Goal: Contribute content: Add original content to the website for others to see

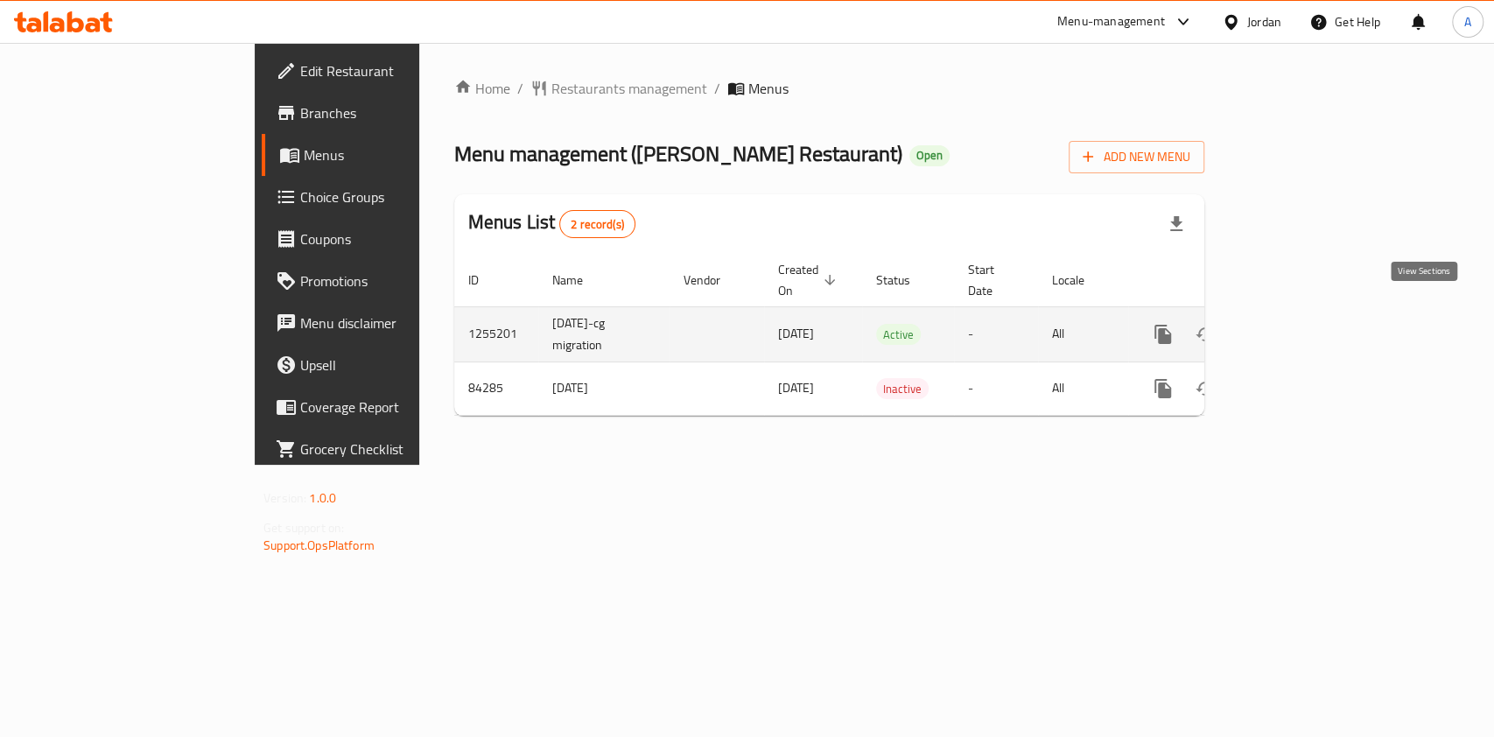
click at [1300, 324] on icon "enhanced table" at bounding box center [1289, 334] width 21 height 21
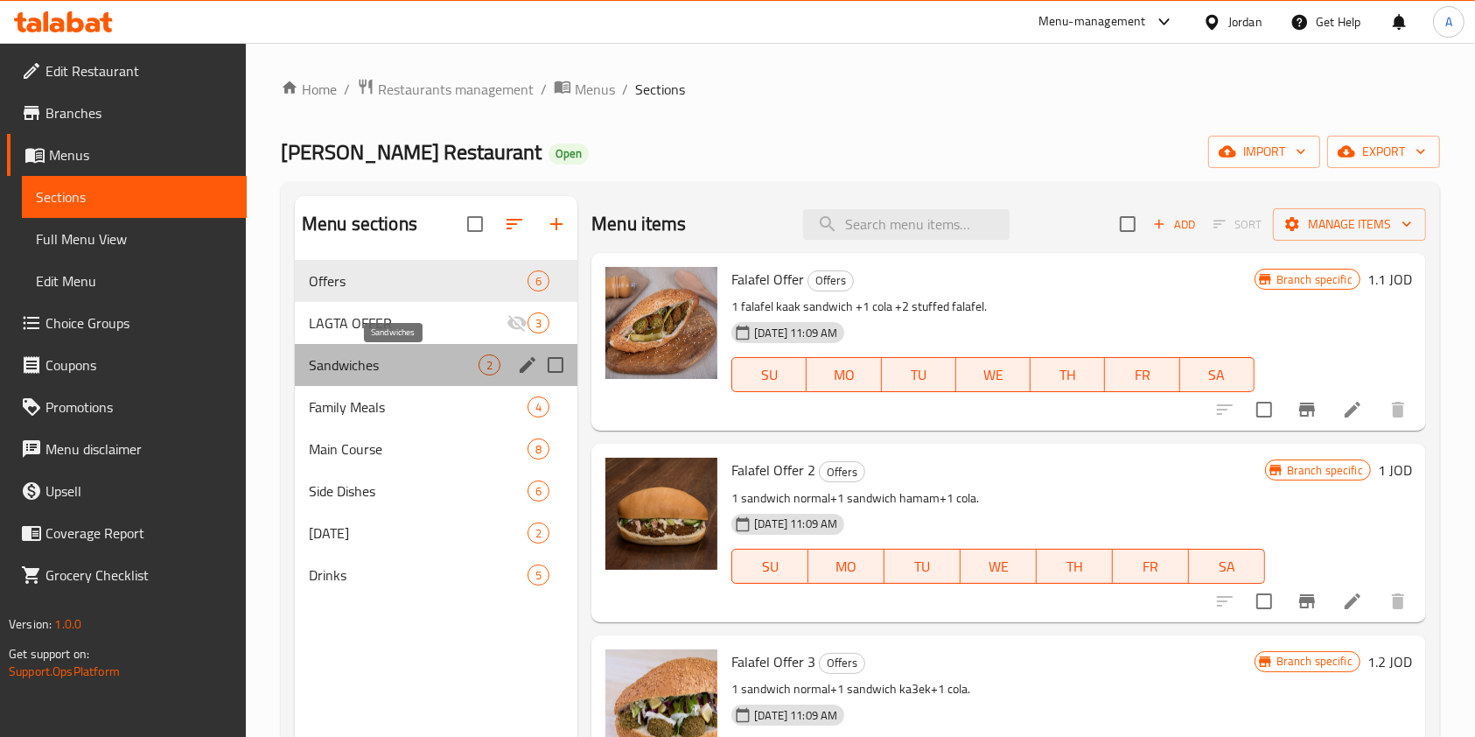
click at [435, 368] on span "Sandwiches" at bounding box center [394, 364] width 170 height 21
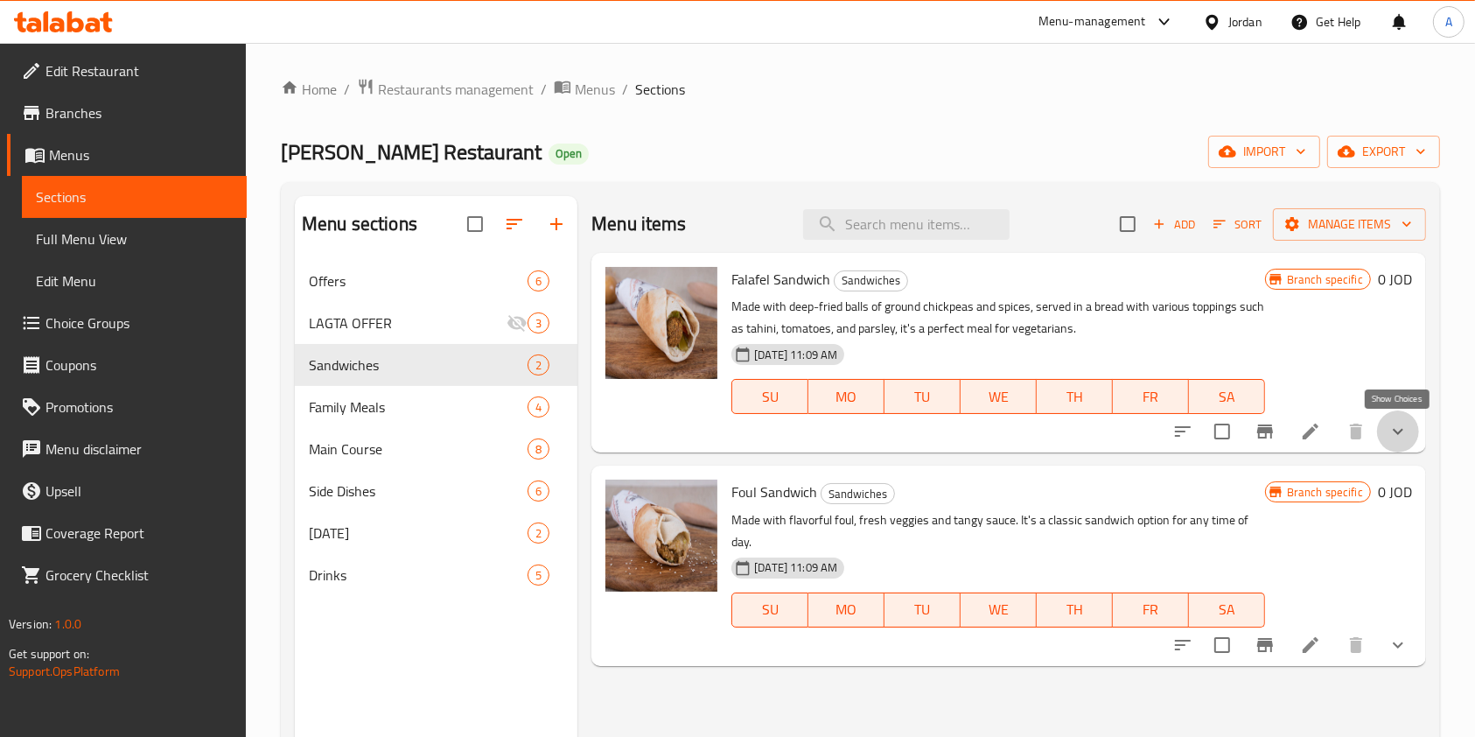
click at [1398, 431] on icon "show more" at bounding box center [1398, 431] width 21 height 21
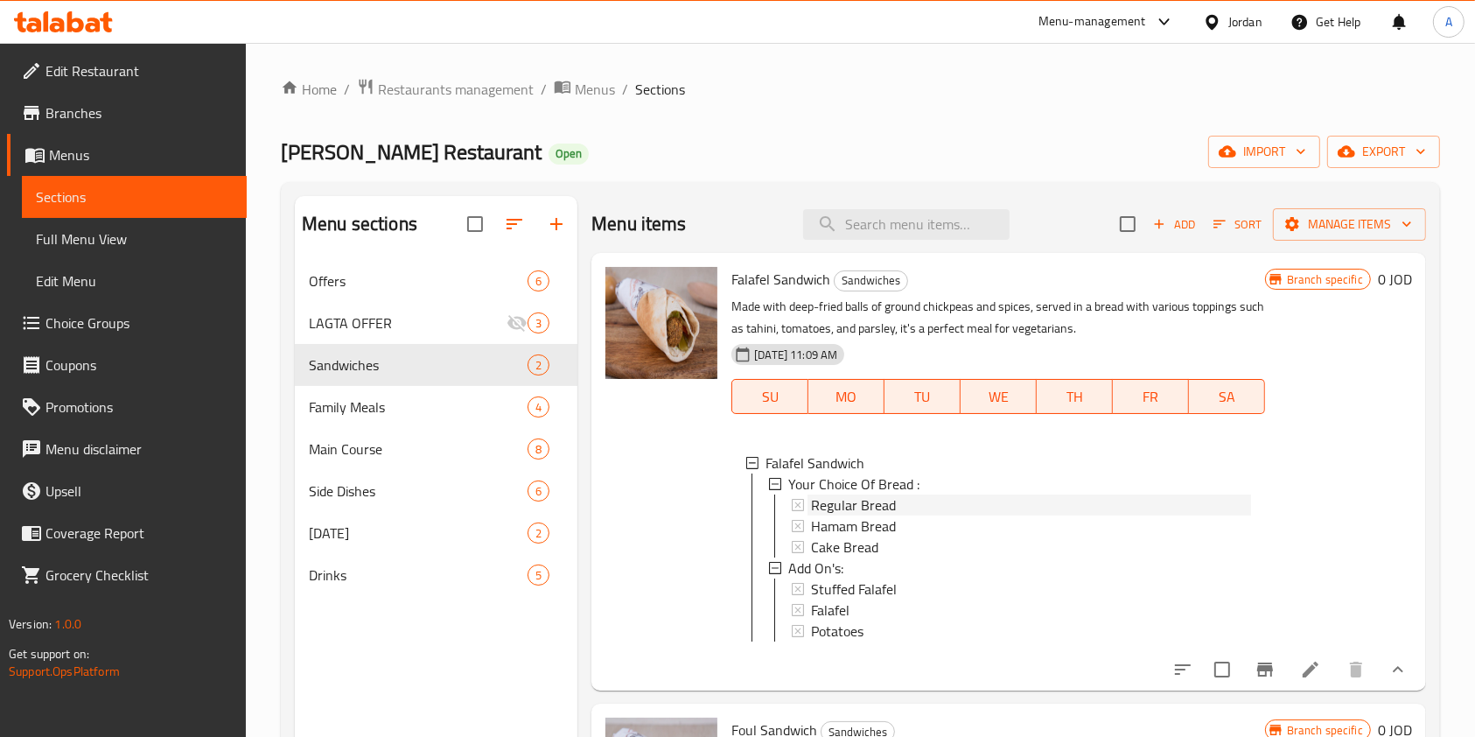
click at [1015, 507] on div "Regular Bread" at bounding box center [1030, 504] width 439 height 21
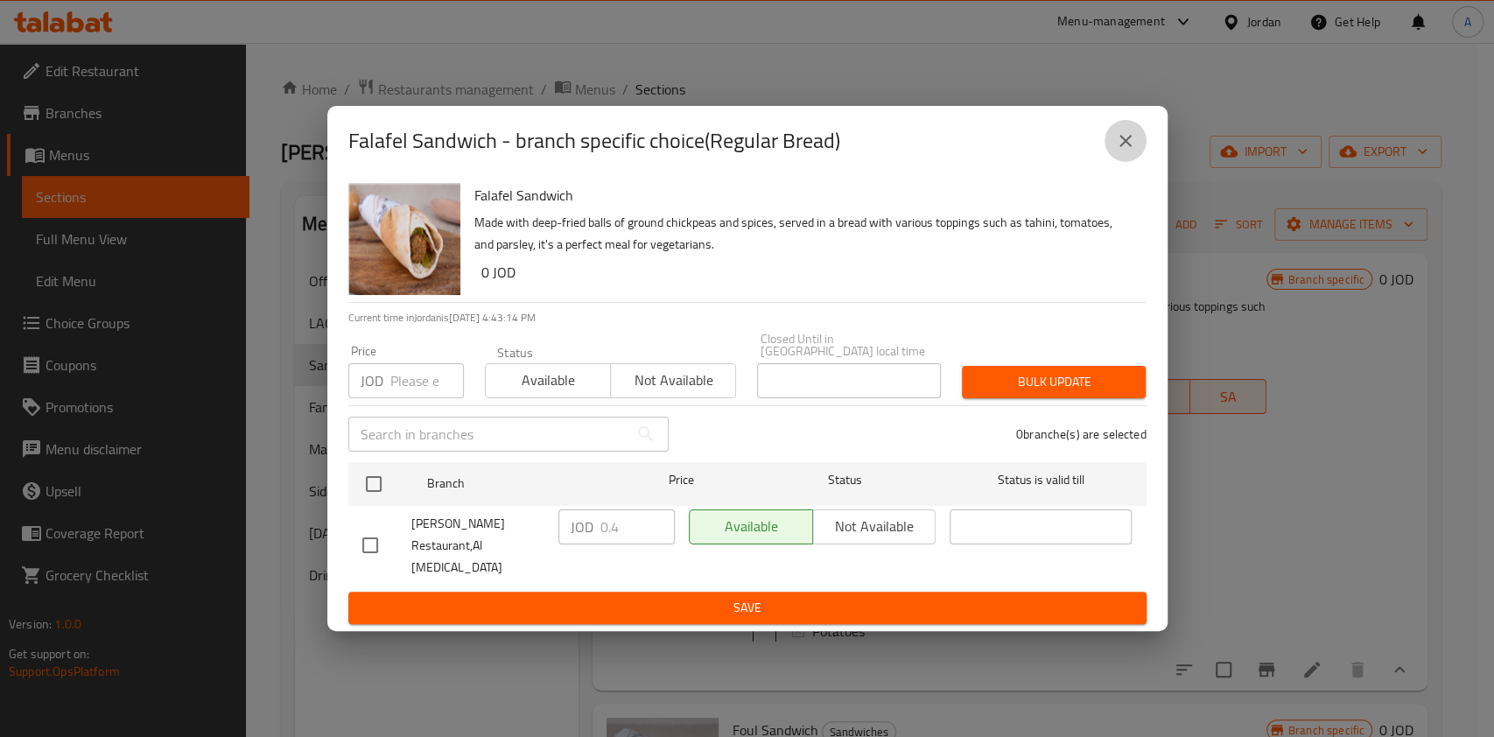
click at [1128, 162] on button "close" at bounding box center [1125, 141] width 42 height 42
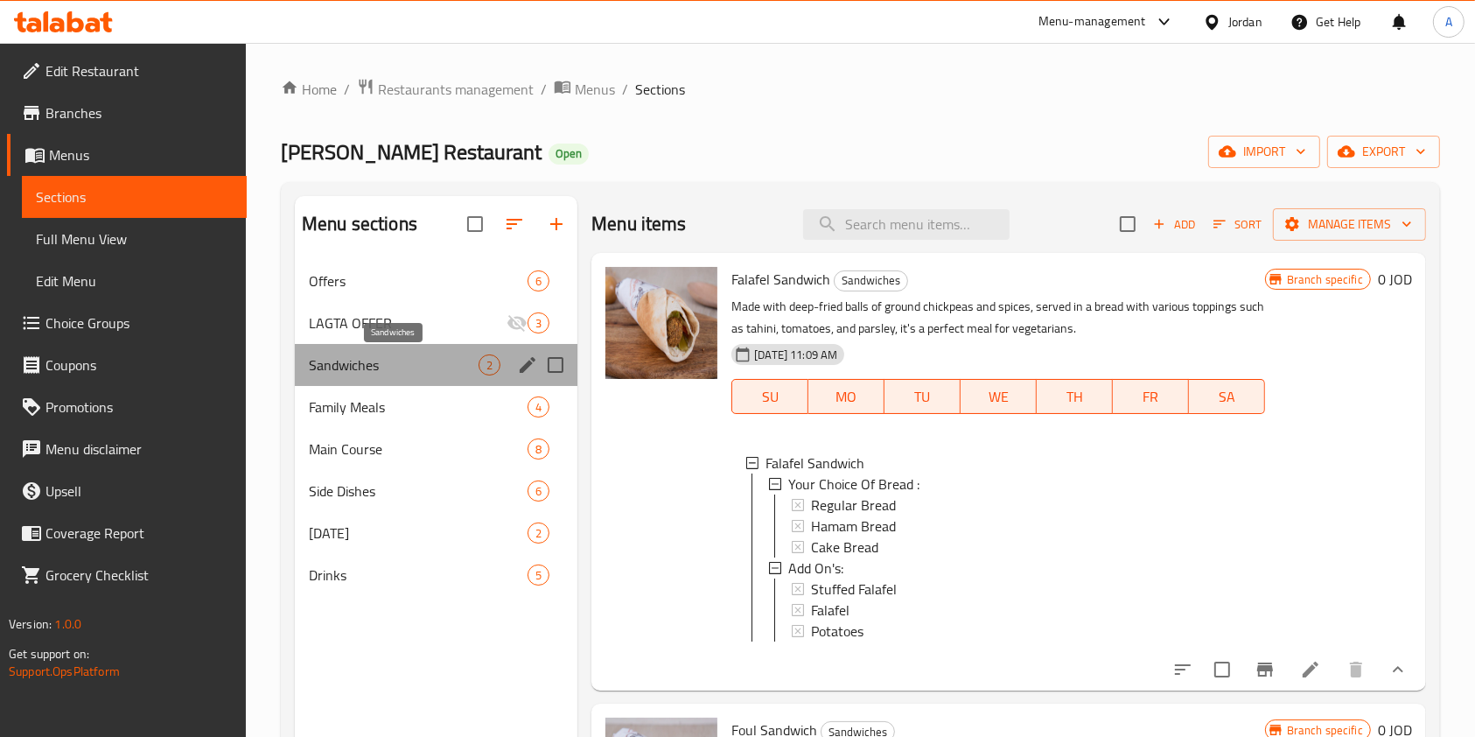
click at [396, 365] on span "Sandwiches" at bounding box center [394, 364] width 170 height 21
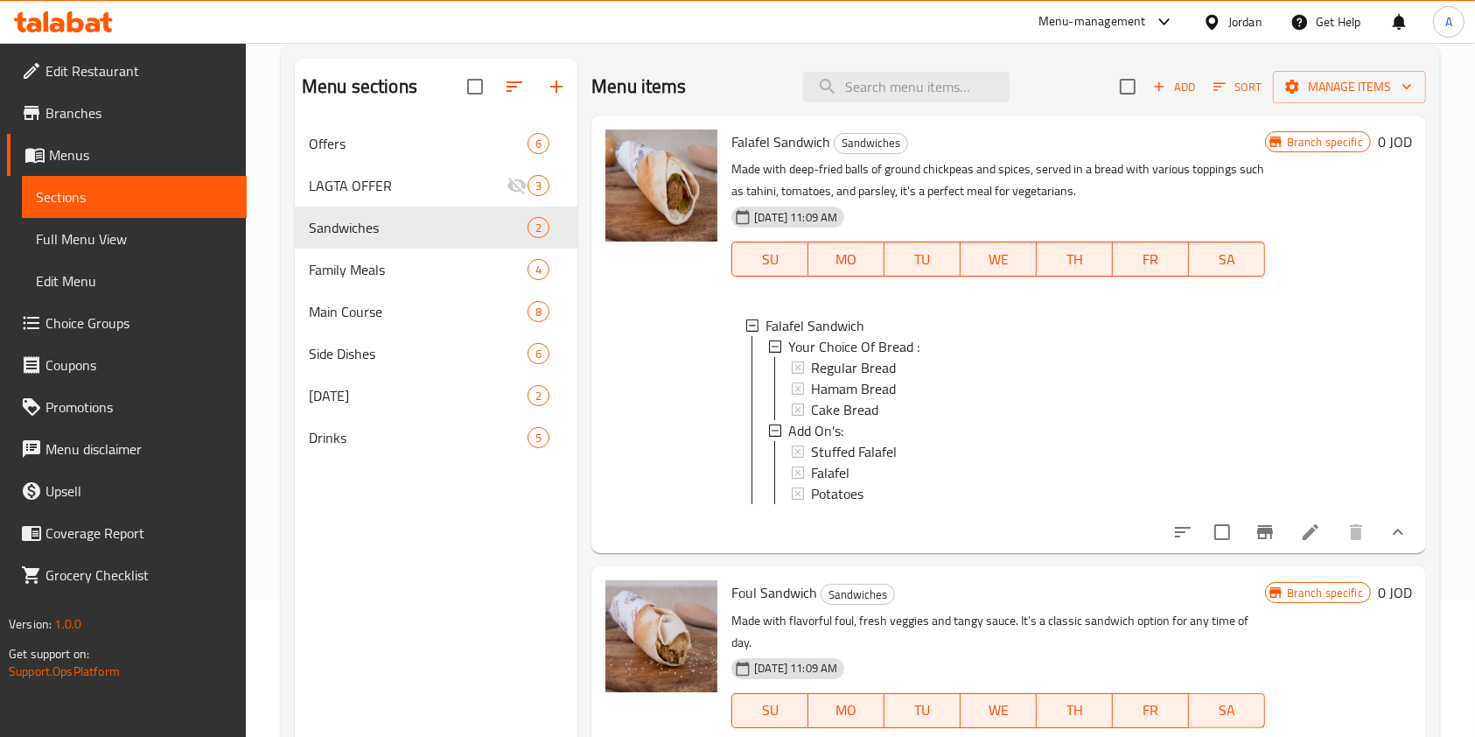
scroll to position [139, 0]
click at [1405, 541] on icon "show more" at bounding box center [1398, 530] width 21 height 21
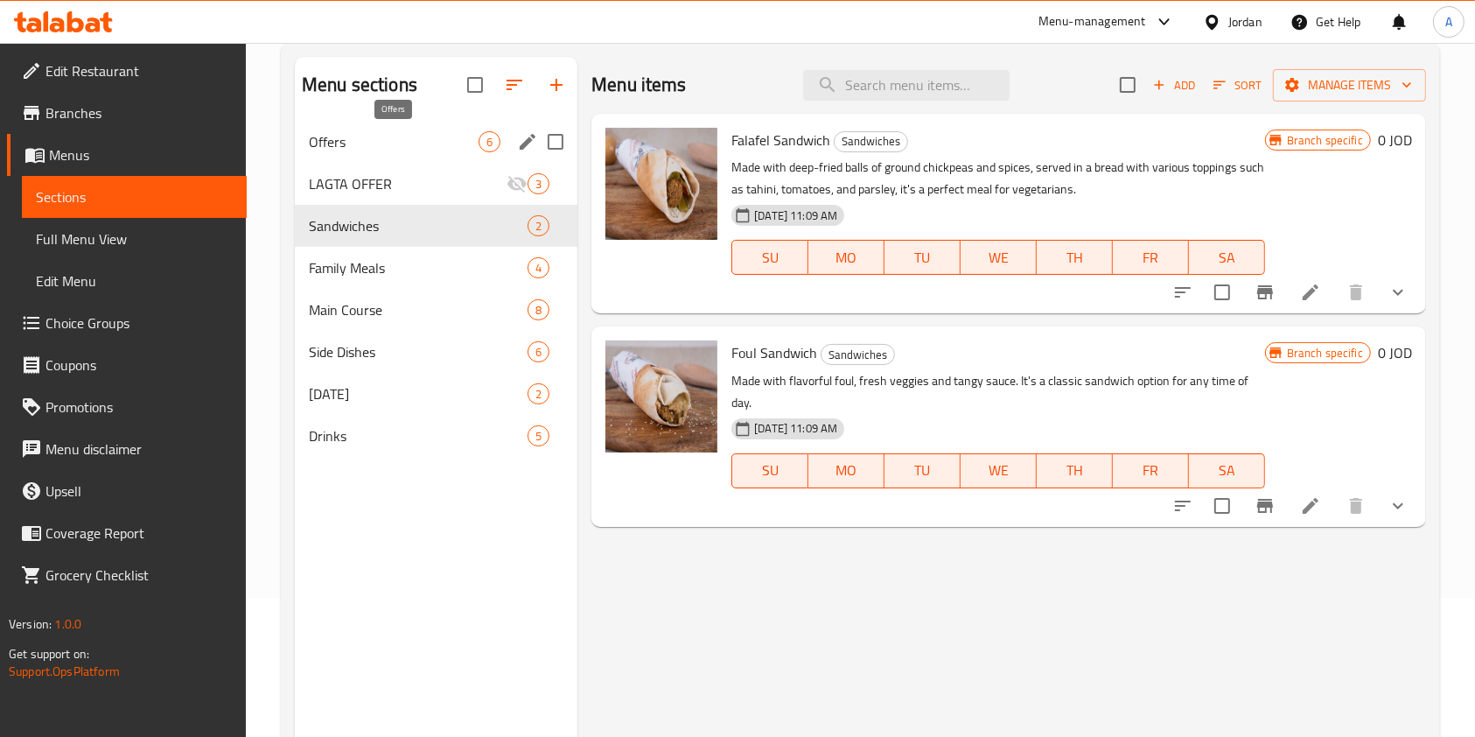
click at [365, 149] on span "Offers" at bounding box center [394, 141] width 170 height 21
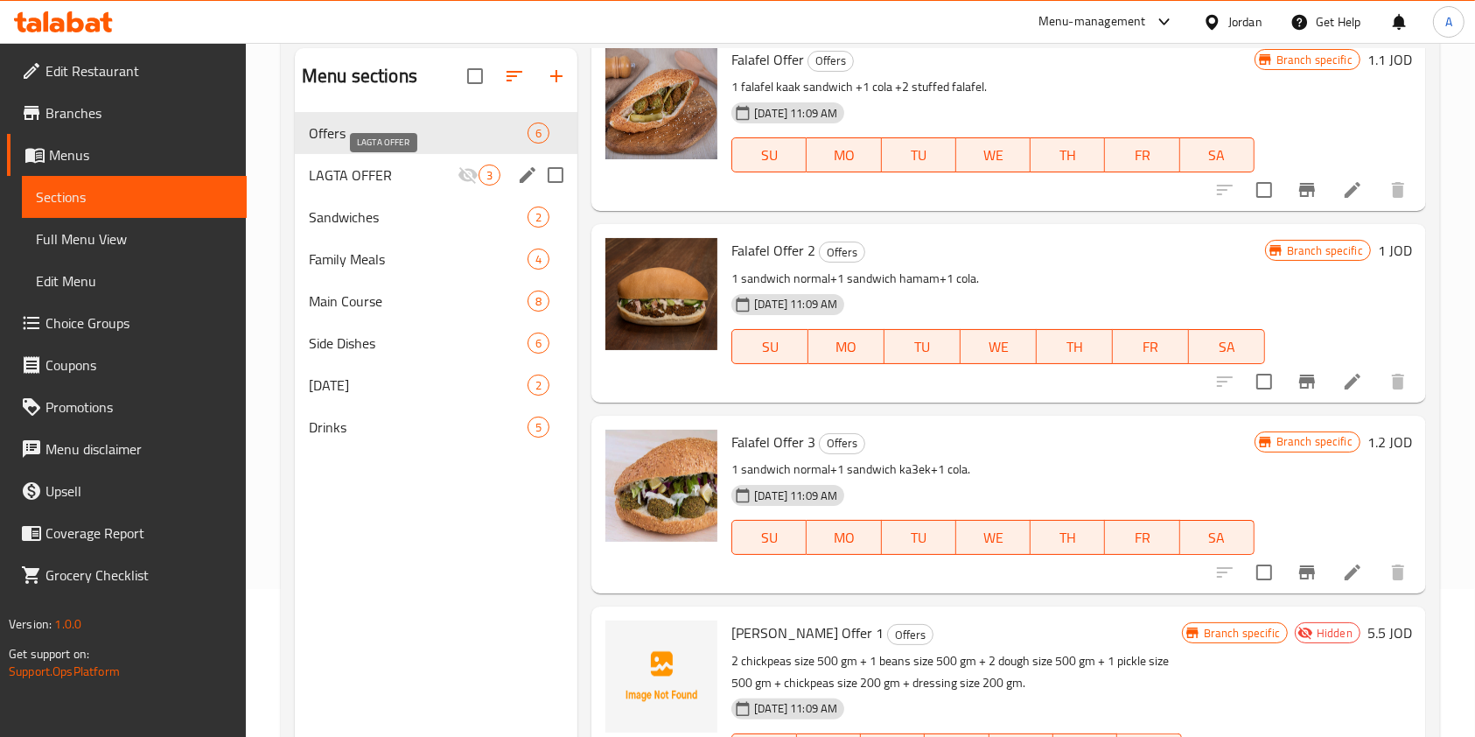
scroll to position [147, 0]
click at [396, 214] on span "Sandwiches" at bounding box center [394, 217] width 170 height 21
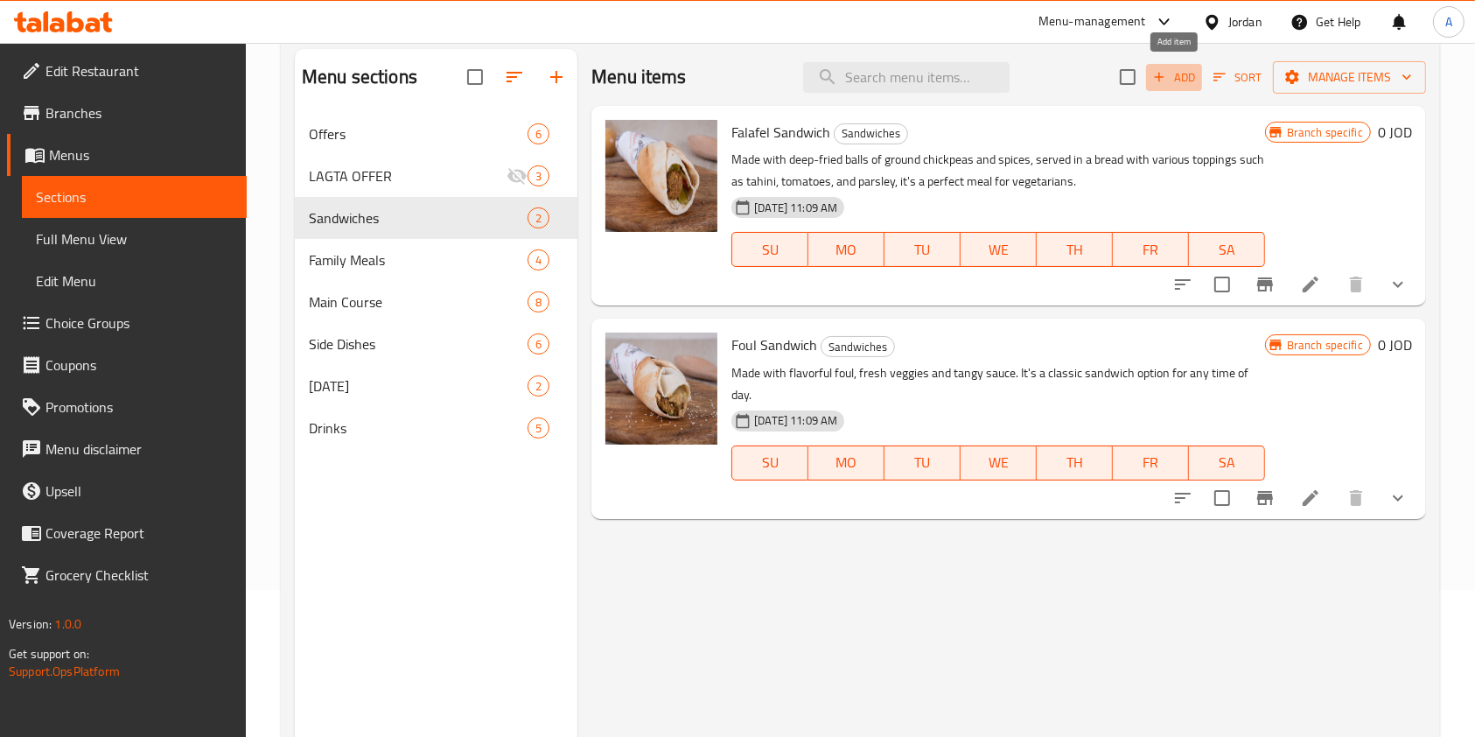
click at [1160, 81] on icon "button" at bounding box center [1160, 78] width 10 height 10
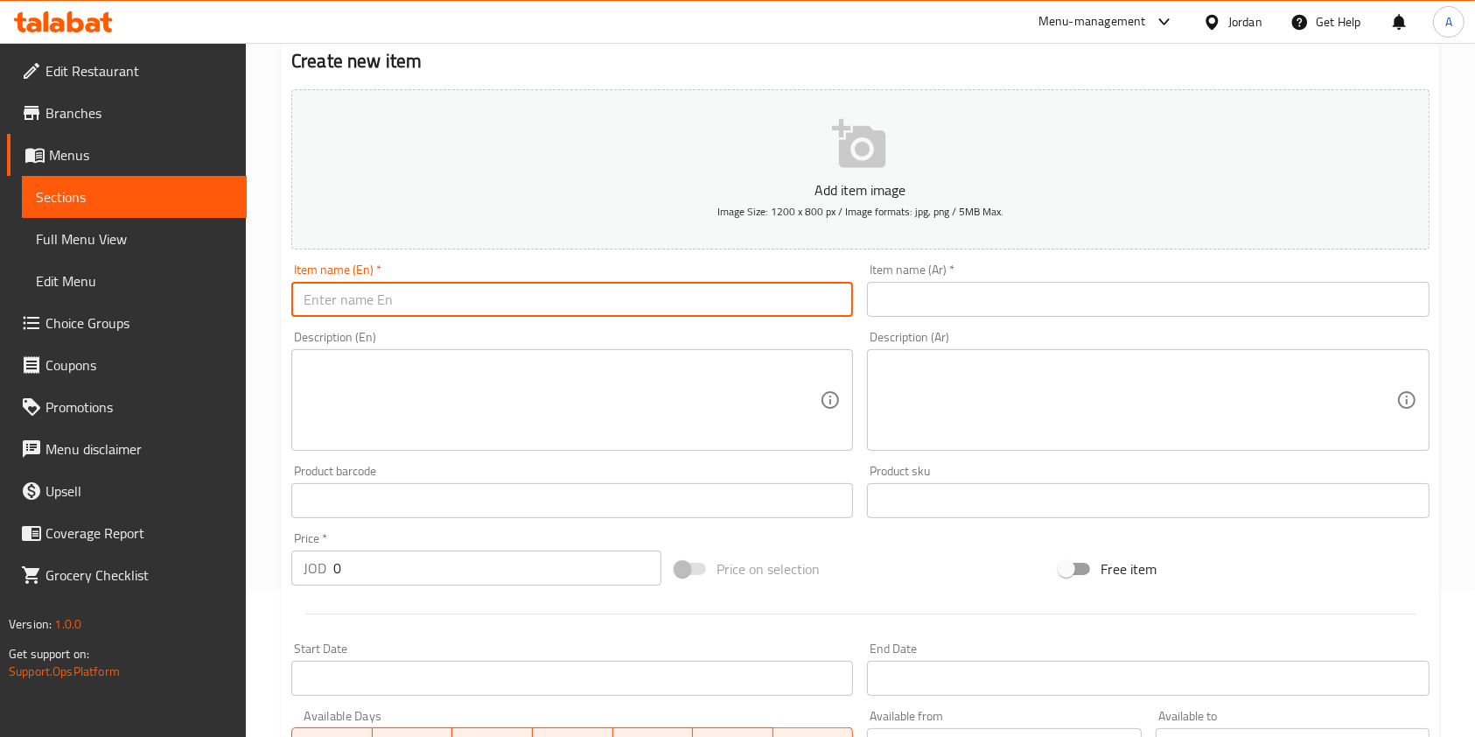
click at [509, 306] on input "text" at bounding box center [572, 299] width 562 height 35
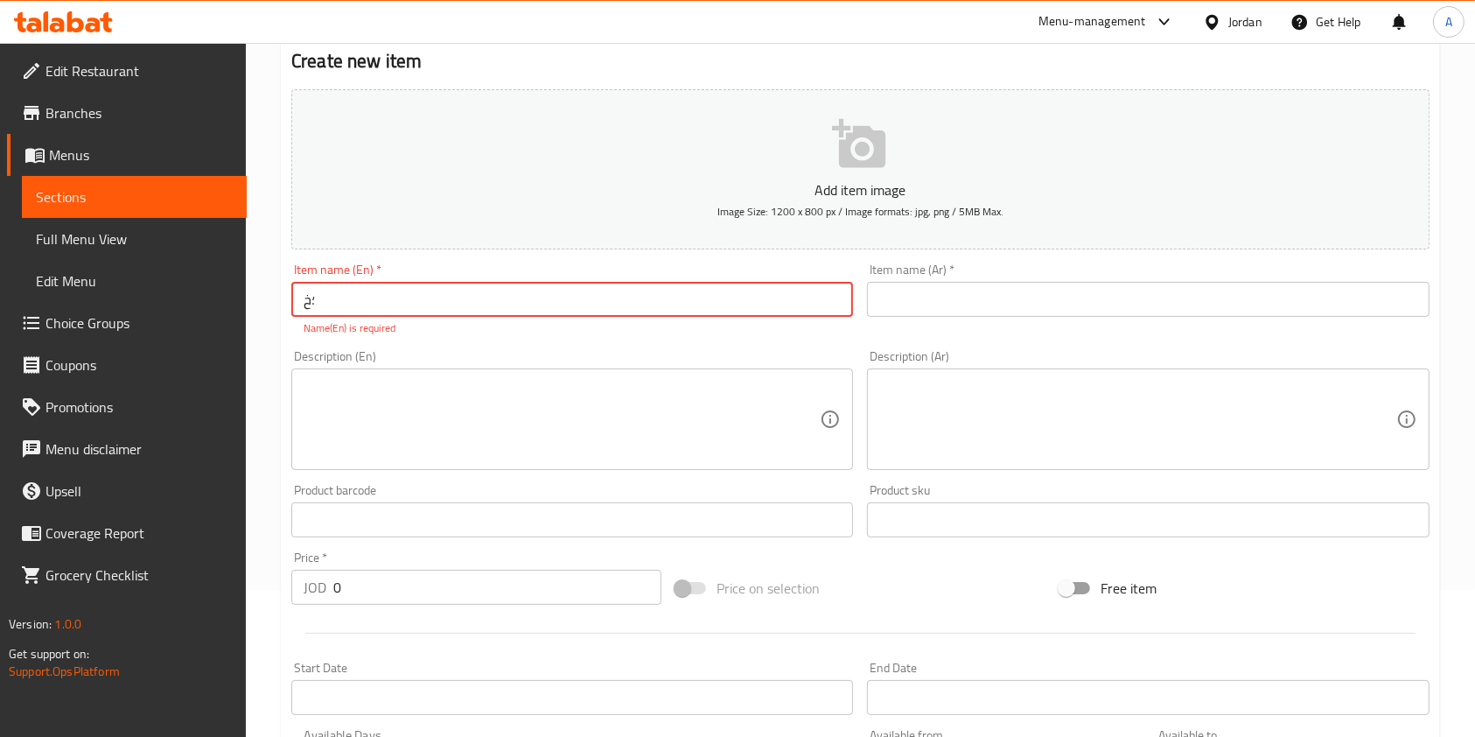
type input "؛"
type input "Potato Sandwich"
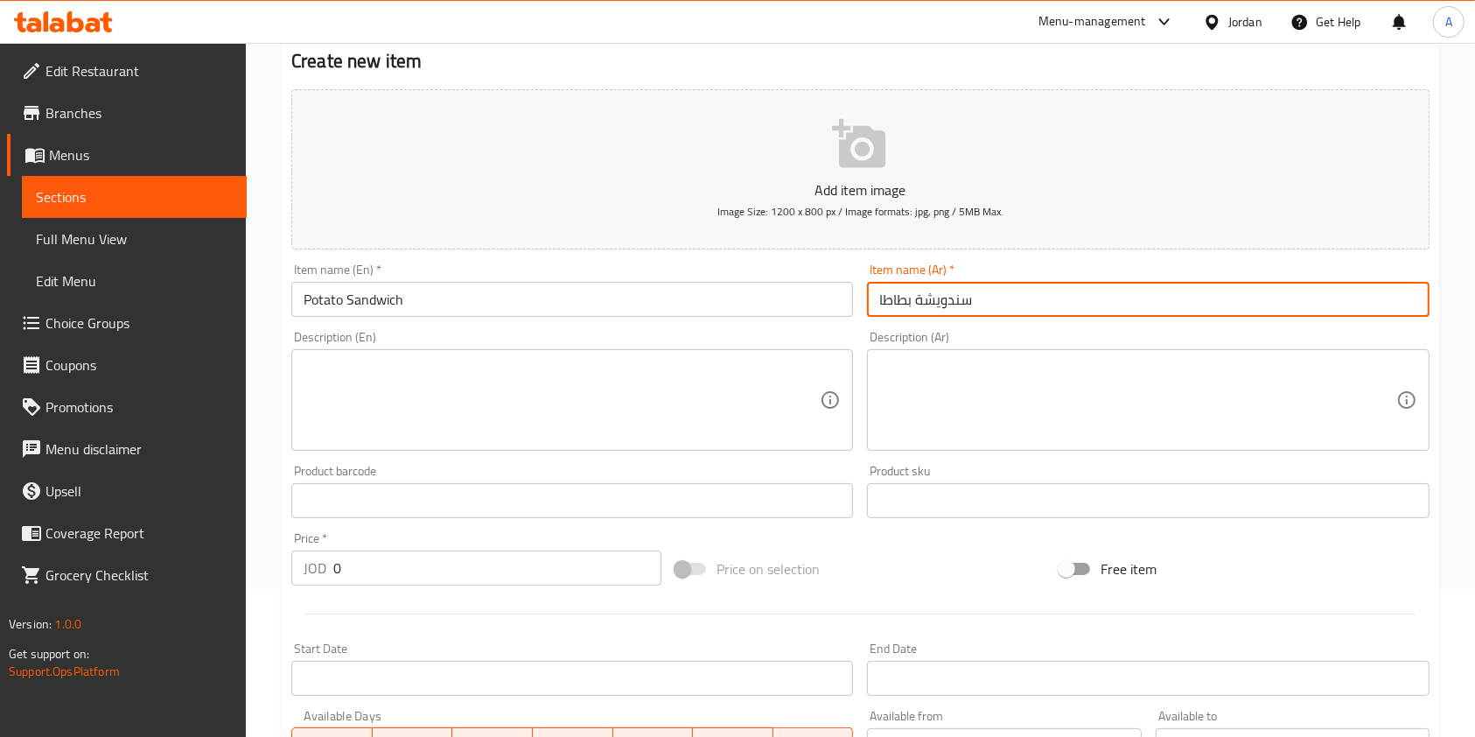
type input "سندويشة بطاطا"
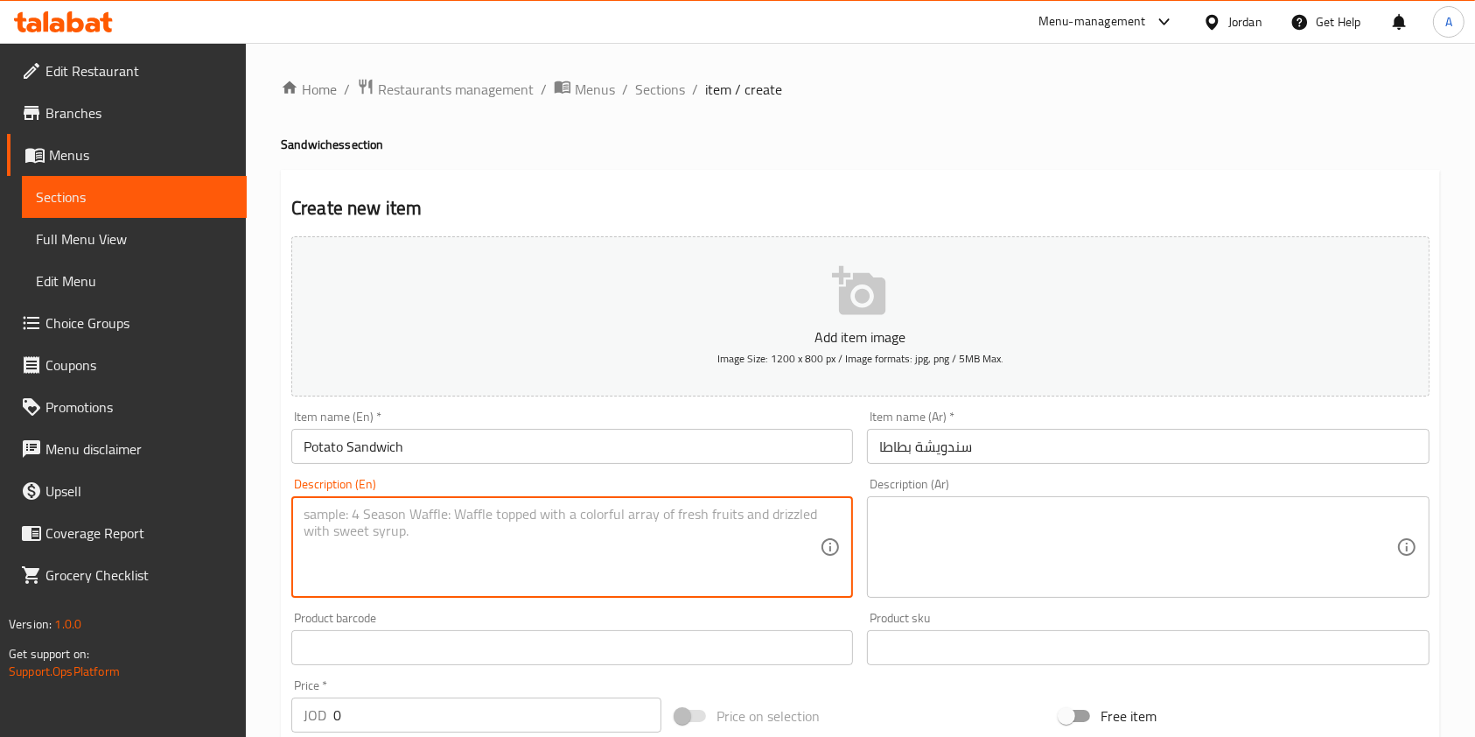
click at [361, 532] on textarea at bounding box center [562, 547] width 516 height 83
type textarea "with ketchup and mayonyes"
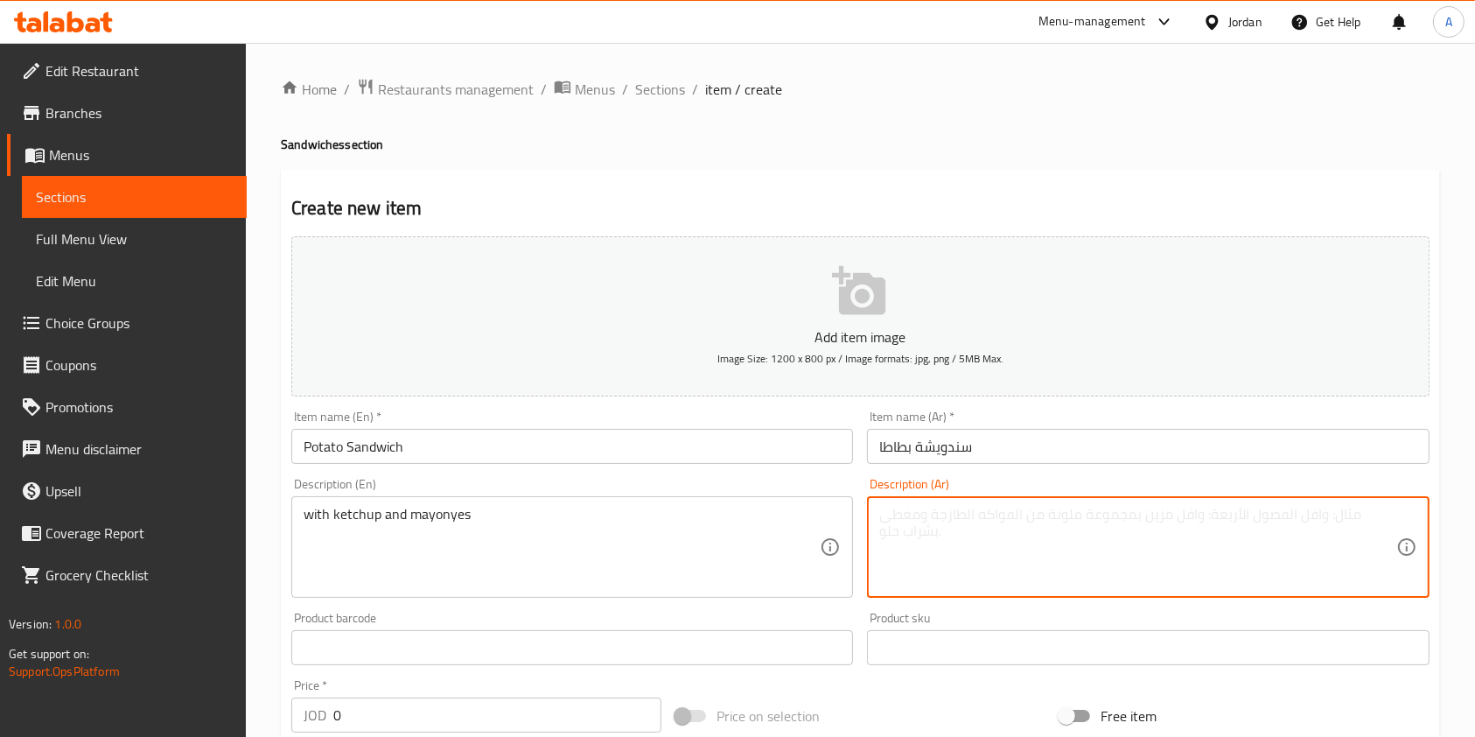
type textarea "م"
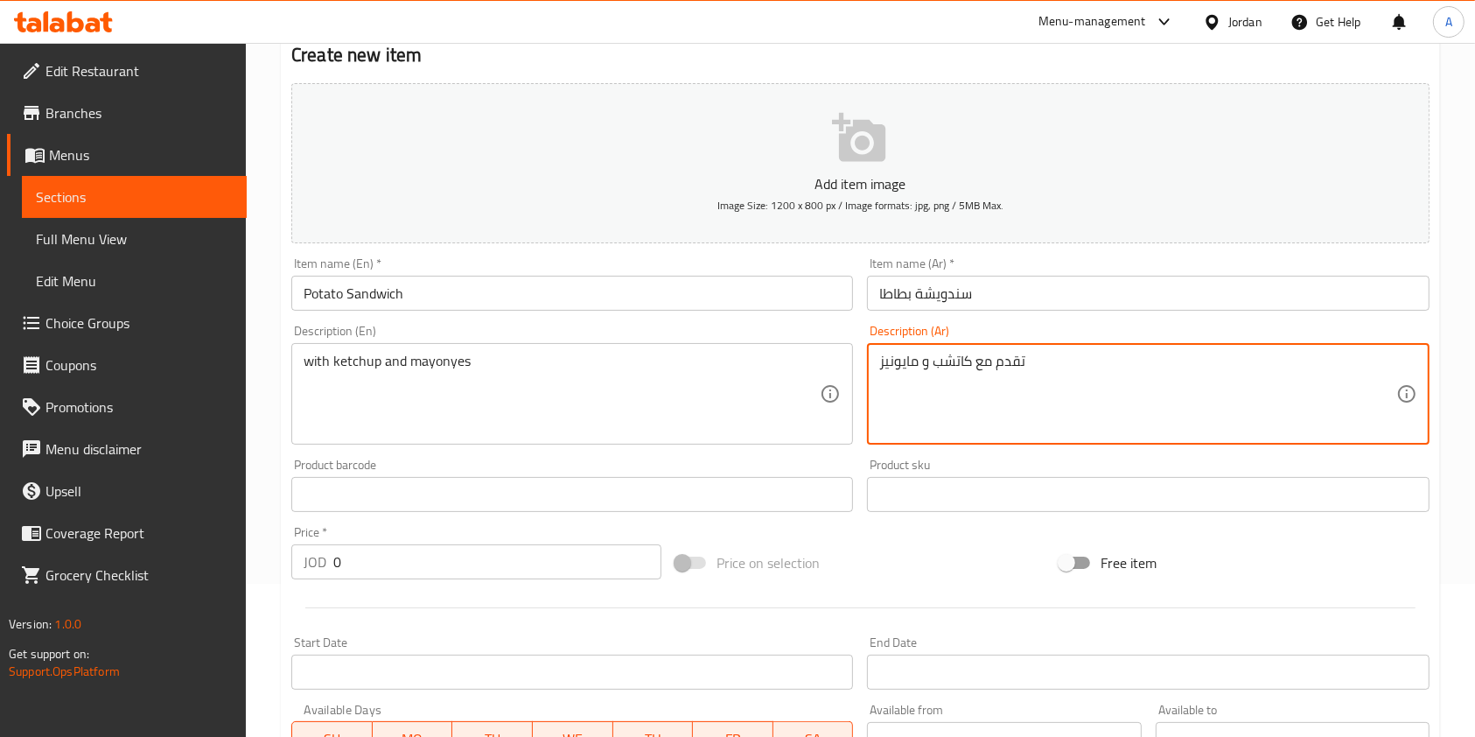
scroll to position [500, 0]
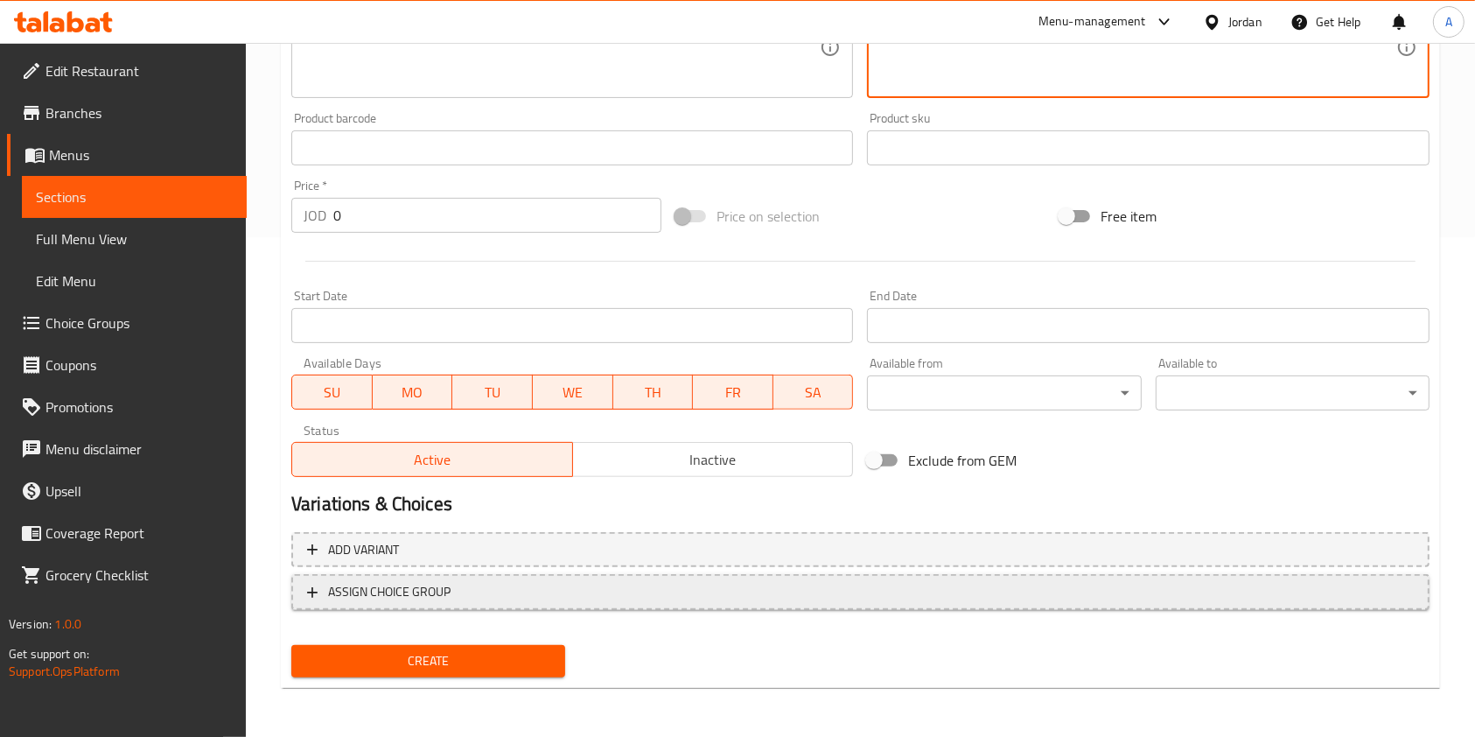
type textarea "تقدم مع كاتشب و مايونيز"
click at [425, 581] on span "ASSIGN CHOICE GROUP" at bounding box center [389, 592] width 123 height 22
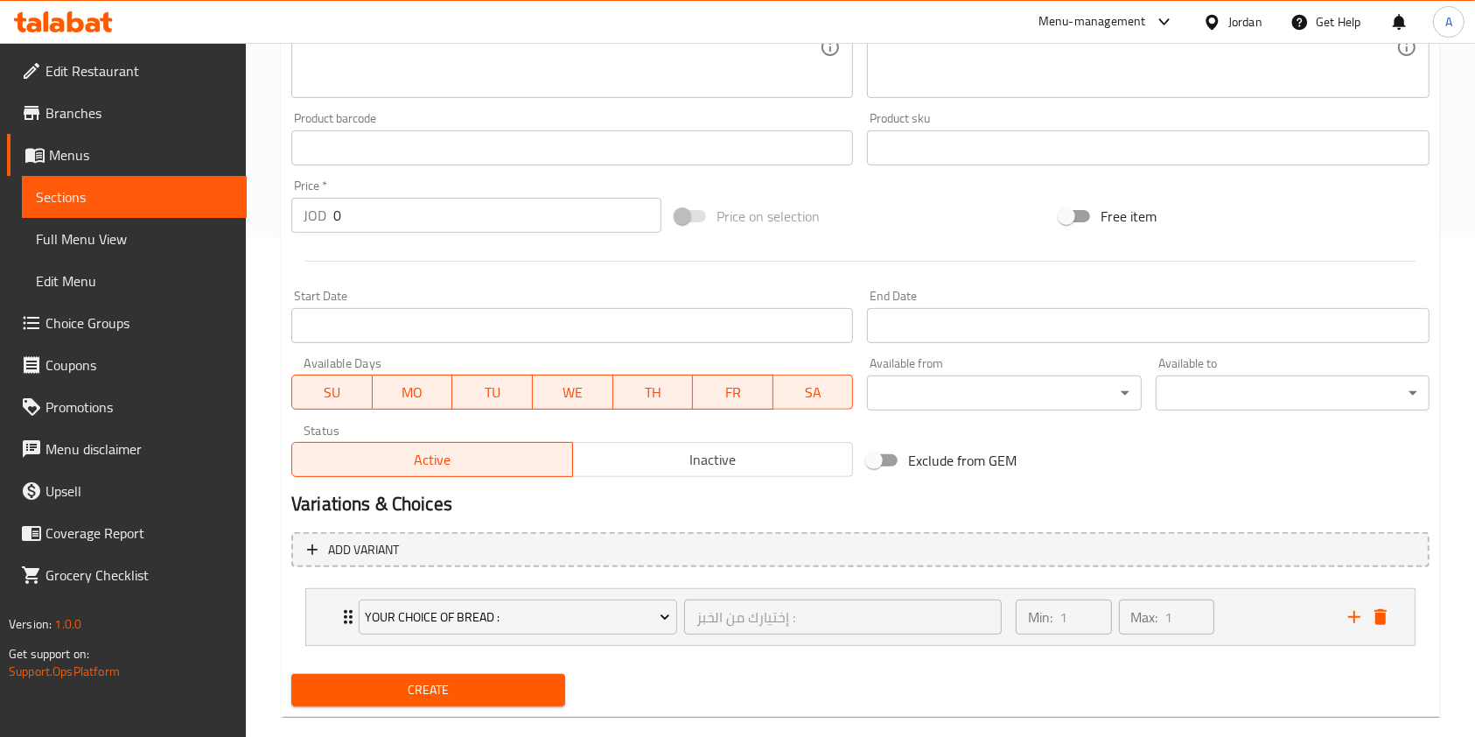
scroll to position [529, 0]
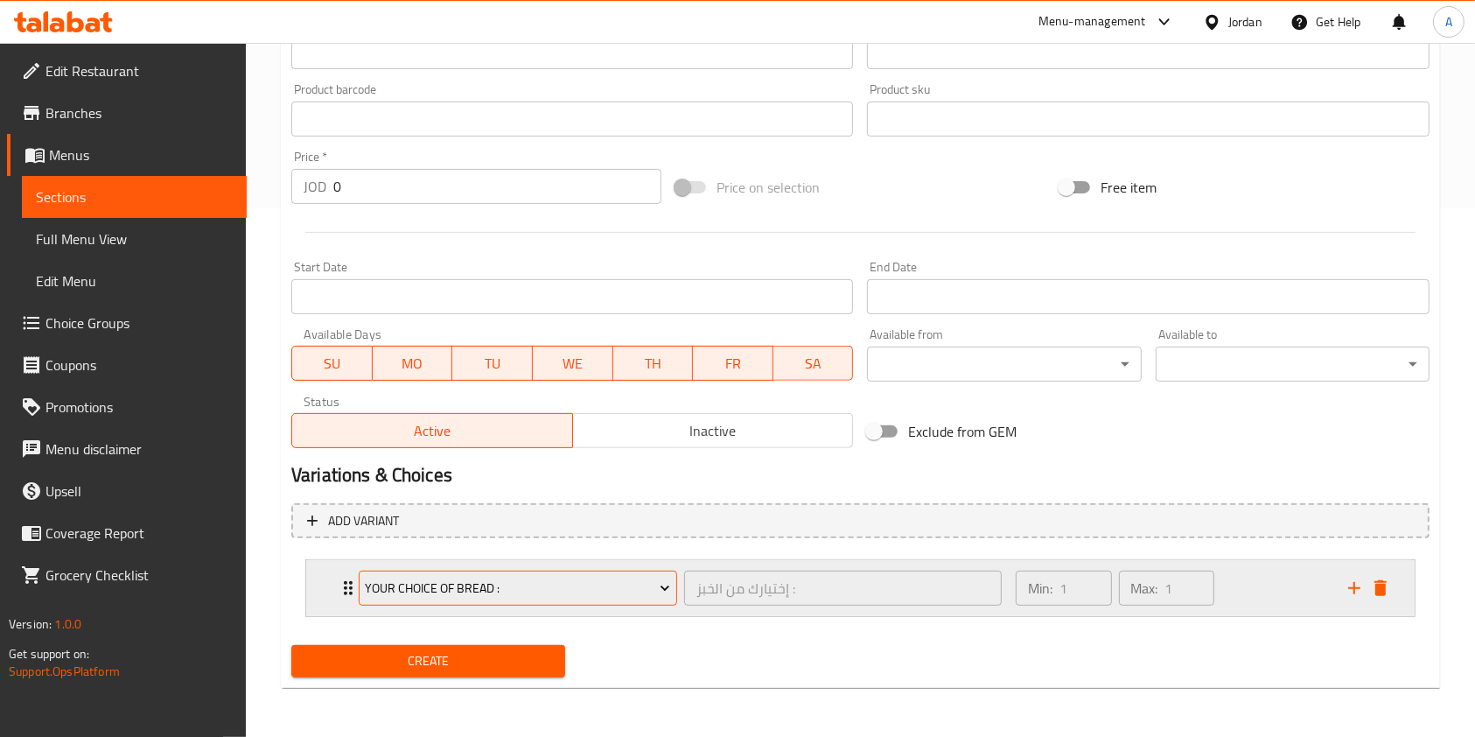
click at [488, 596] on span "Your Choice Of Bread :" at bounding box center [517, 589] width 305 height 22
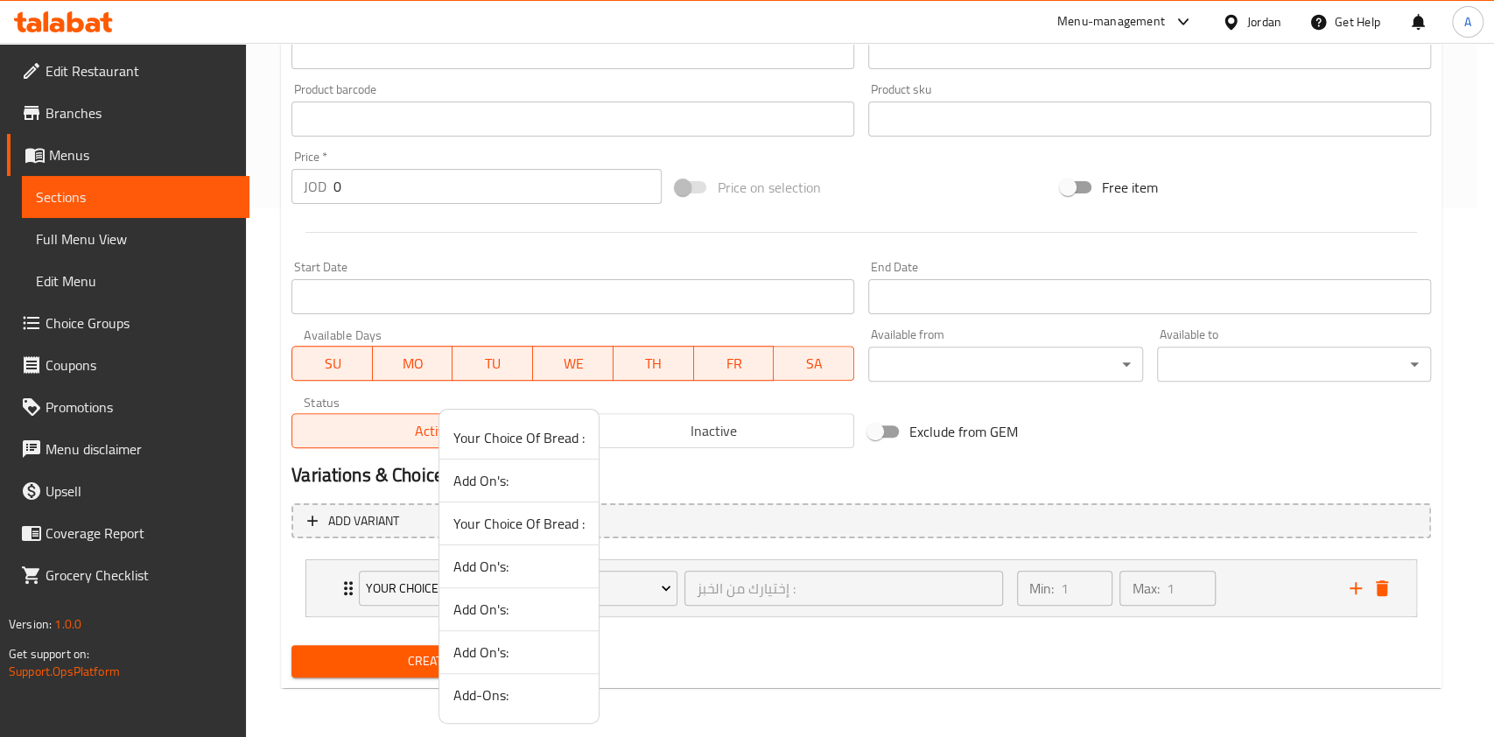
click at [551, 443] on span "Your Choice Of Bread :" at bounding box center [518, 437] width 131 height 21
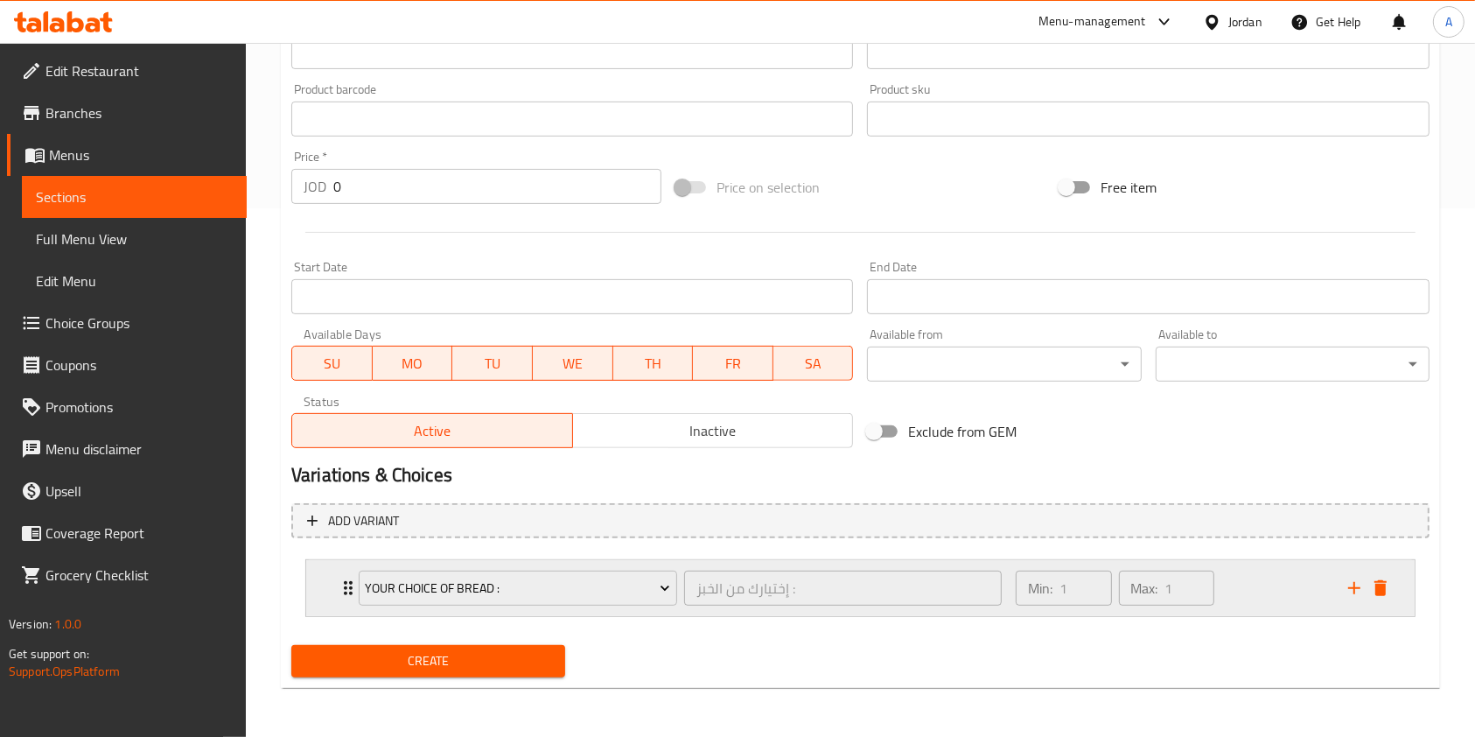
click at [1254, 571] on div "Min: 1 ​ Max: 1 ​" at bounding box center [1172, 588] width 333 height 56
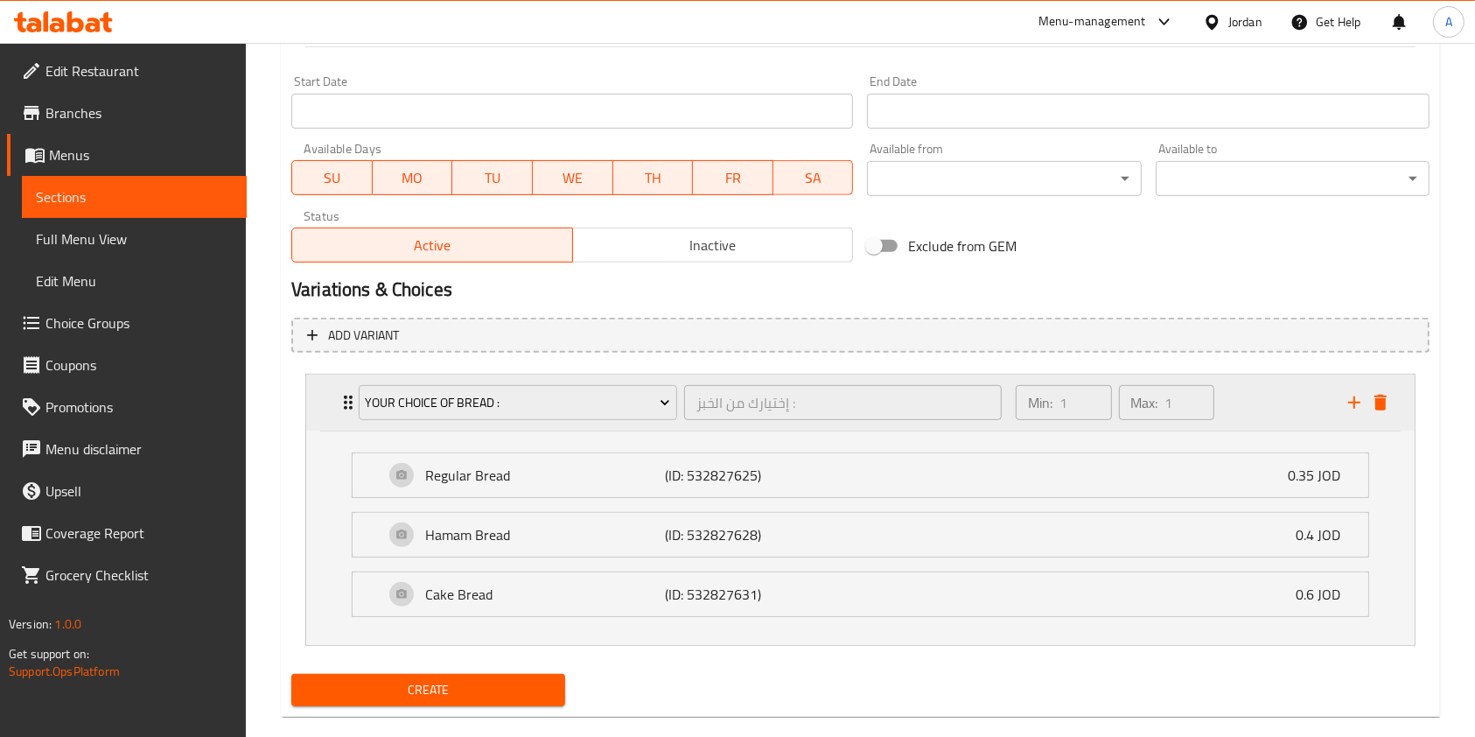
scroll to position [715, 0]
click at [853, 476] on div "Regular Bread (ID: 532827625) 0.35 JOD" at bounding box center [866, 474] width 964 height 44
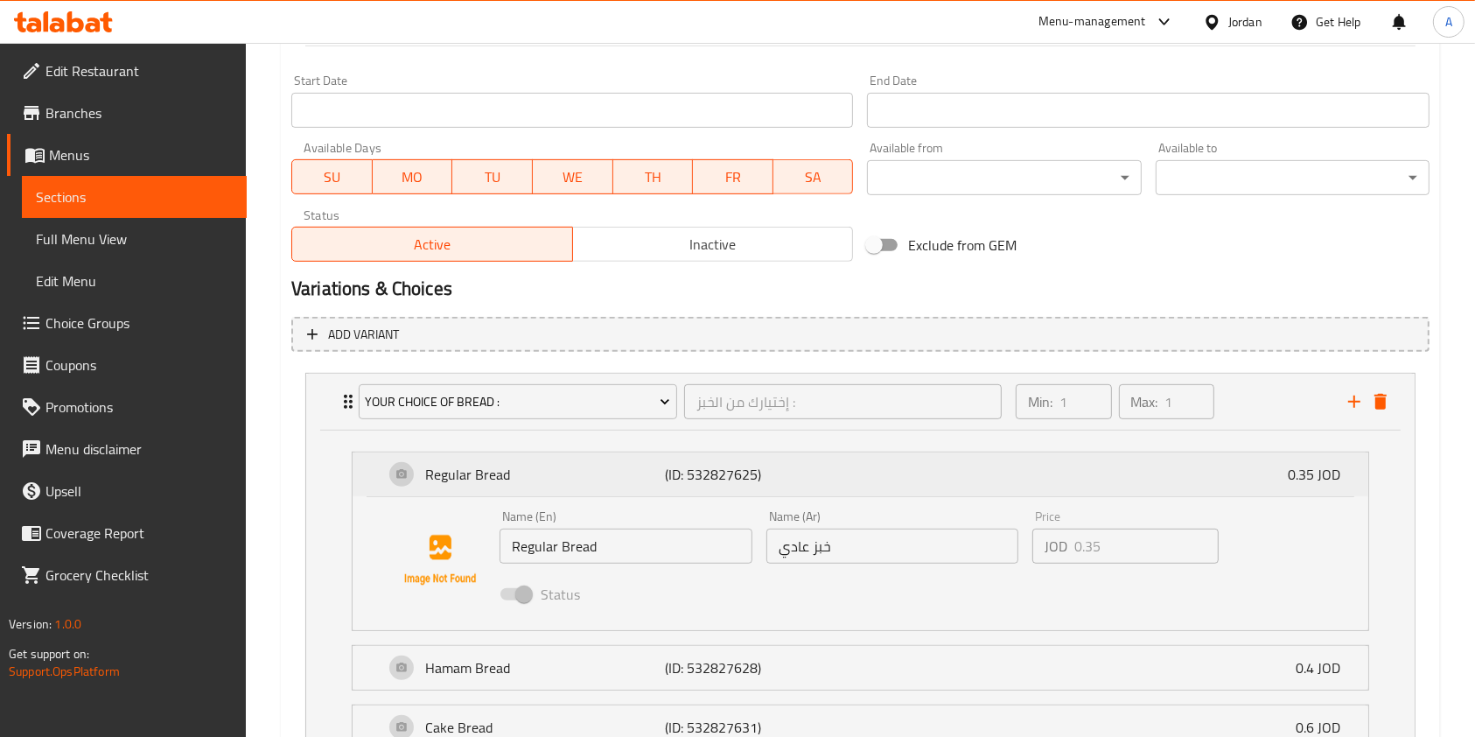
click at [853, 476] on div "Regular Bread (ID: 532827625) 0.35 JOD" at bounding box center [866, 474] width 964 height 44
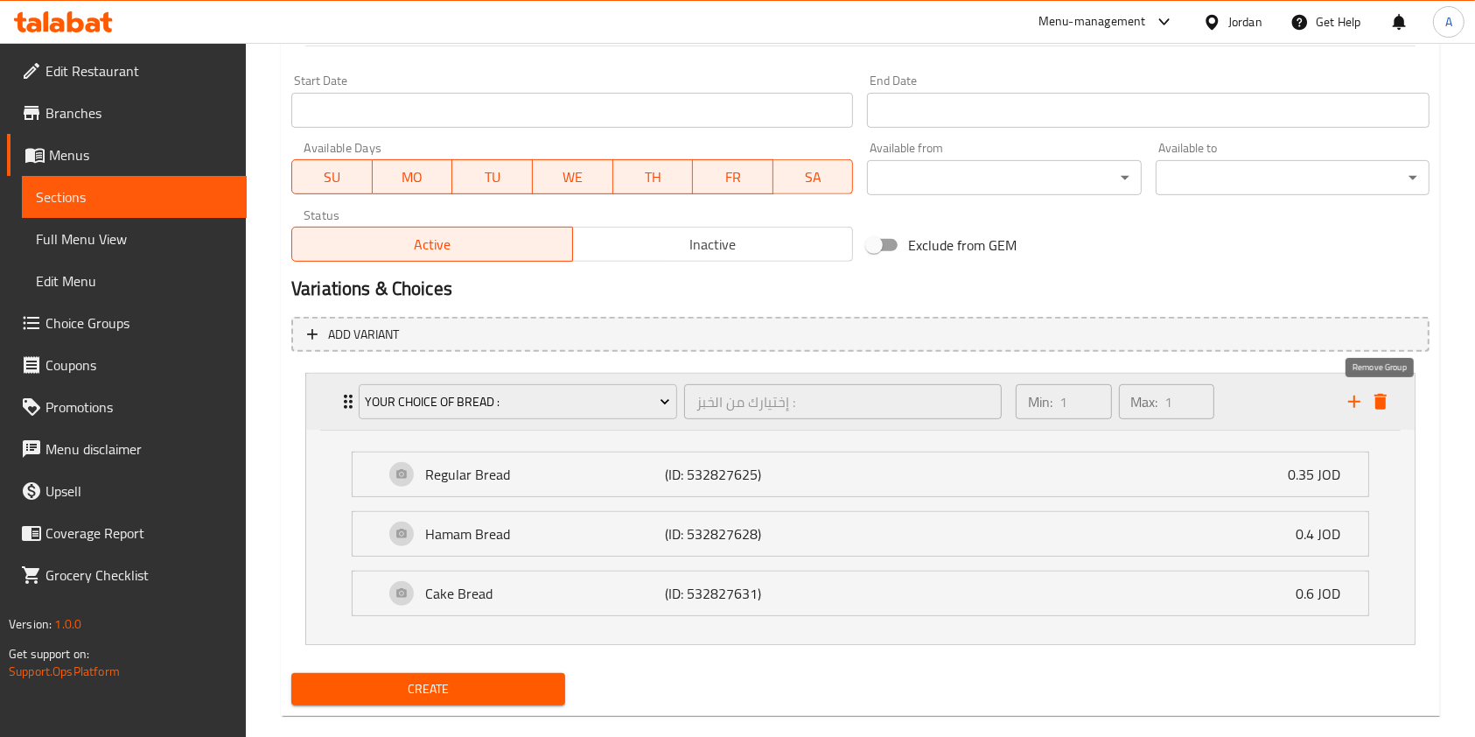
click at [1384, 408] on icon "delete" at bounding box center [1381, 402] width 12 height 16
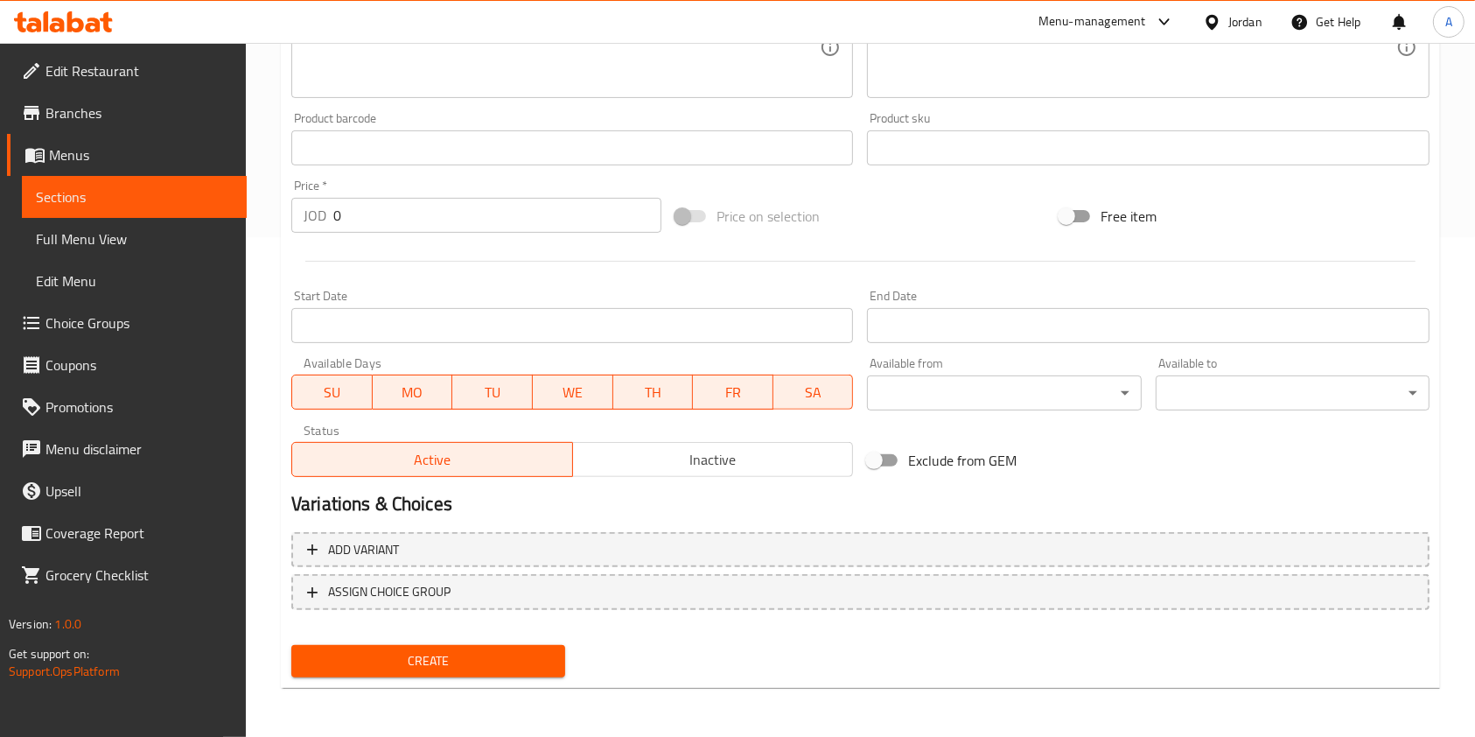
scroll to position [500, 0]
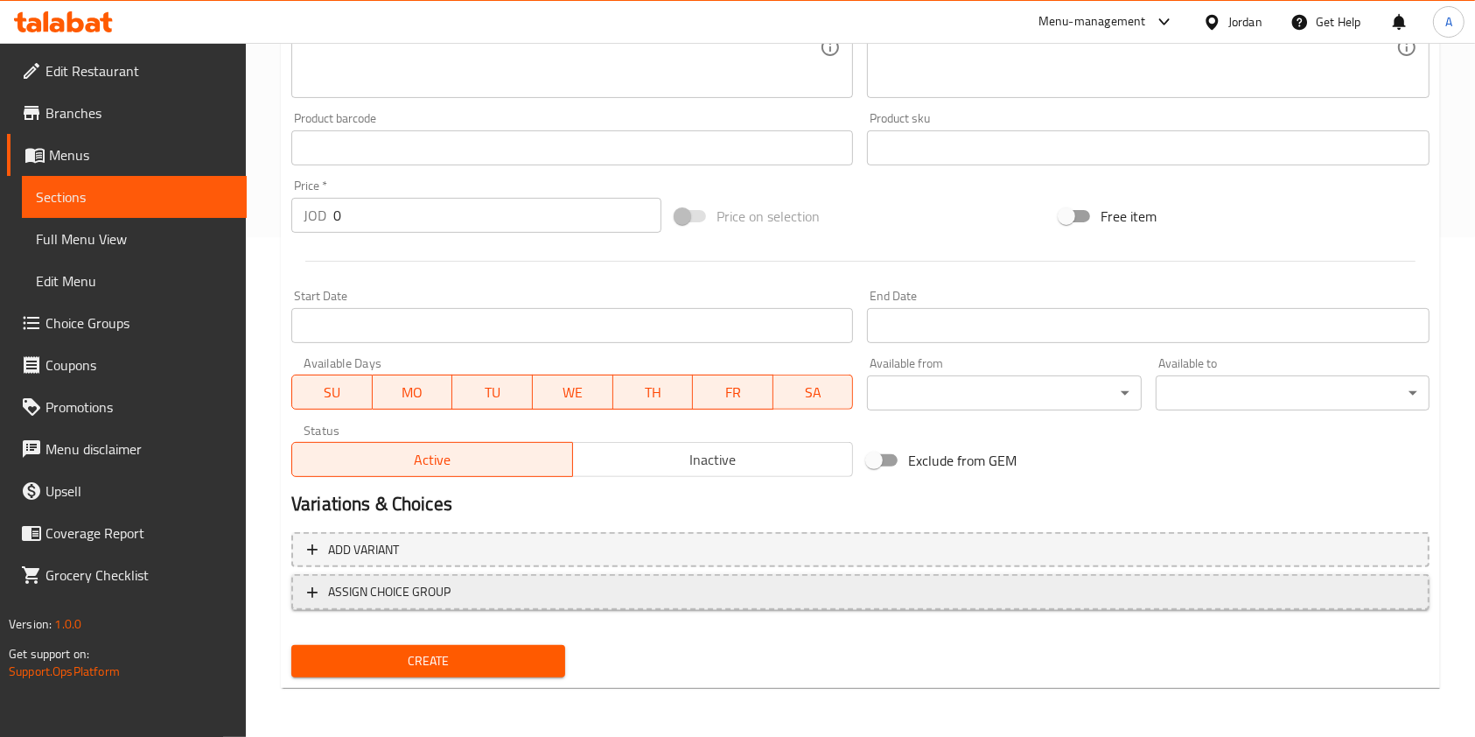
click at [414, 593] on span "ASSIGN CHOICE GROUP" at bounding box center [389, 592] width 123 height 22
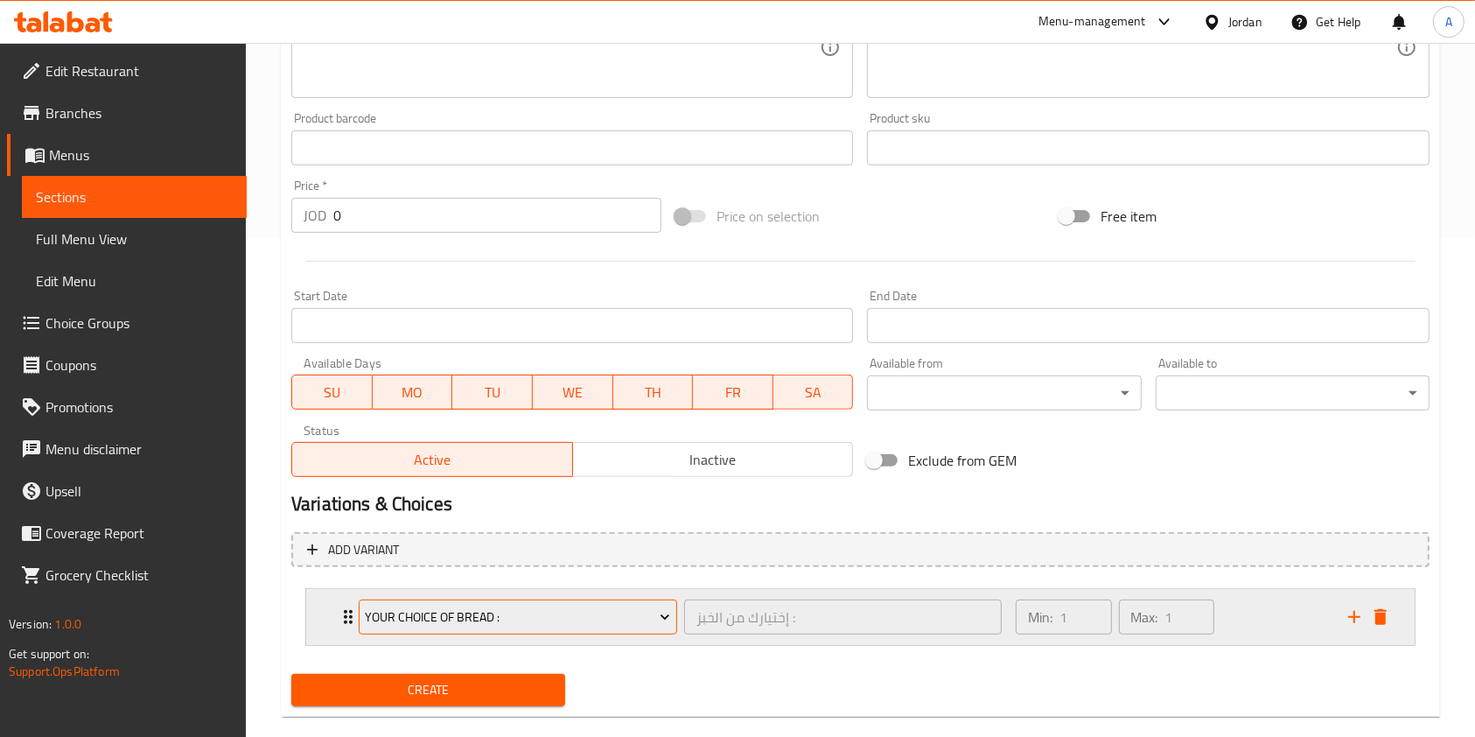
click at [444, 620] on span "Your Choice Of Bread :" at bounding box center [517, 617] width 305 height 22
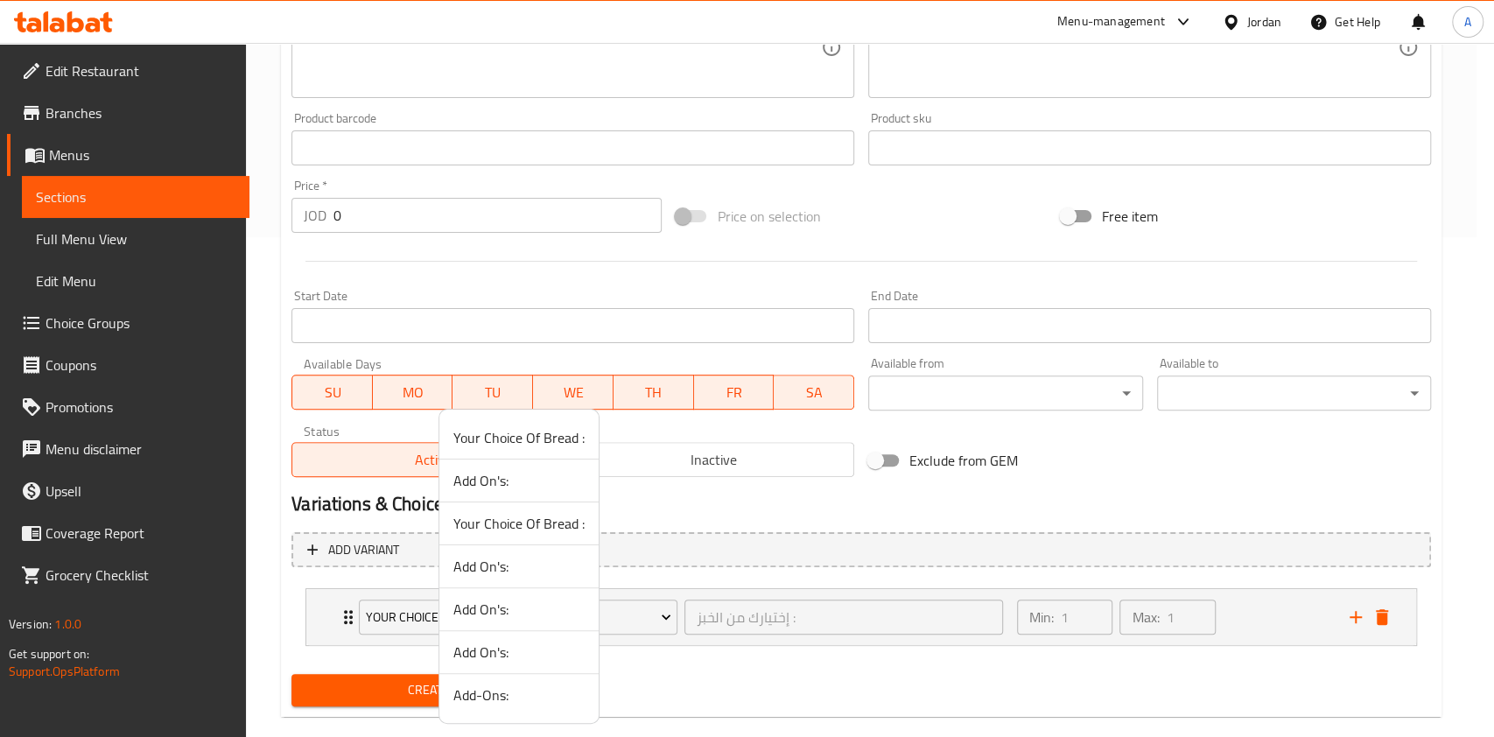
click at [505, 530] on span "Your Choice Of Bread :" at bounding box center [518, 523] width 131 height 21
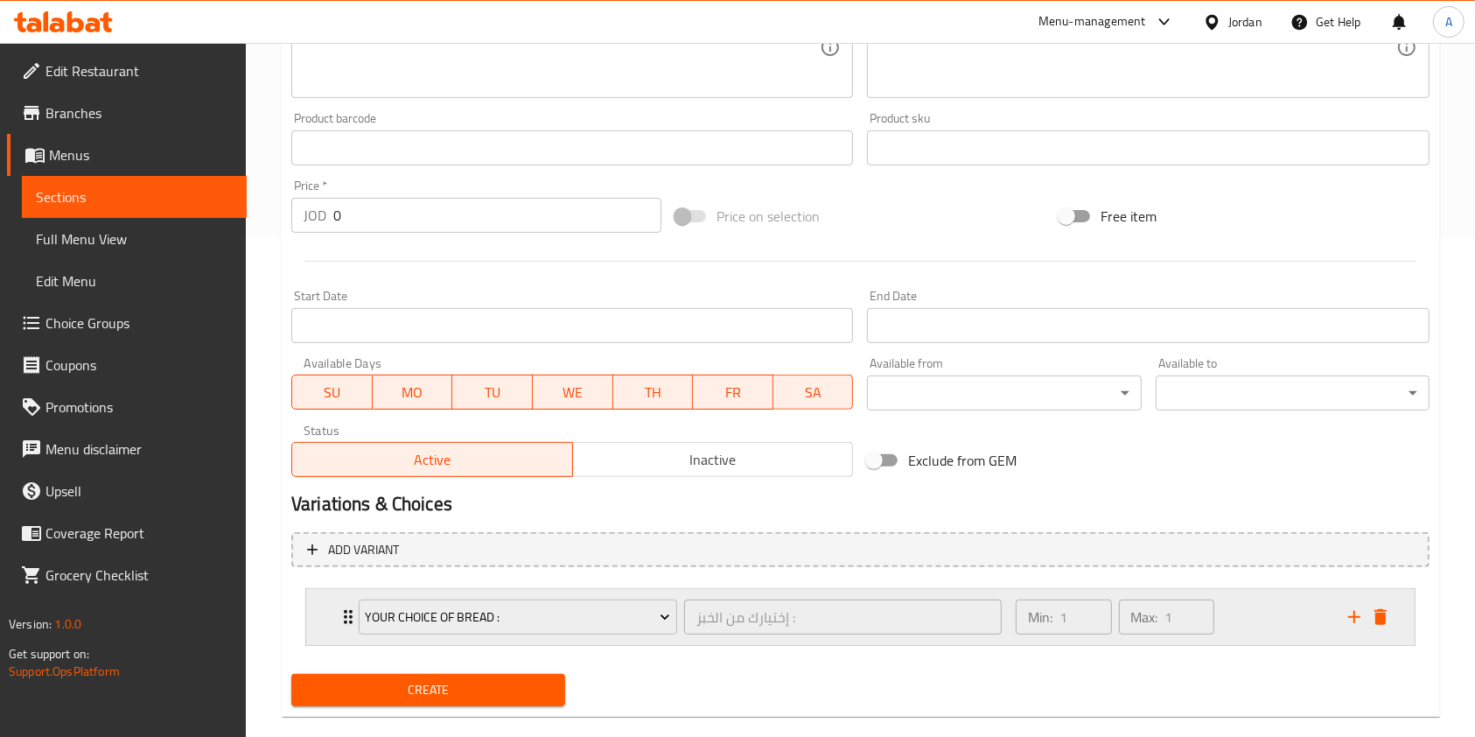
click at [1269, 620] on div "Min: 1 ​ Max: 1 ​" at bounding box center [1172, 617] width 333 height 56
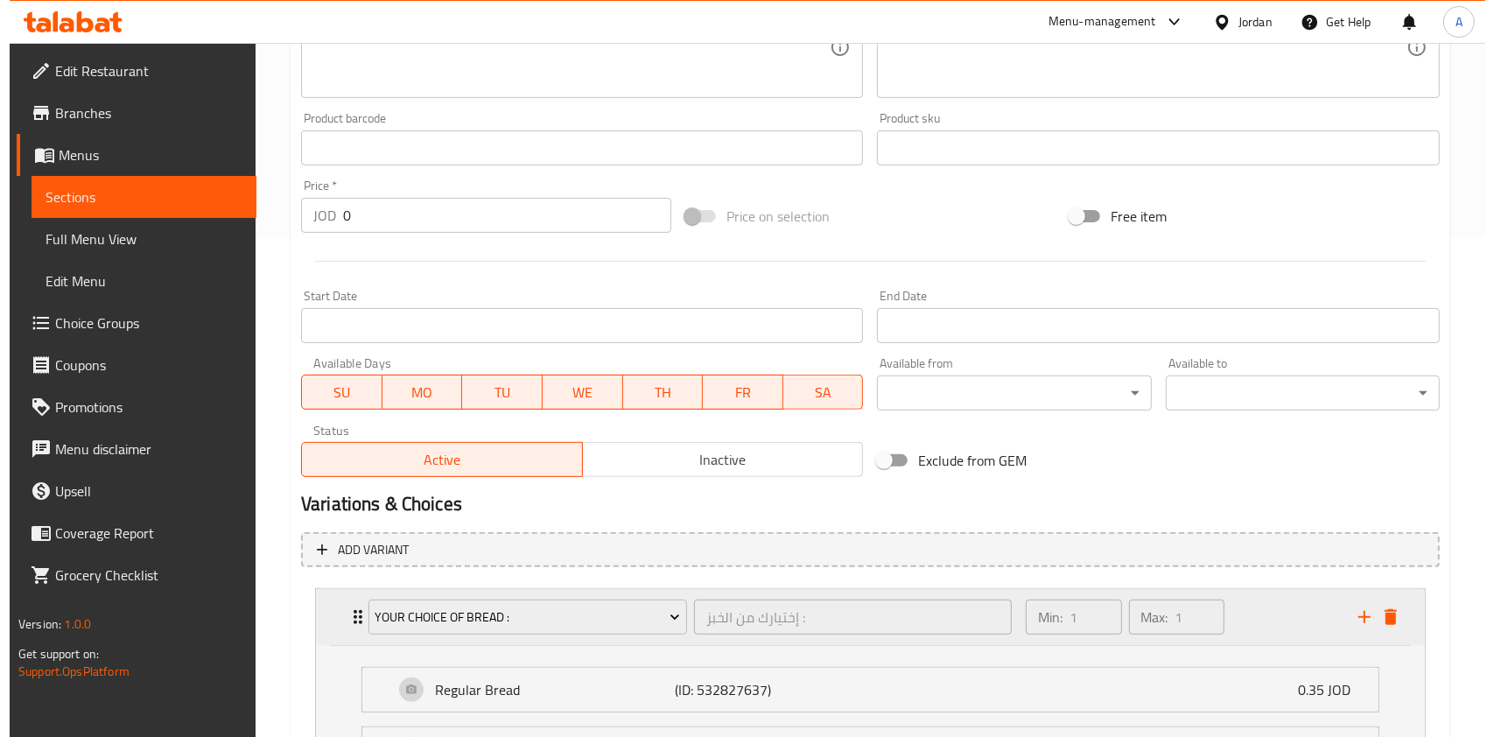
scroll to position [742, 0]
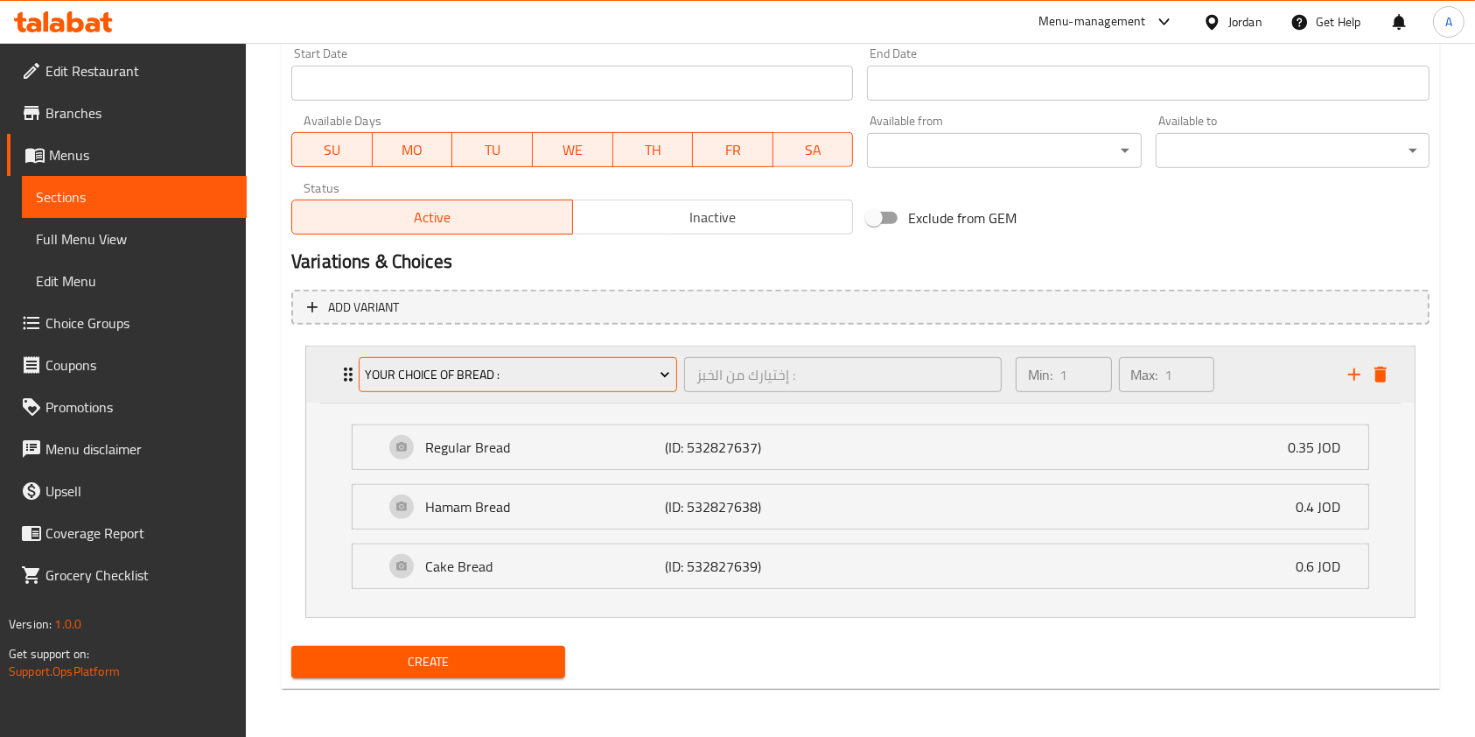
click at [458, 373] on span "Your Choice Of Bread :" at bounding box center [517, 375] width 305 height 22
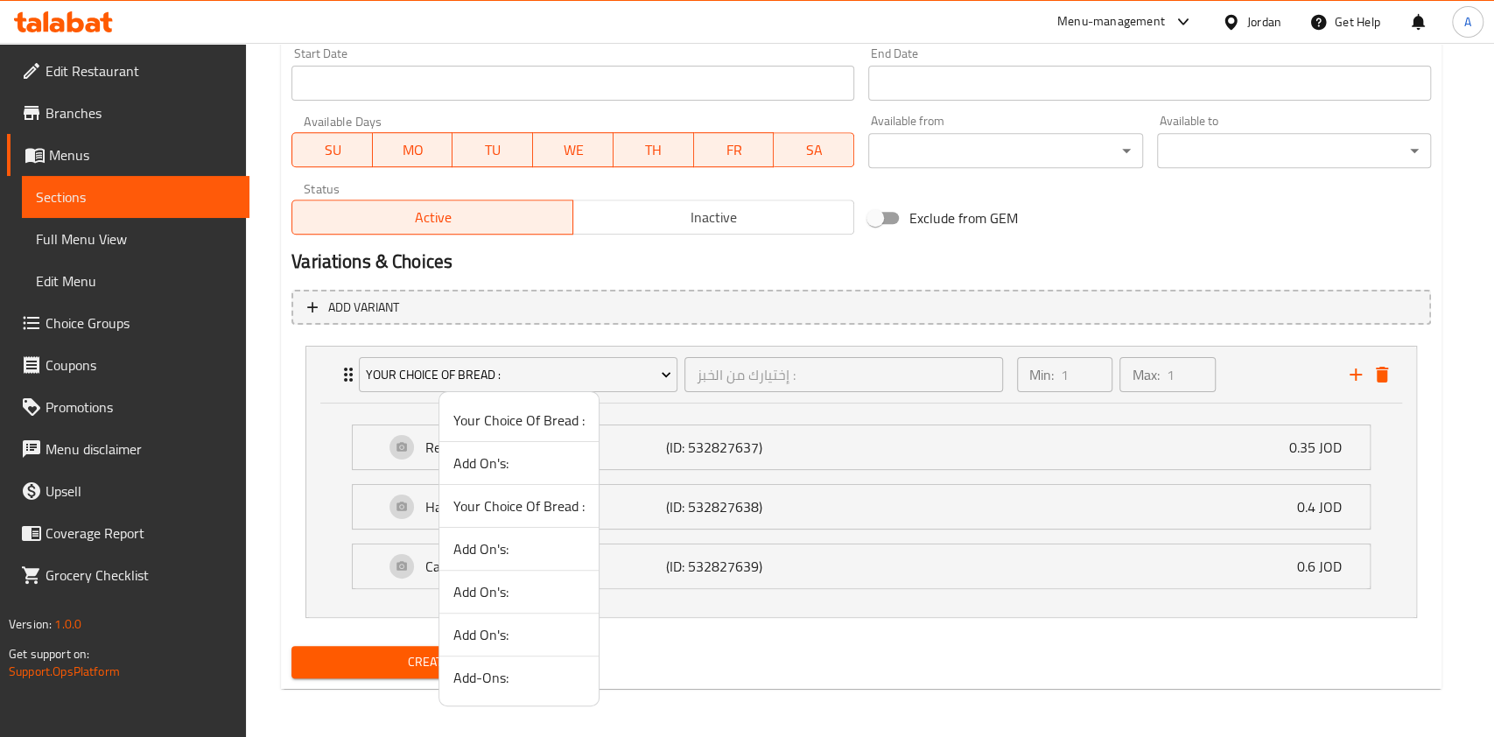
click at [480, 418] on span "Your Choice Of Bread :" at bounding box center [518, 420] width 131 height 21
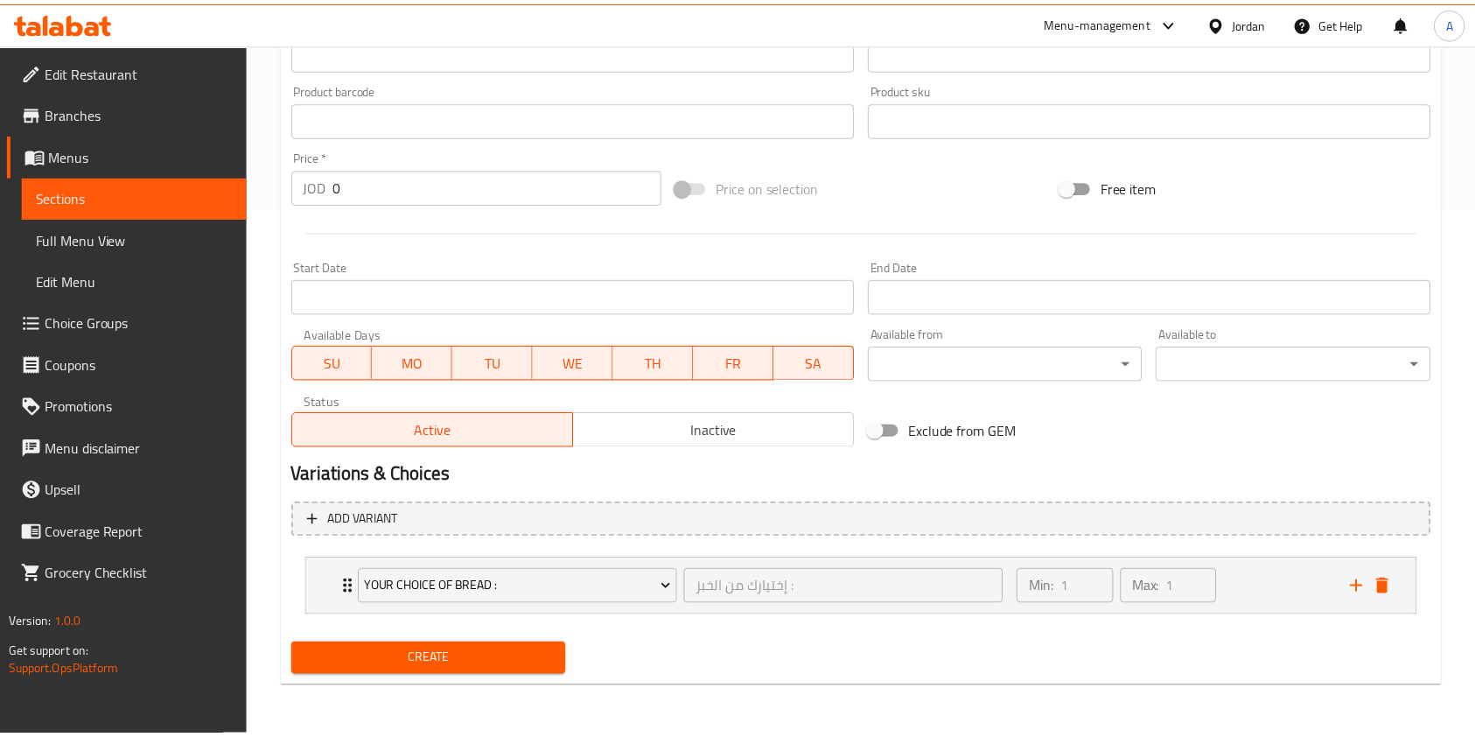
scroll to position [529, 0]
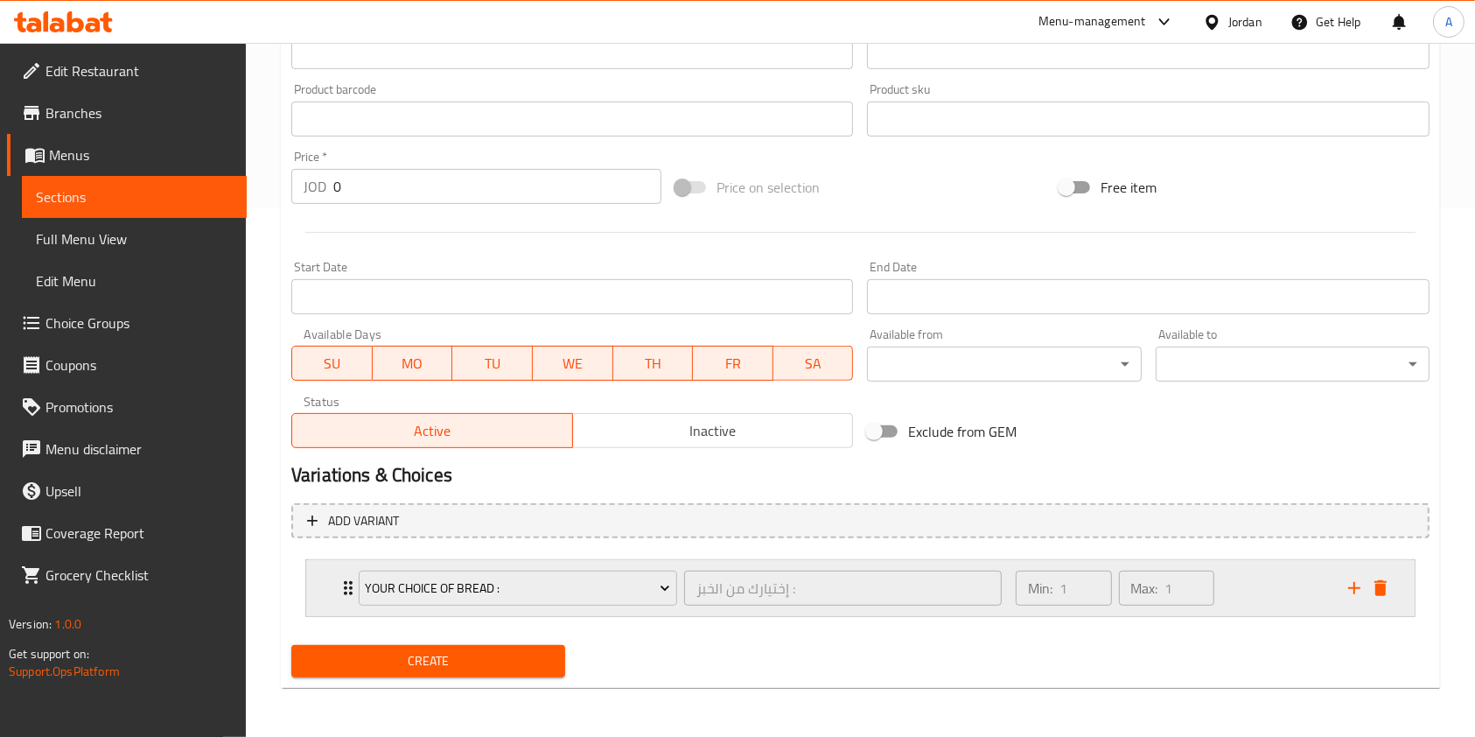
click at [1302, 578] on div "Min: 1 ​ Max: 1 ​" at bounding box center [1172, 588] width 333 height 56
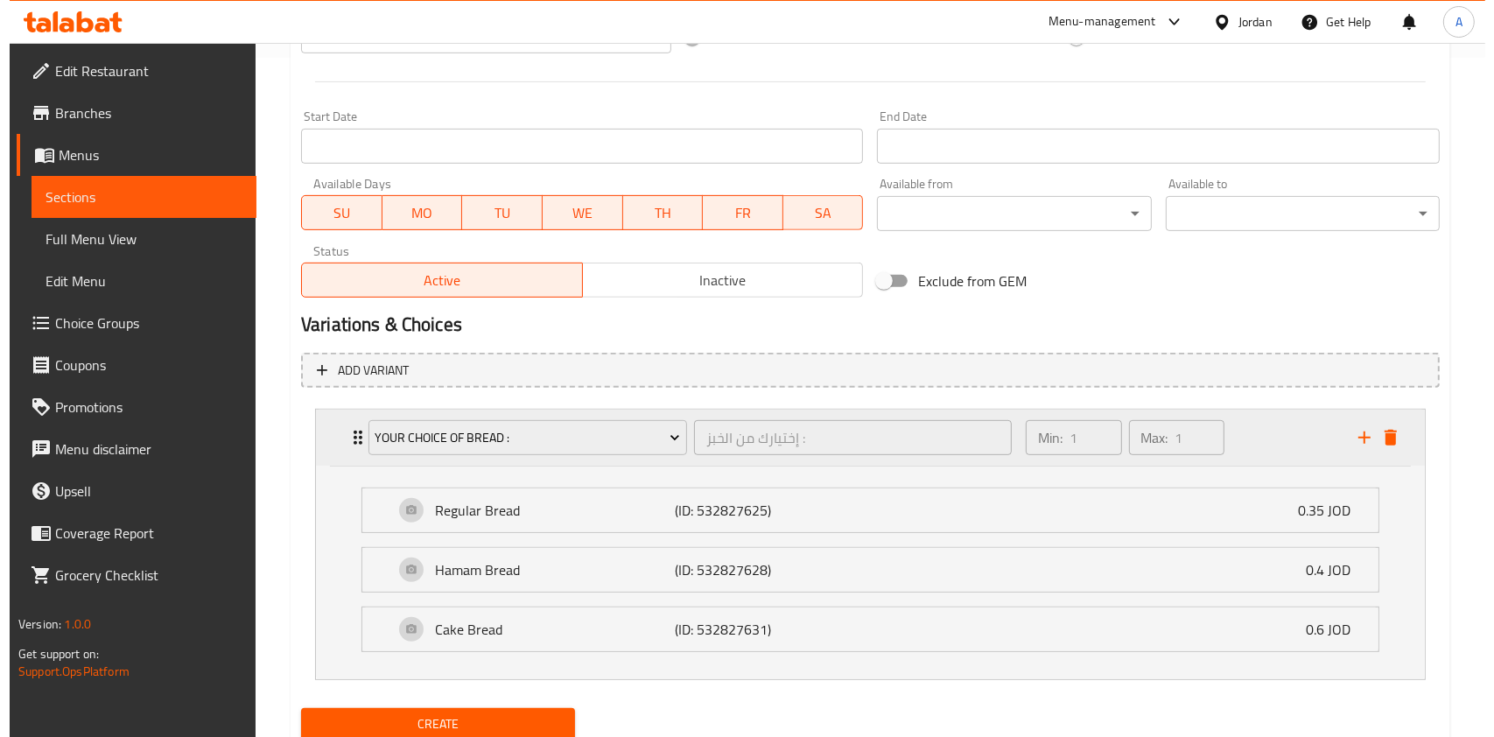
scroll to position [742, 0]
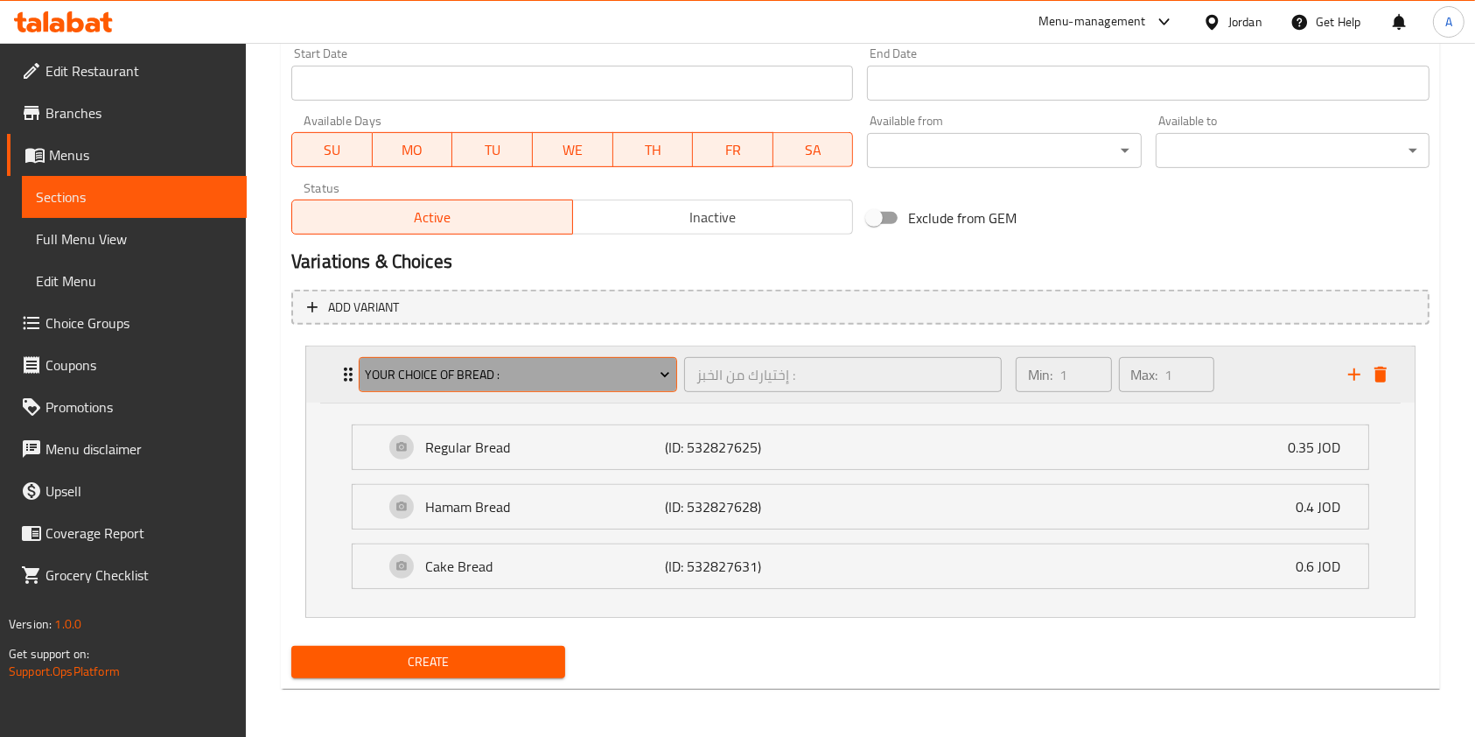
click at [637, 361] on button "Your Choice Of Bread :" at bounding box center [518, 374] width 319 height 35
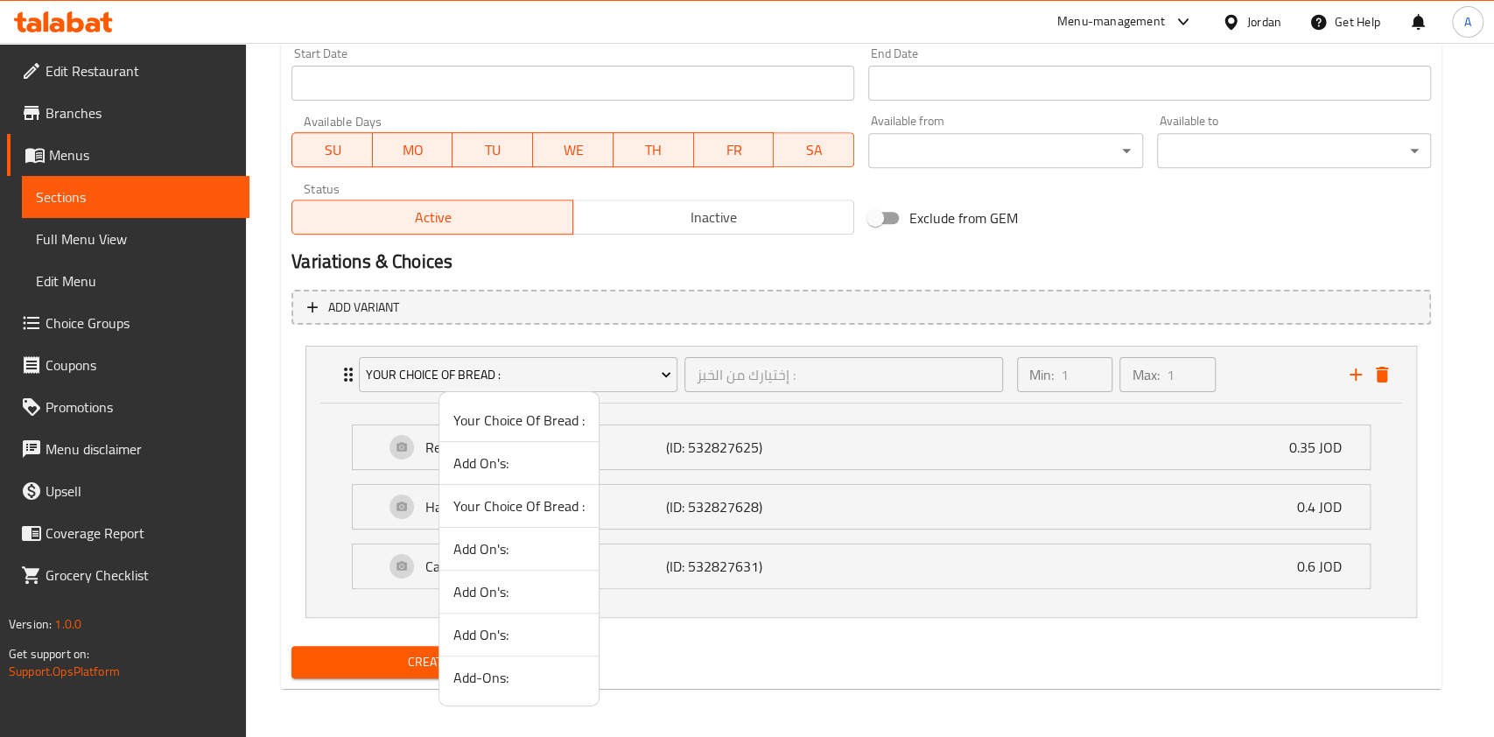
click at [529, 504] on span "Your Choice Of Bread :" at bounding box center [518, 505] width 131 height 21
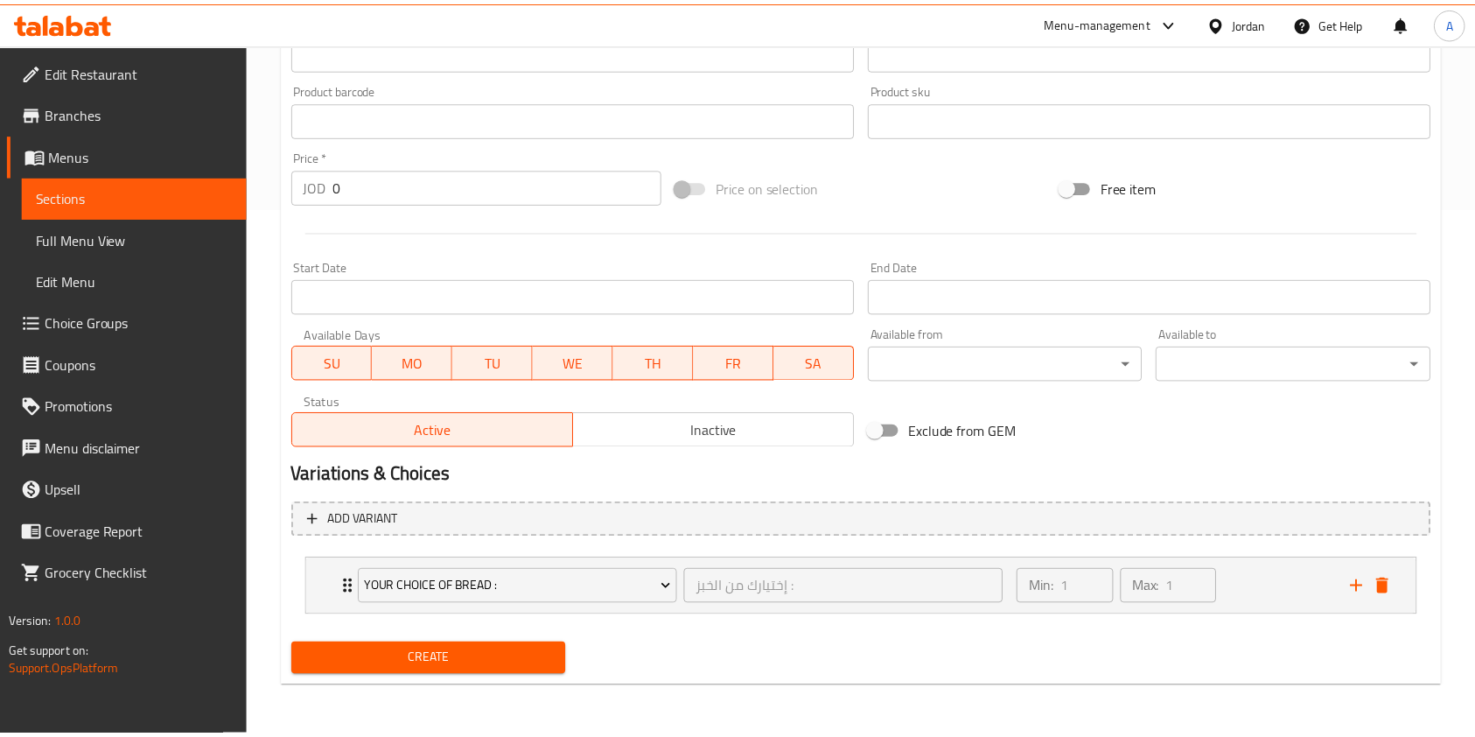
scroll to position [529, 0]
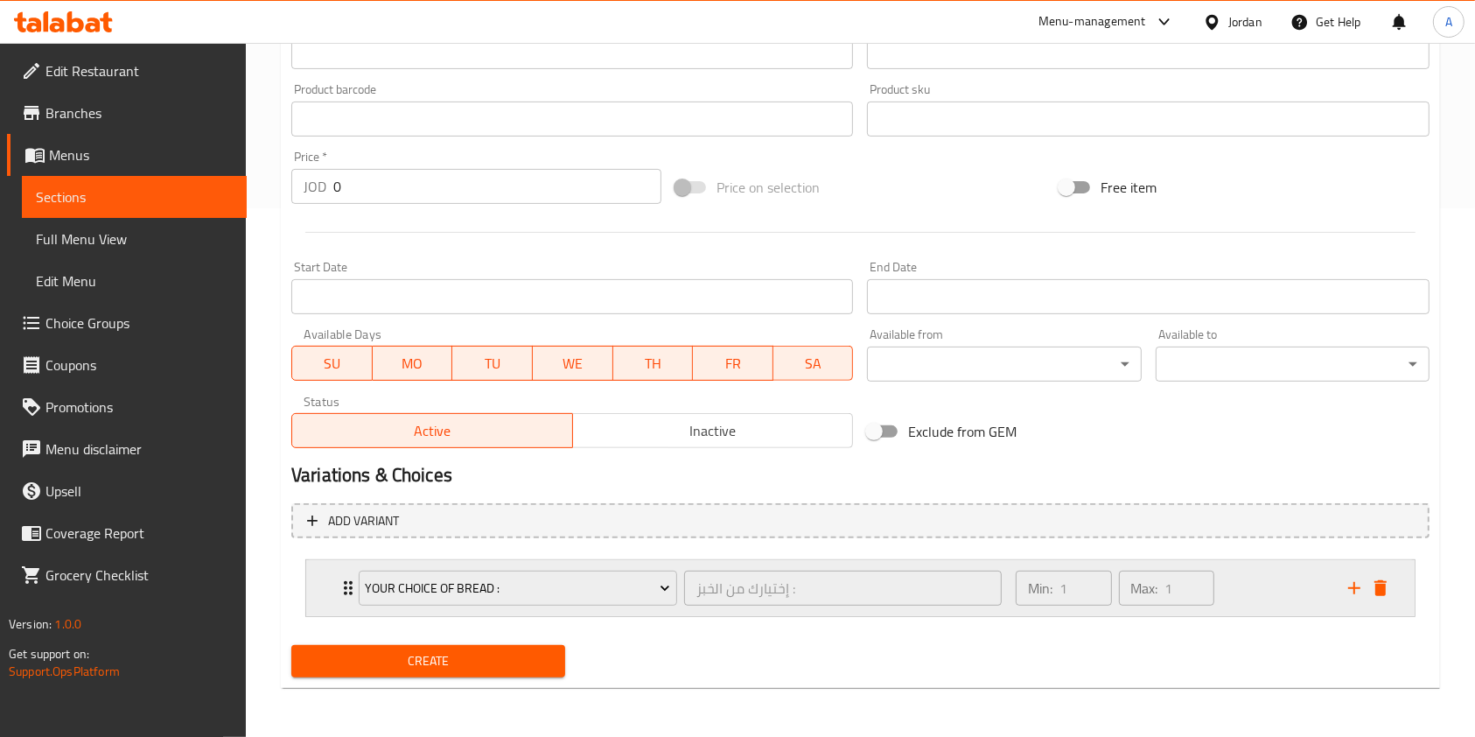
click at [1286, 592] on div "Min: 1 ​ Max: 1 ​" at bounding box center [1172, 588] width 333 height 56
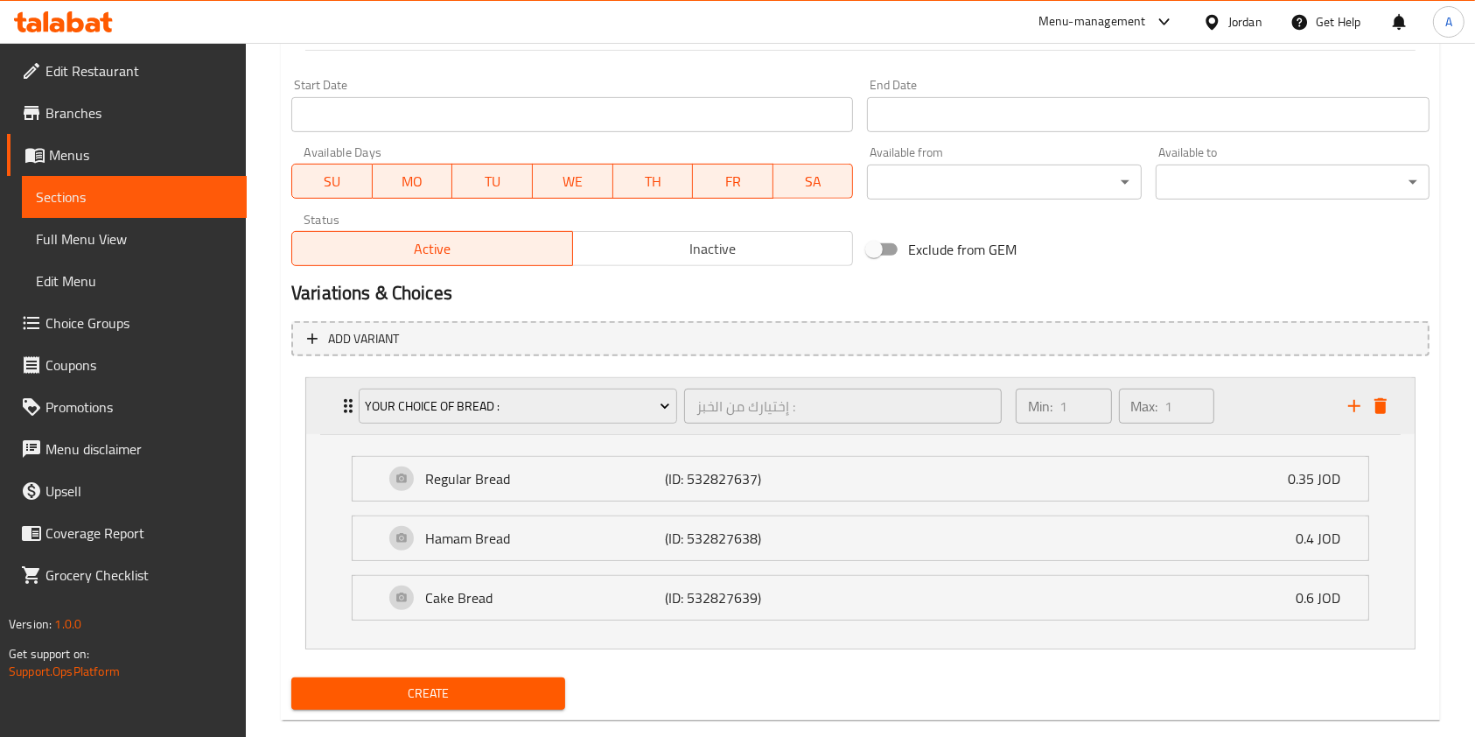
scroll to position [720, 0]
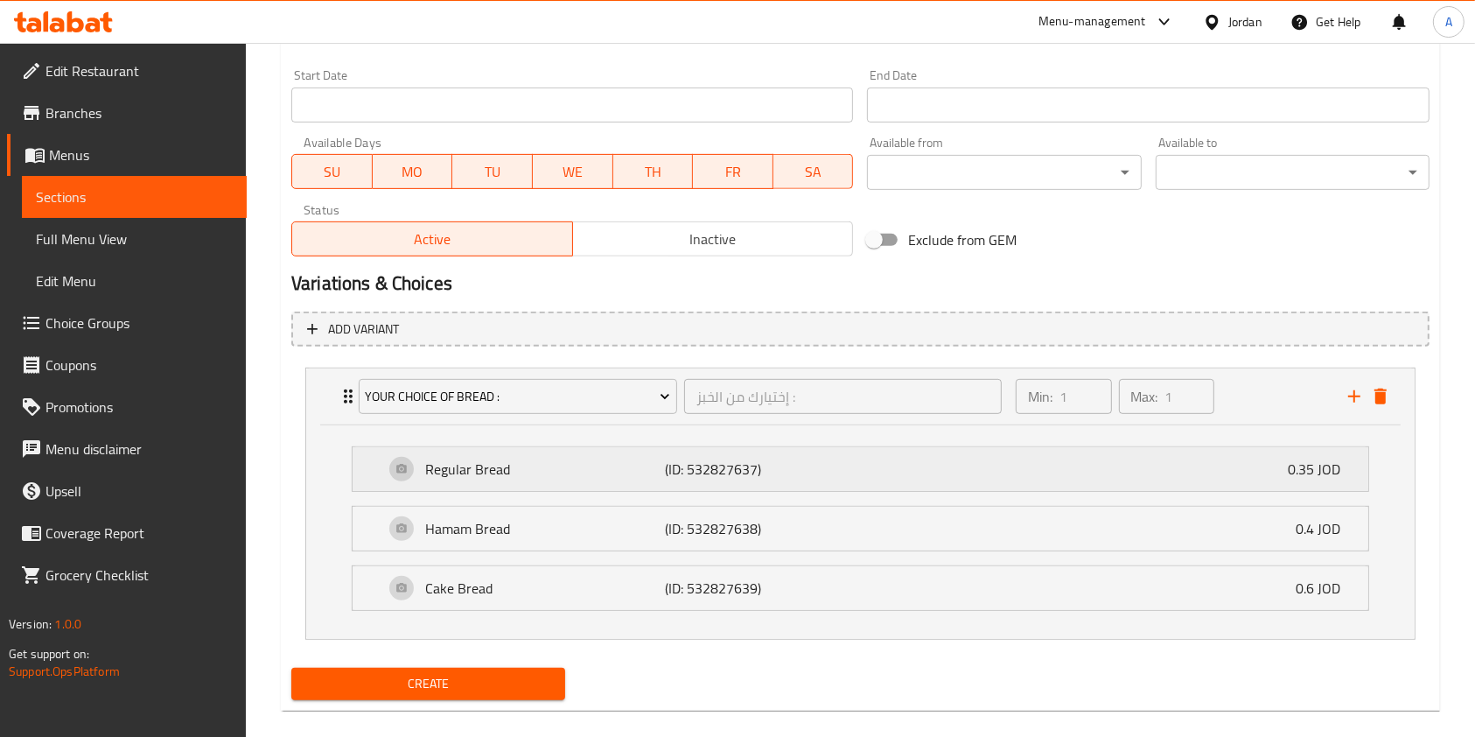
click at [1250, 472] on div "Regular Bread (ID: 532827637) 0.35 JOD" at bounding box center [866, 469] width 964 height 44
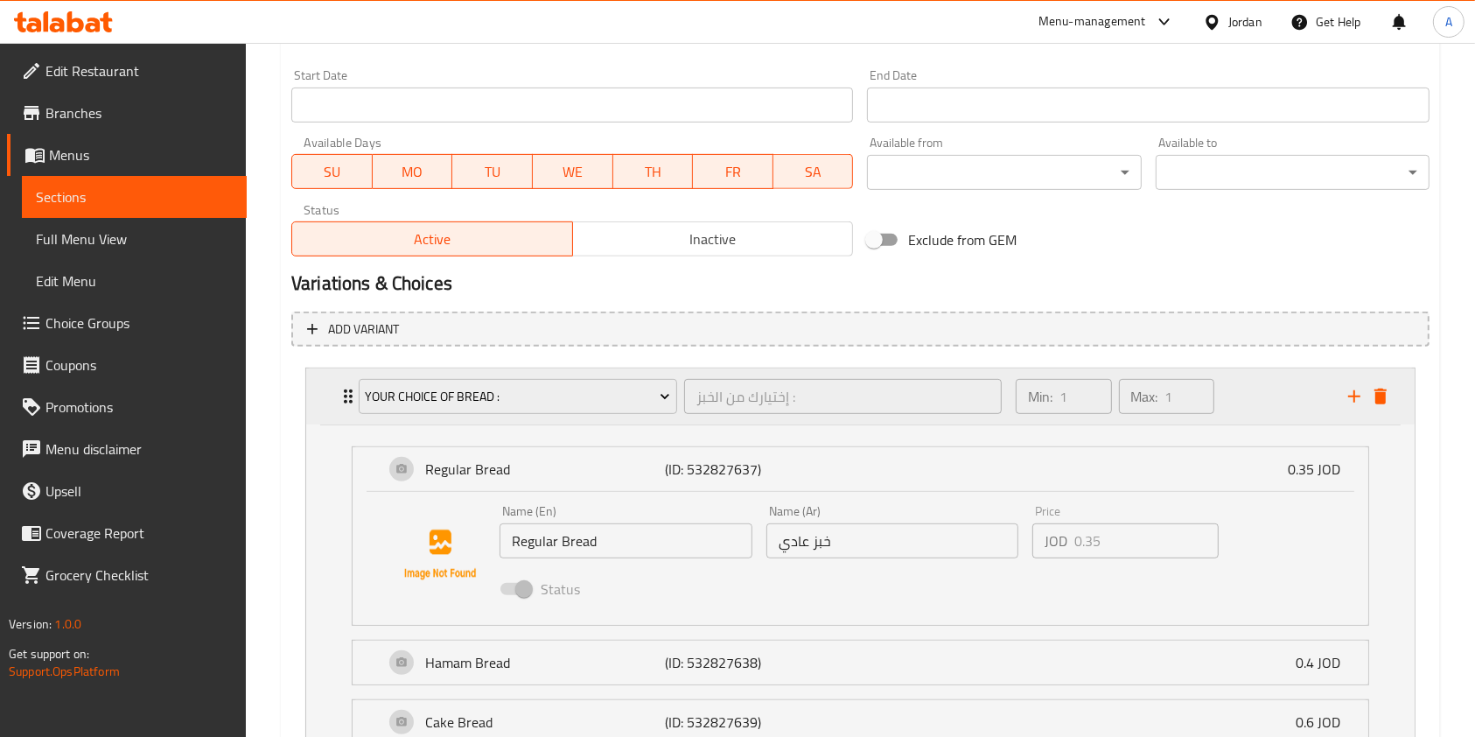
click at [1238, 403] on div "Min: 1 ​ Max: 1 ​" at bounding box center [1172, 396] width 333 height 56
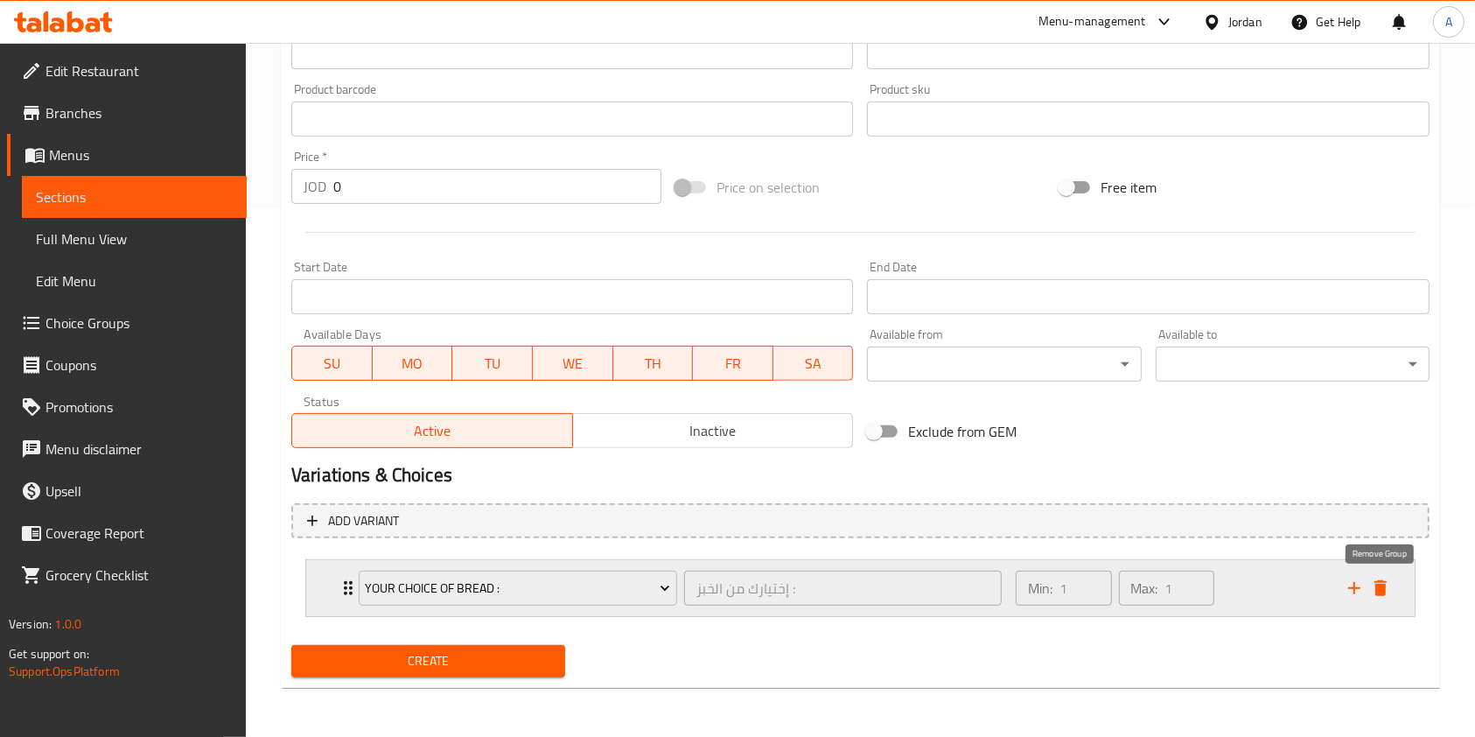
click at [1386, 588] on icon "delete" at bounding box center [1380, 588] width 21 height 21
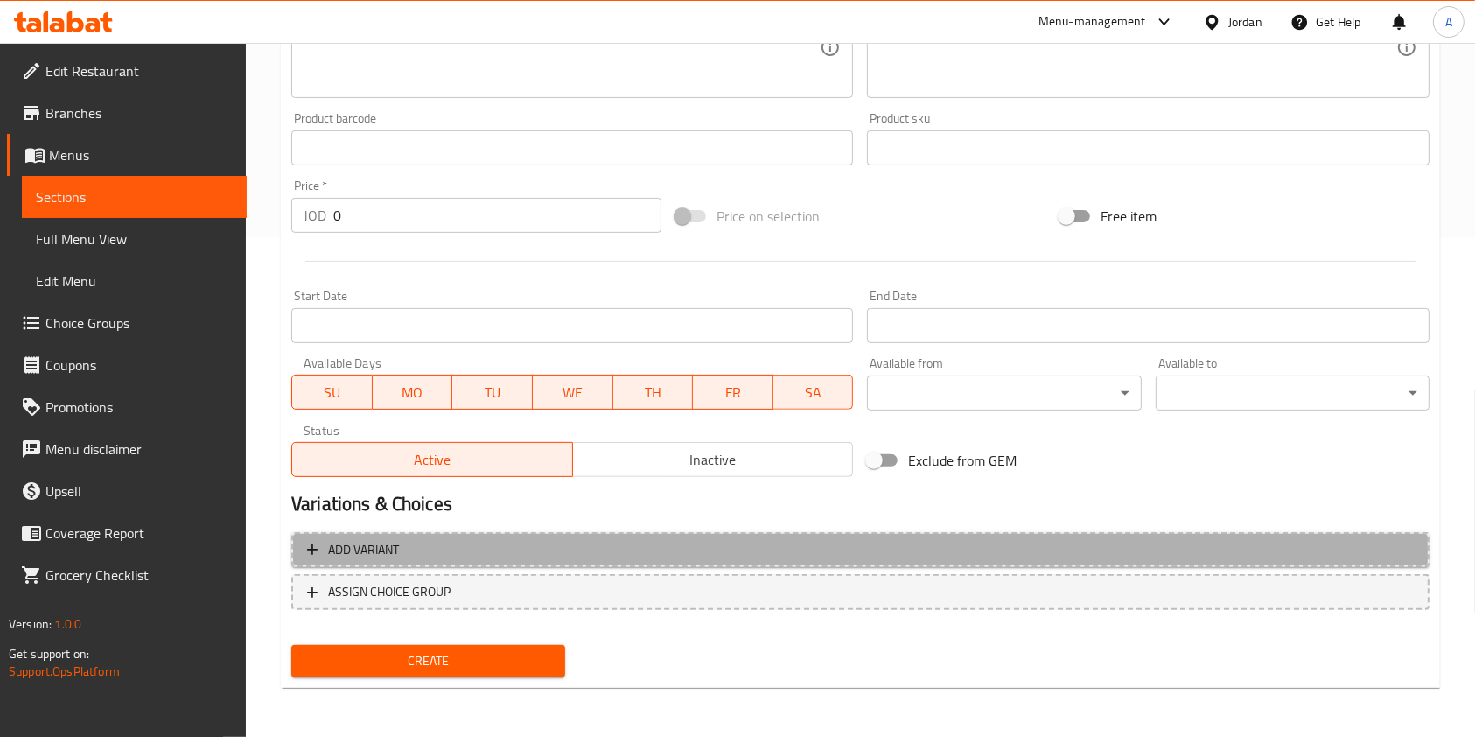
click at [378, 550] on span "Add variant" at bounding box center [363, 550] width 71 height 22
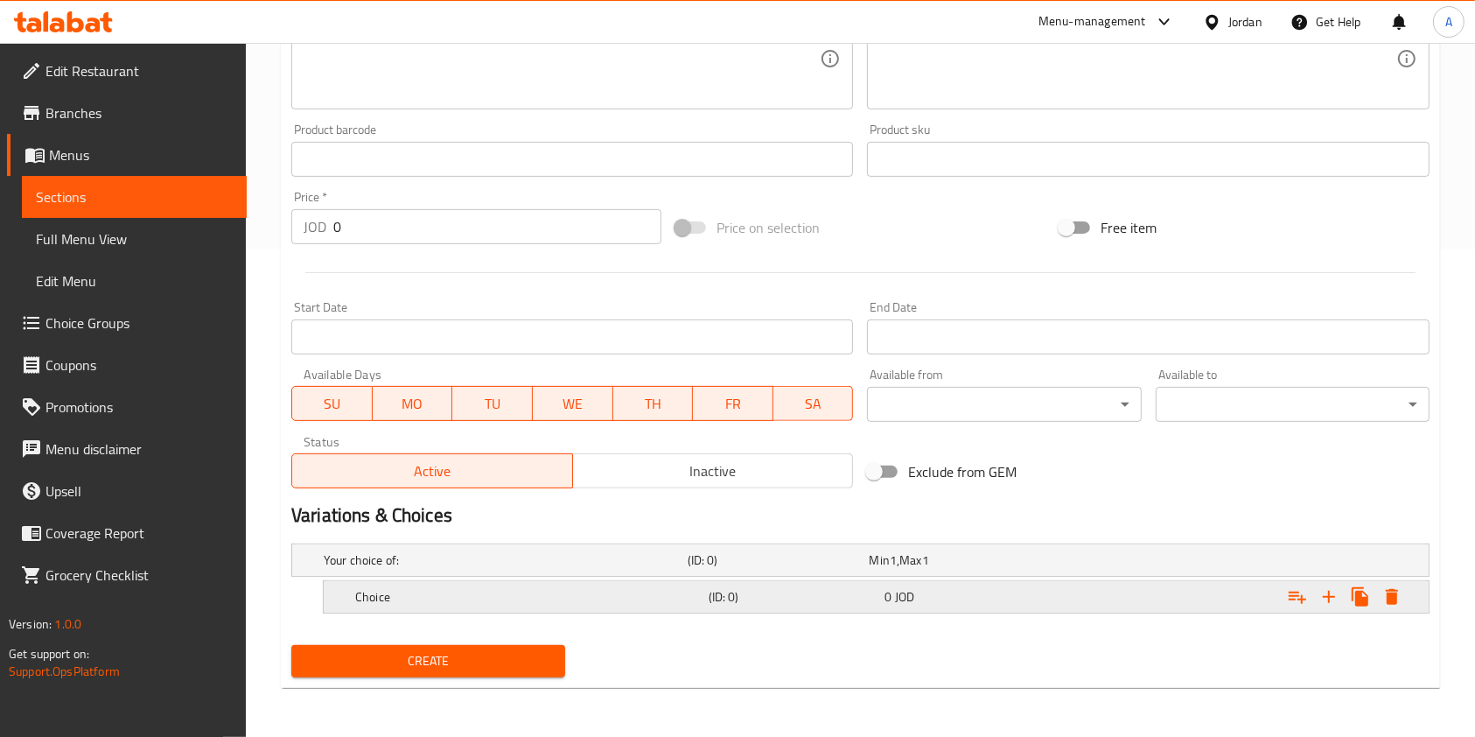
click at [459, 592] on h5 "Choice" at bounding box center [528, 597] width 347 height 18
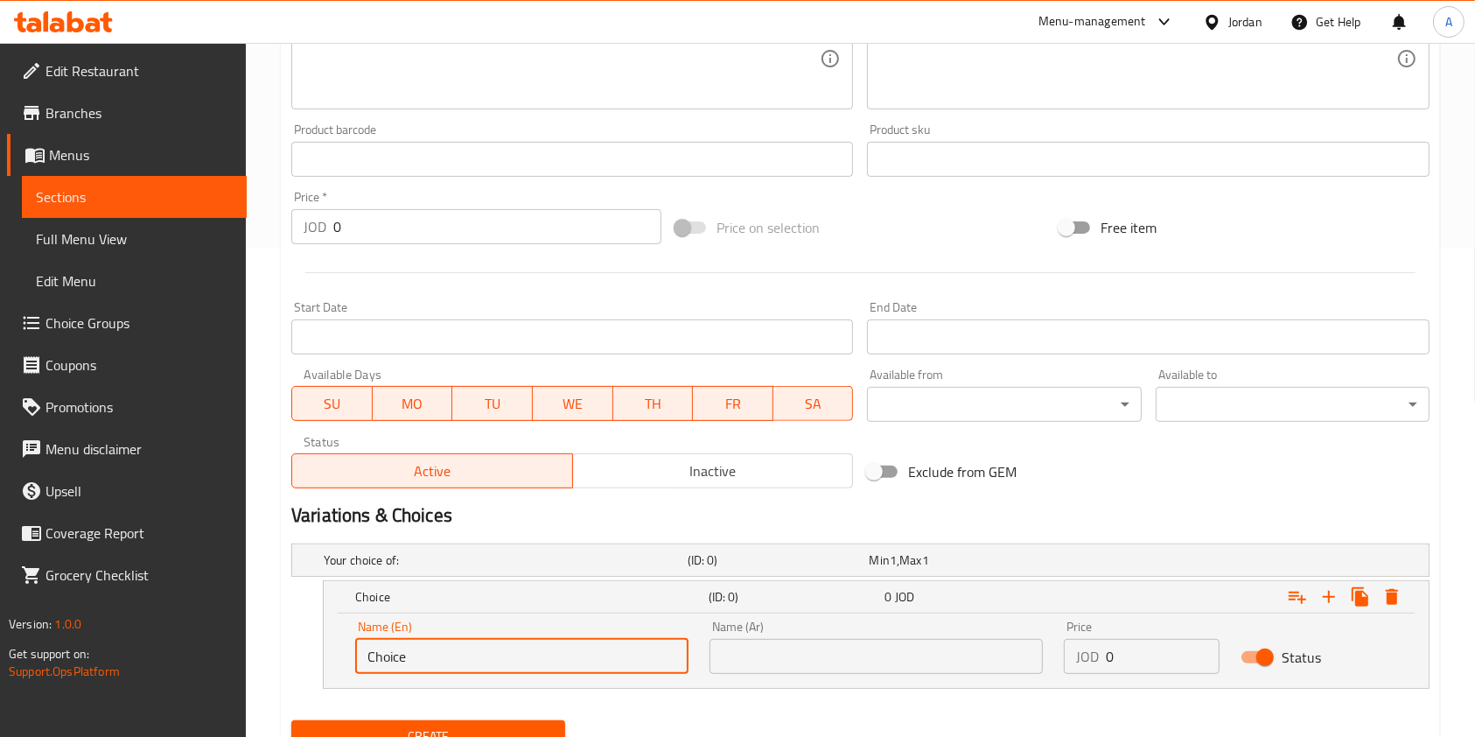
click at [511, 659] on input "Choice" at bounding box center [521, 656] width 333 height 35
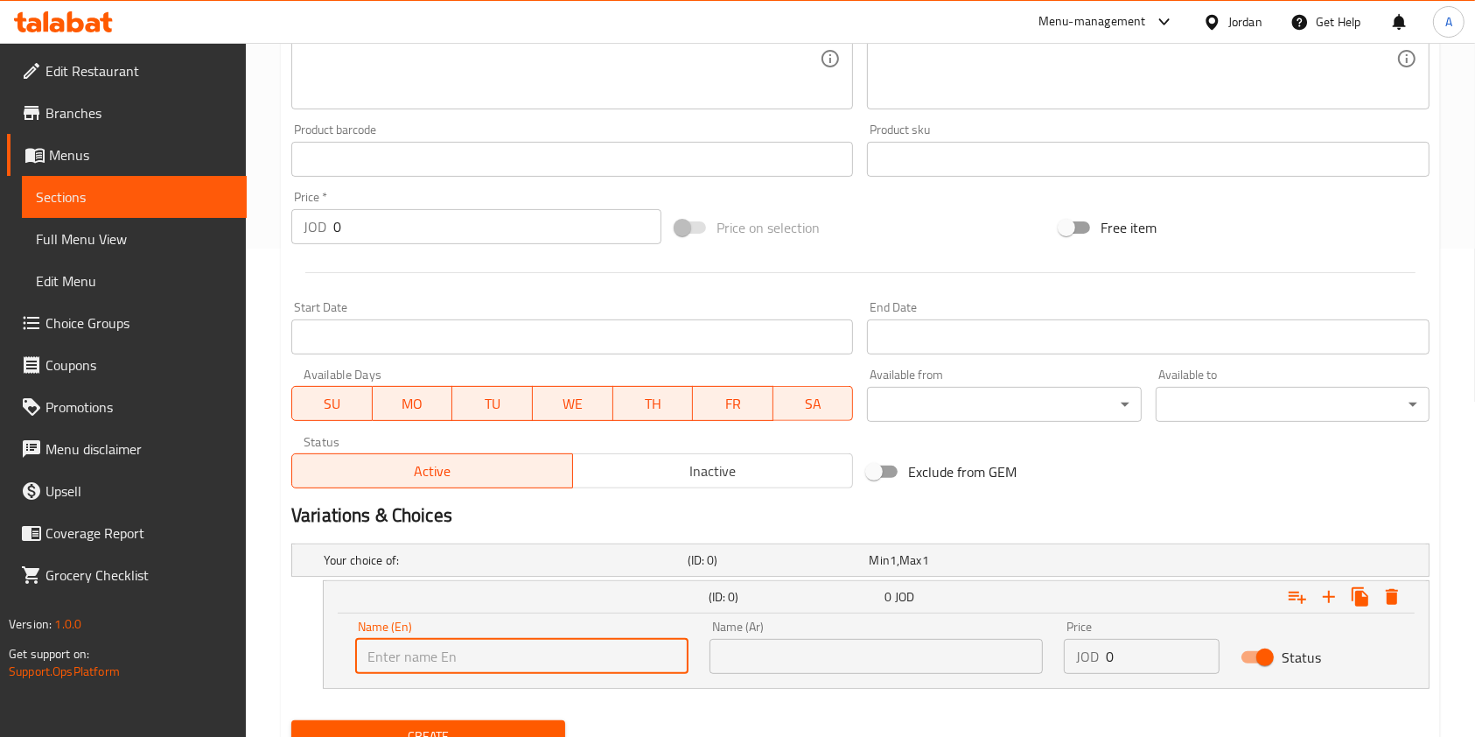
scroll to position [564, 0]
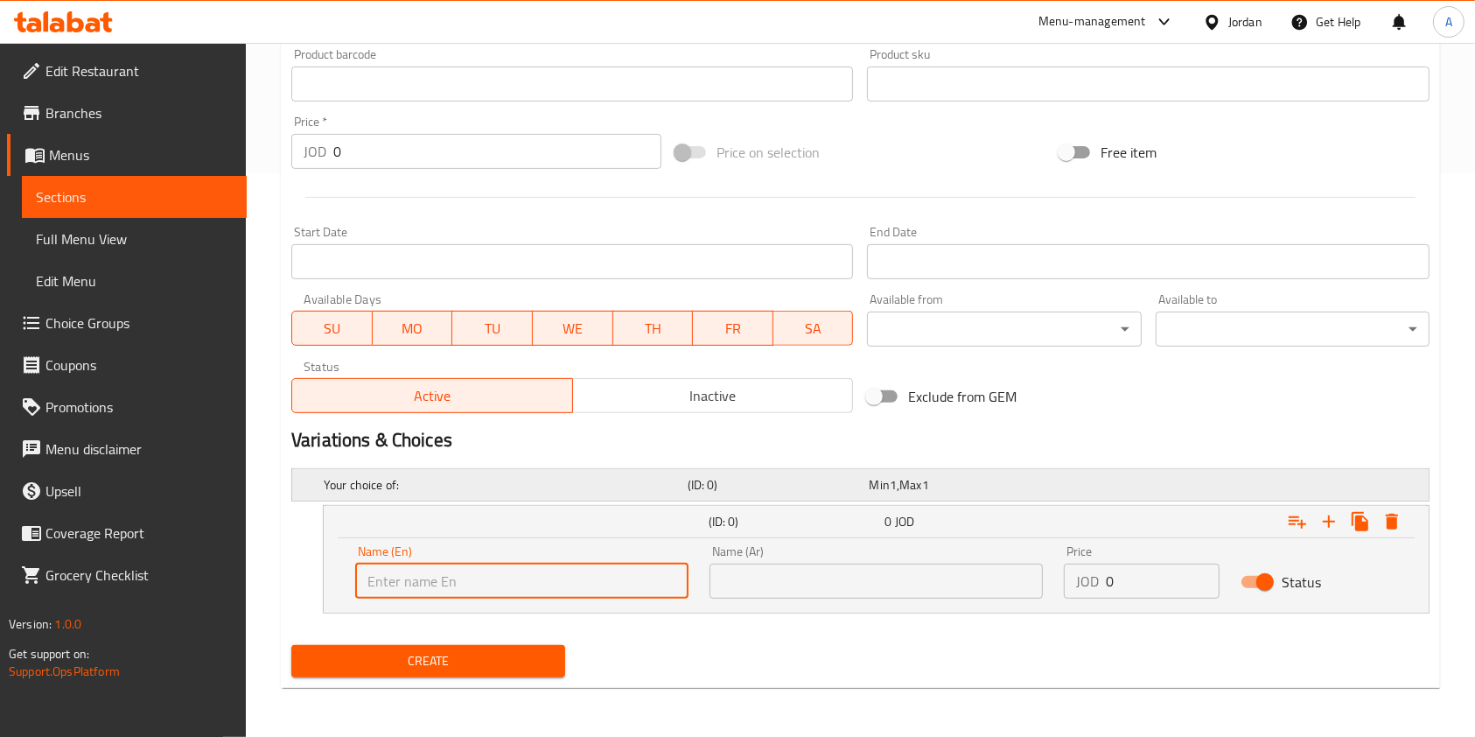
click at [420, 481] on h5 "Your choice of:" at bounding box center [502, 485] width 357 height 18
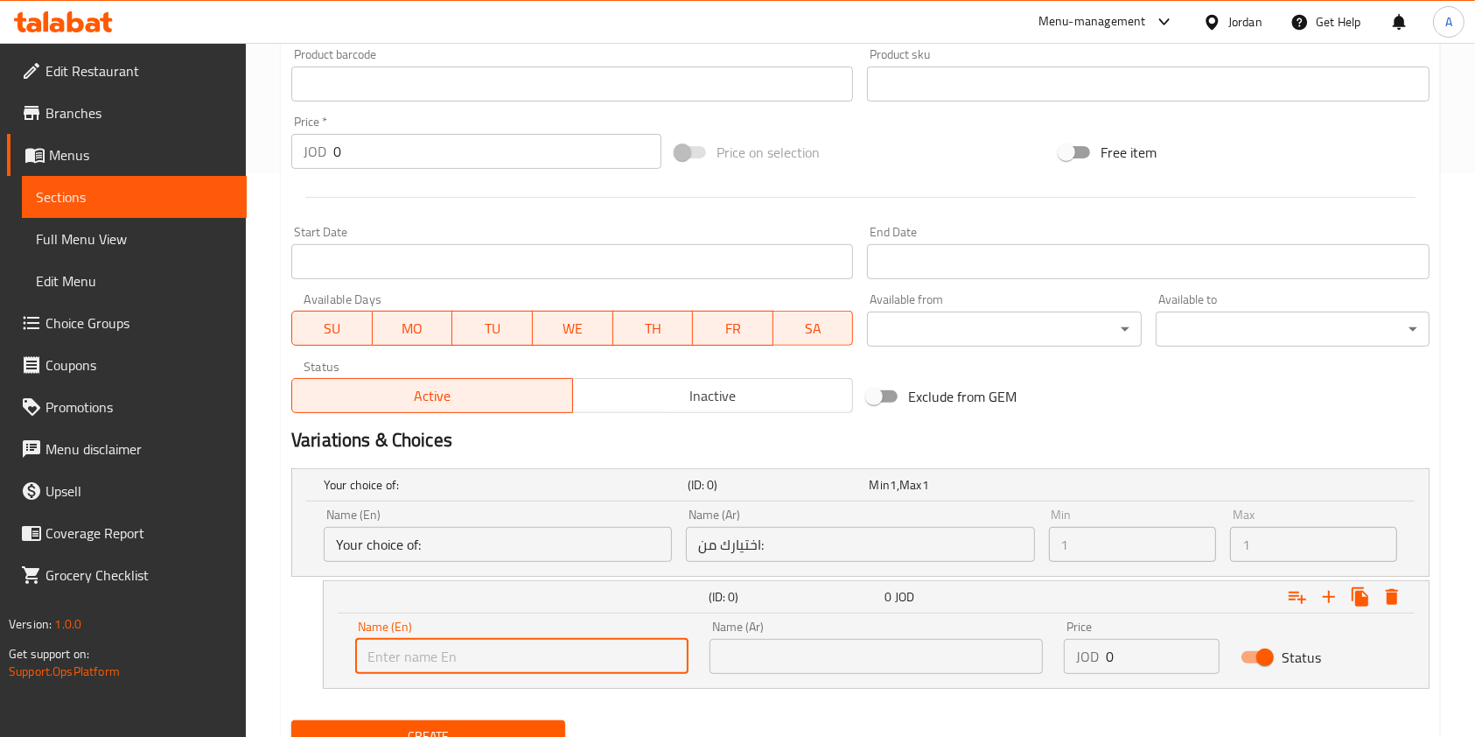
click at [476, 655] on input "text" at bounding box center [521, 656] width 333 height 35
type input "ٌ"
drag, startPoint x: 417, startPoint y: 659, endPoint x: 412, endPoint y: 642, distance: 17.2
click at [410, 641] on input "text" at bounding box center [521, 656] width 333 height 35
type input "ٌ"
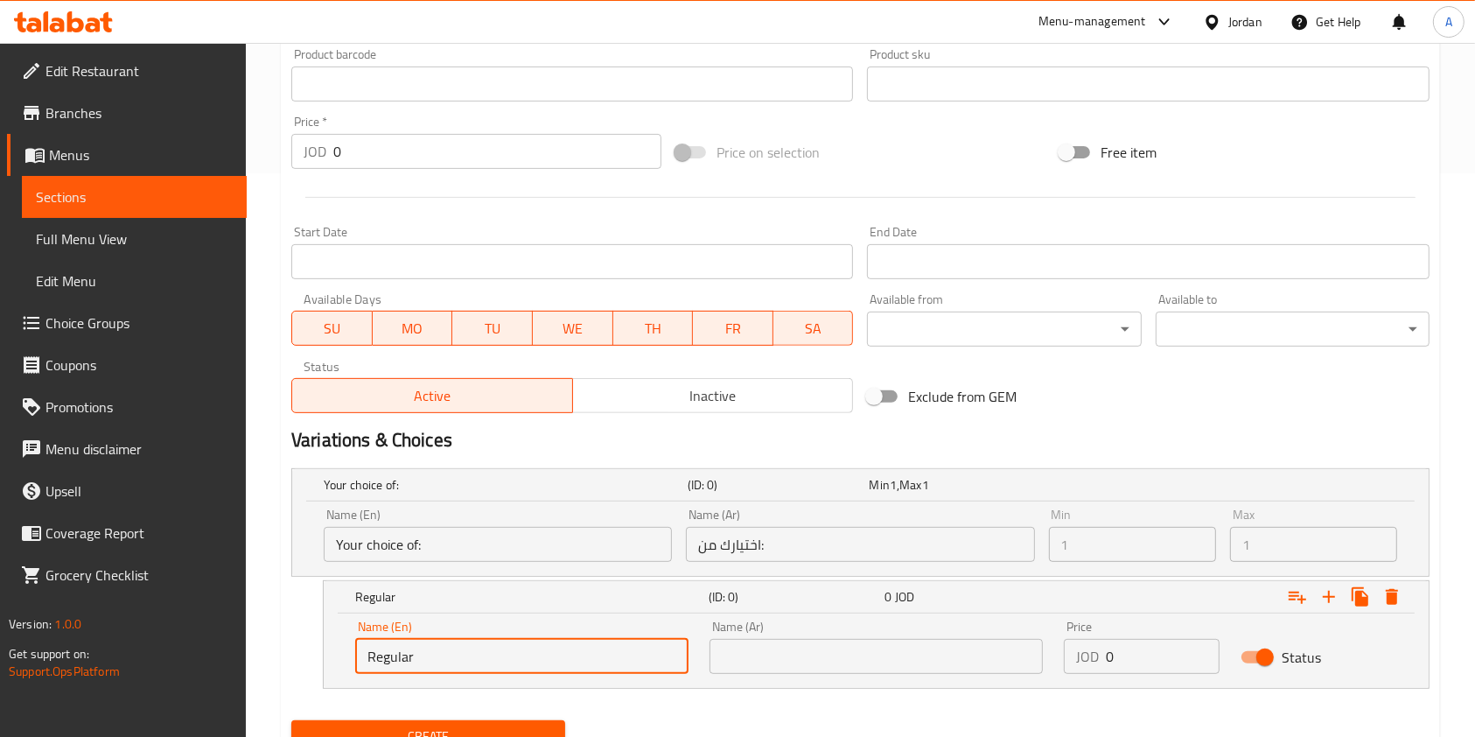
type input "regular bread"
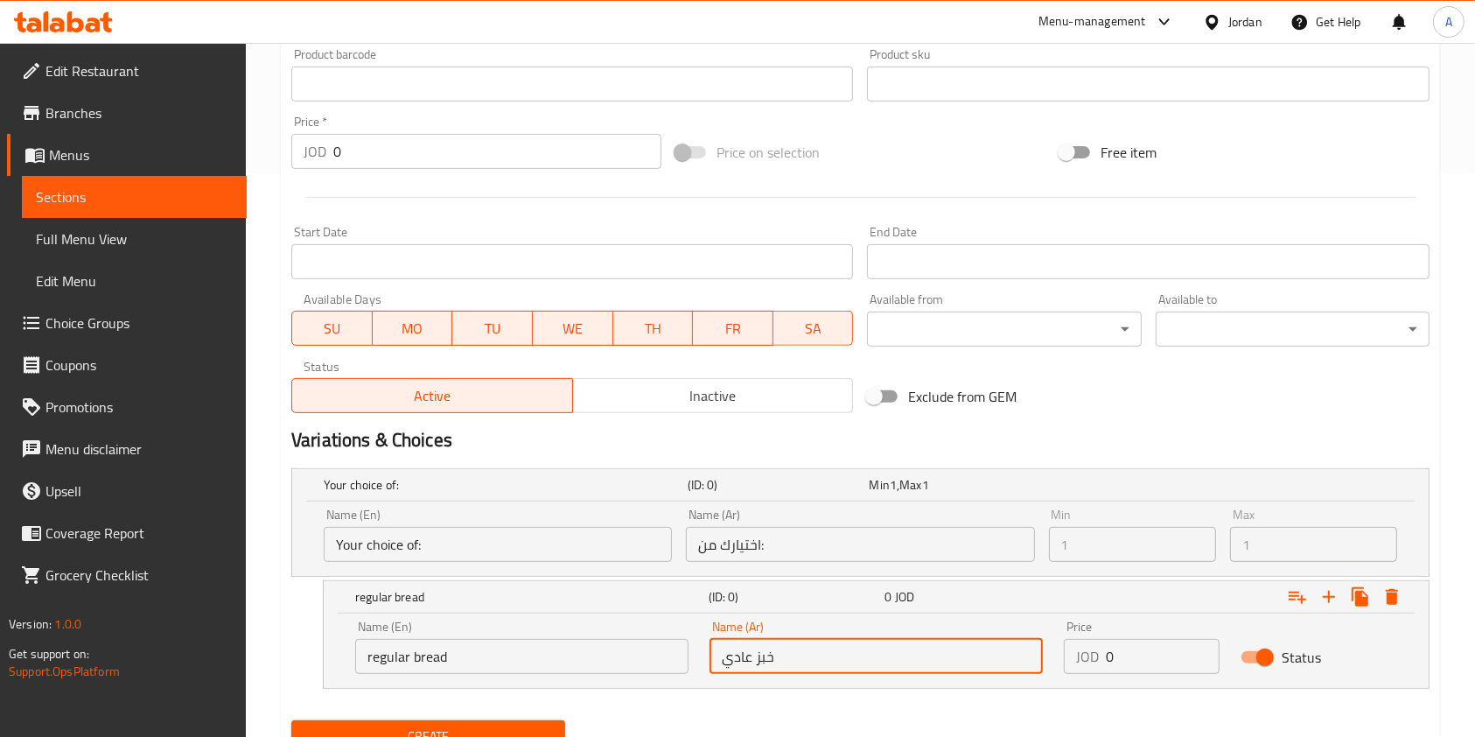
type input "خبز عادي"
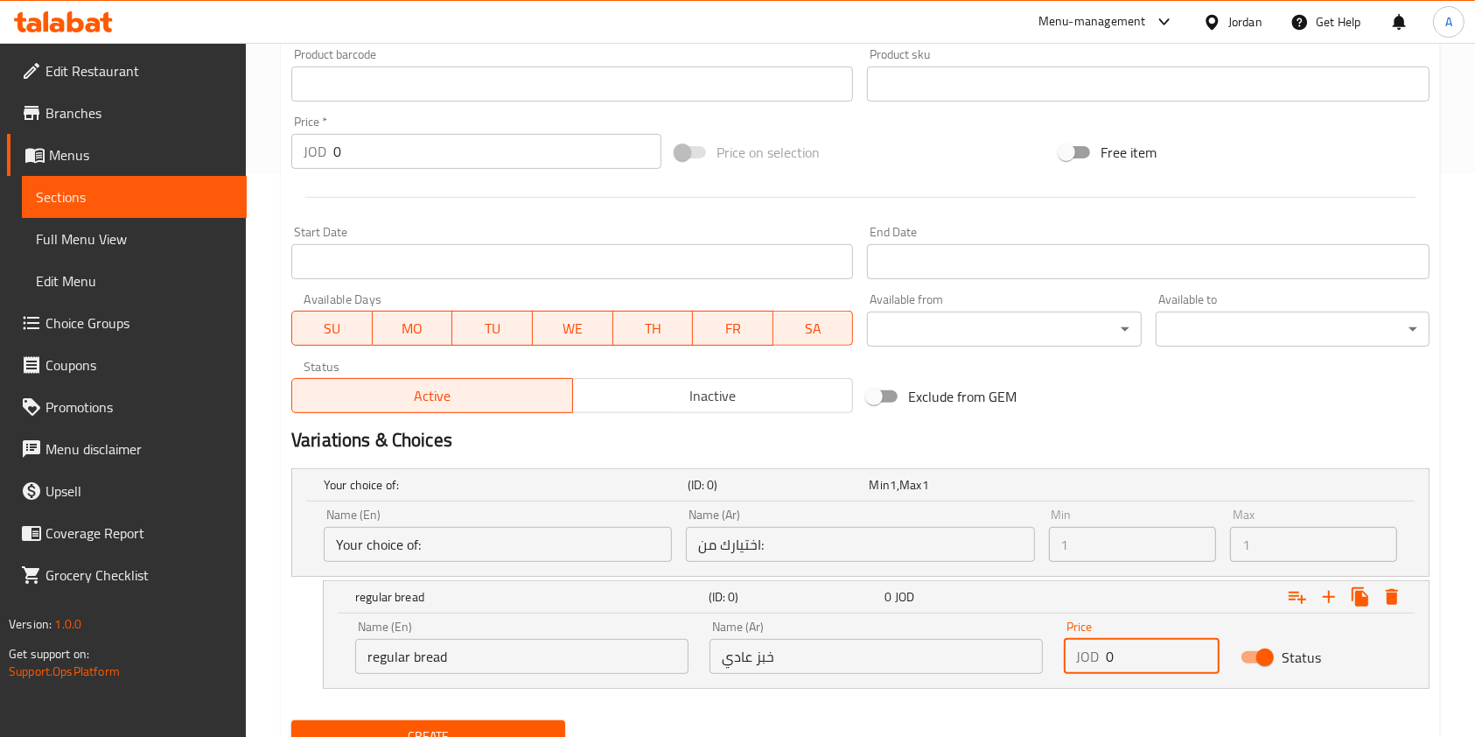
click at [1113, 657] on input "0" at bounding box center [1163, 656] width 114 height 35
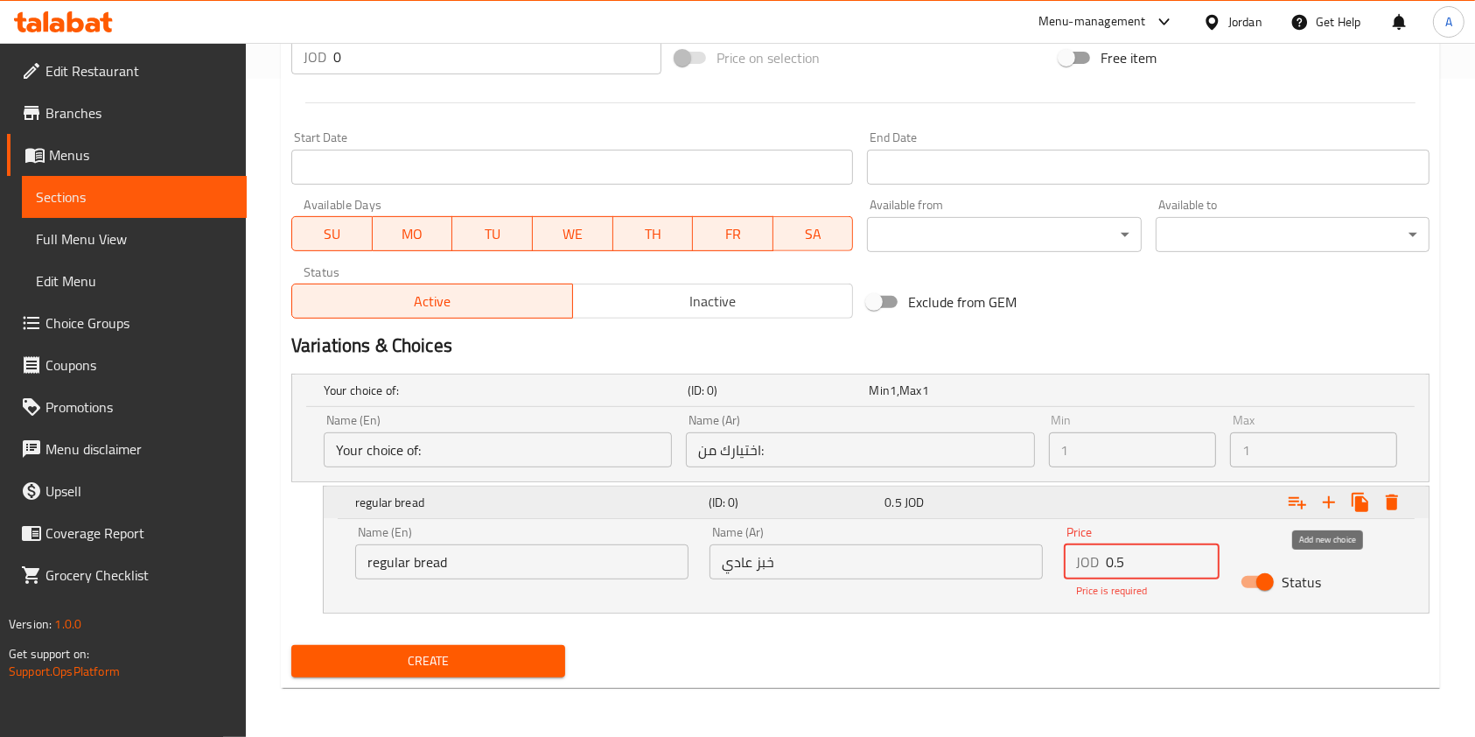
type input "0.5"
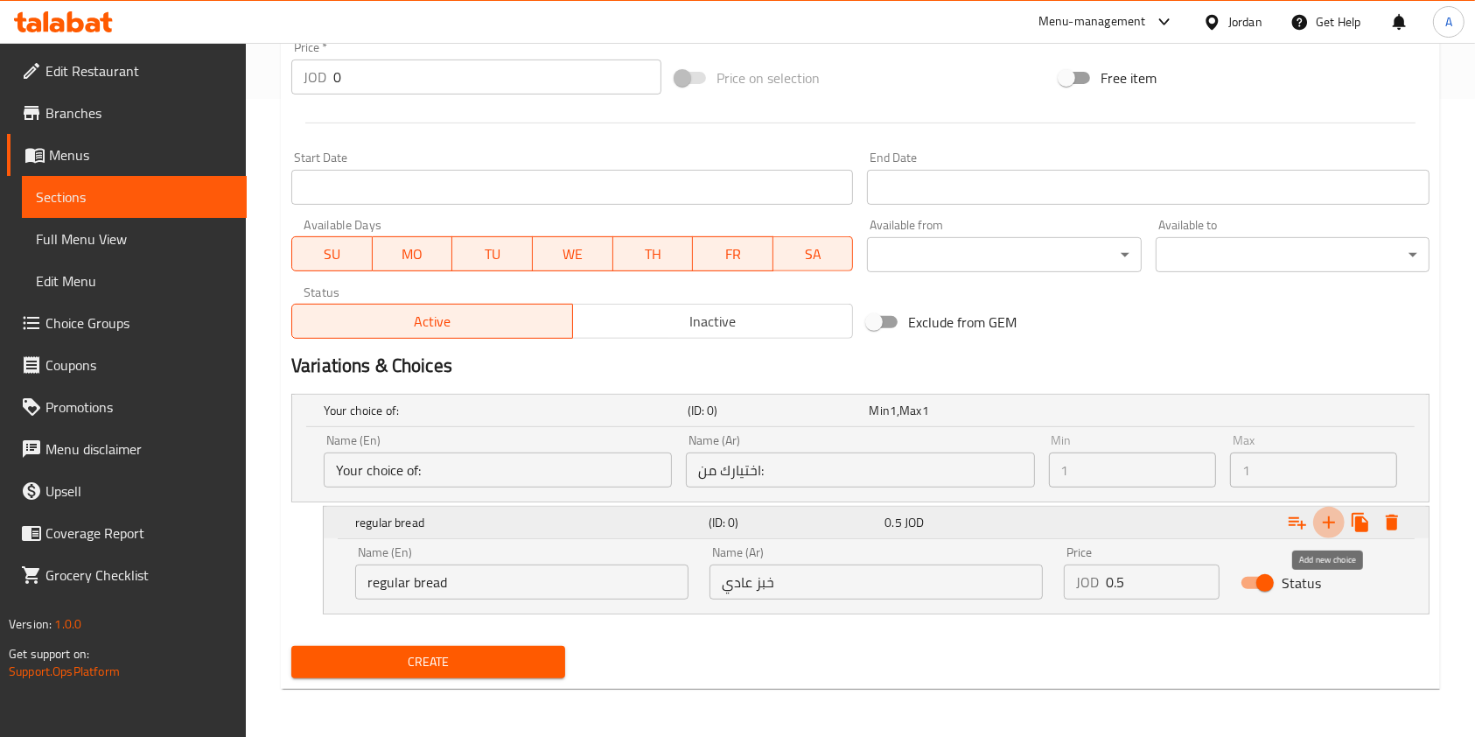
click at [1332, 508] on button "Expand" at bounding box center [1330, 523] width 32 height 32
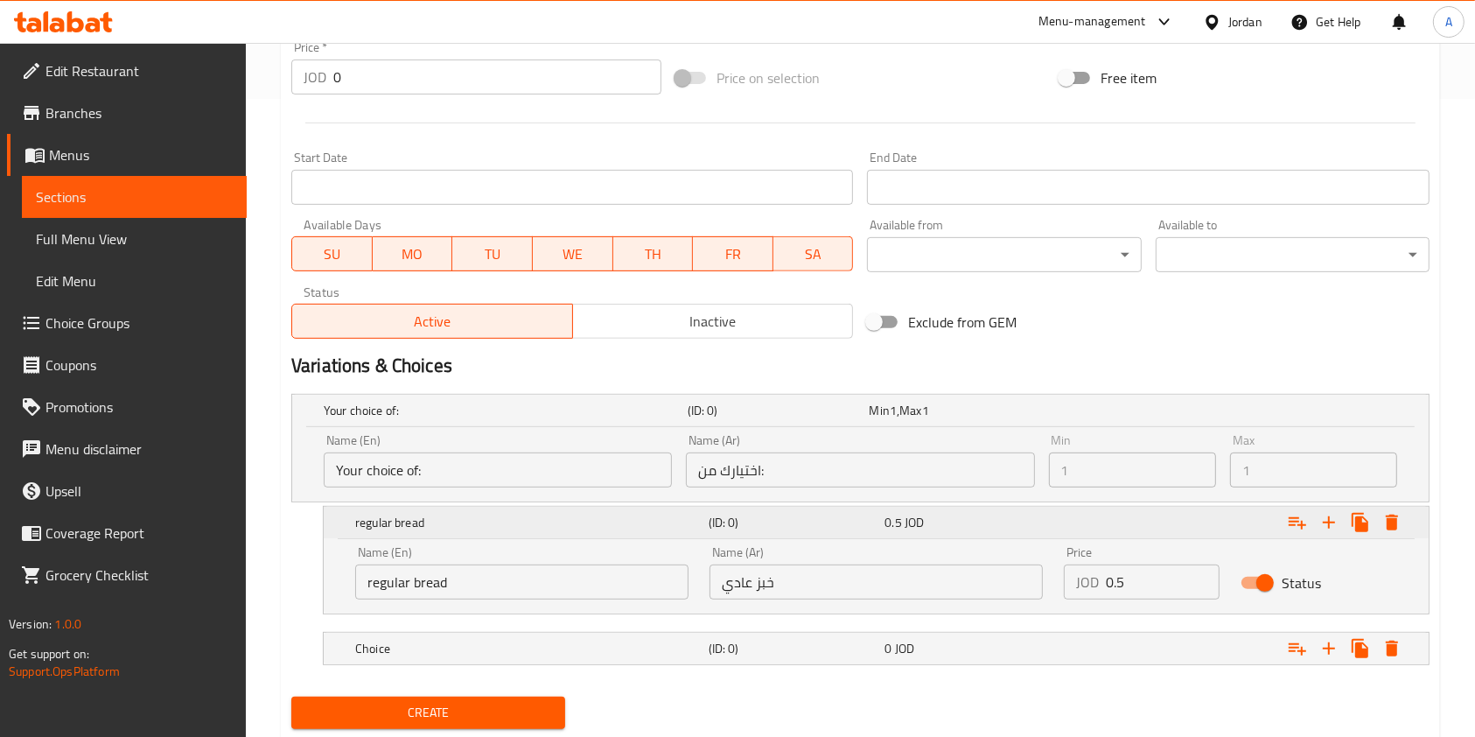
scroll to position [689, 0]
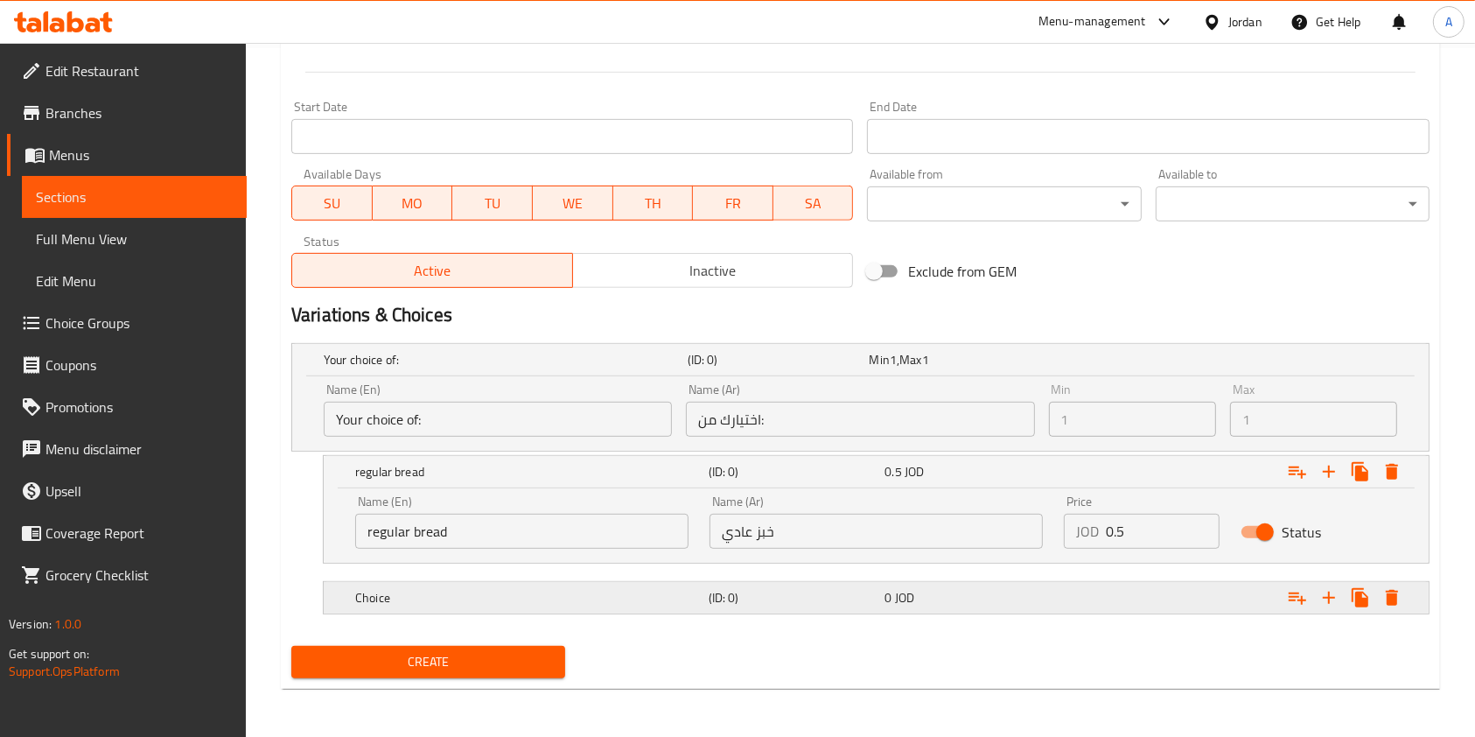
click at [560, 609] on div "Choice (ID: 0) 0 JOD" at bounding box center [882, 597] width 1060 height 39
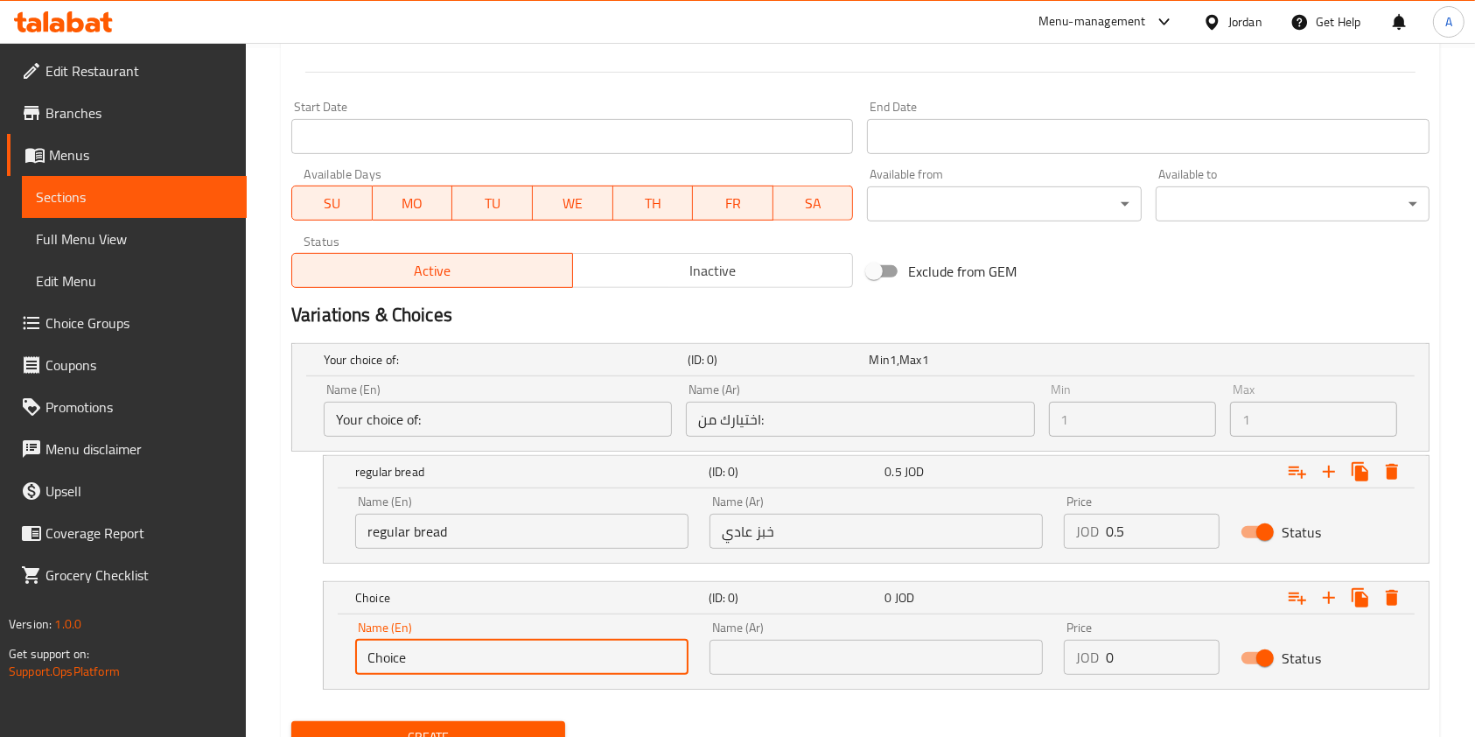
click at [435, 662] on input "Choice" at bounding box center [521, 657] width 333 height 35
type input "Ka3ek Bread"
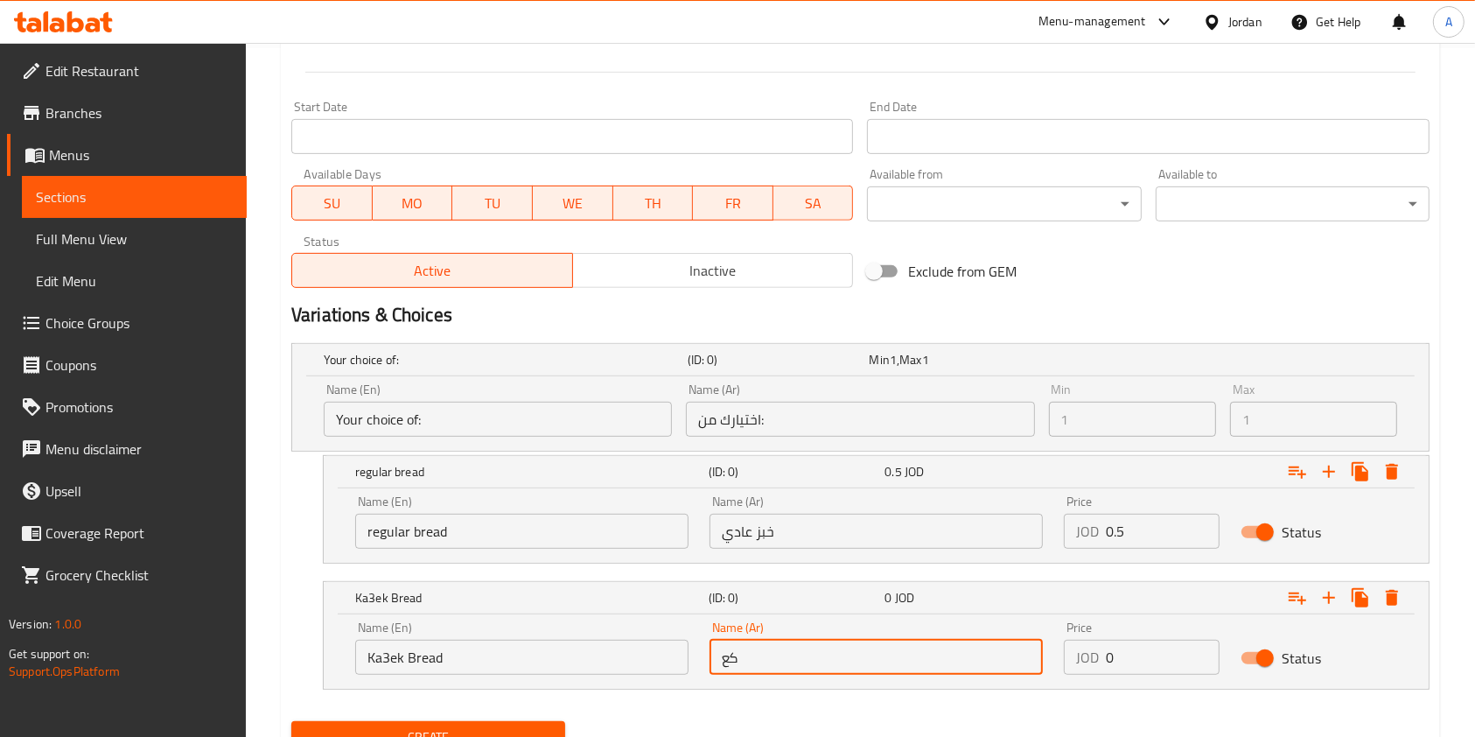
type input "ك"
type input "كعك"
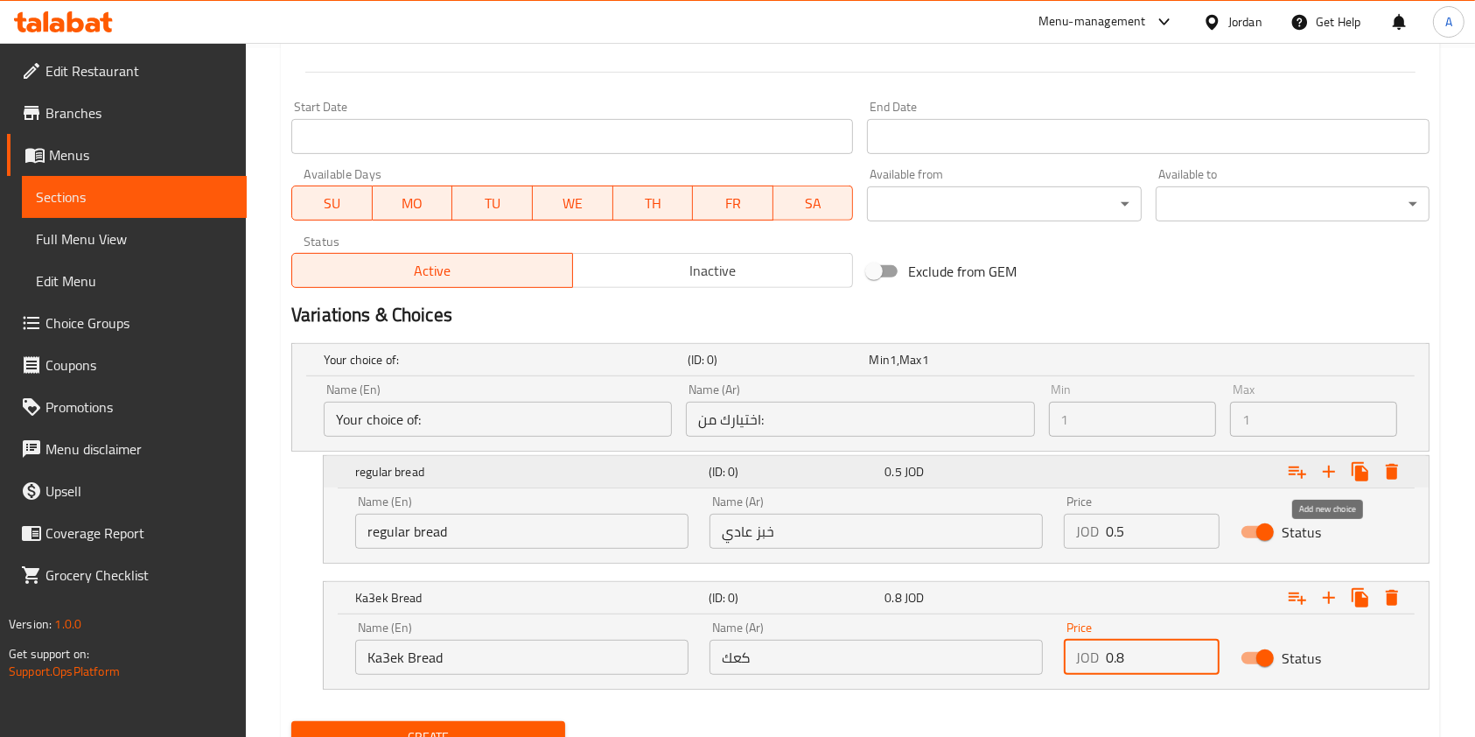
type input "0.8"
click at [1333, 475] on icon "Expand" at bounding box center [1329, 471] width 21 height 21
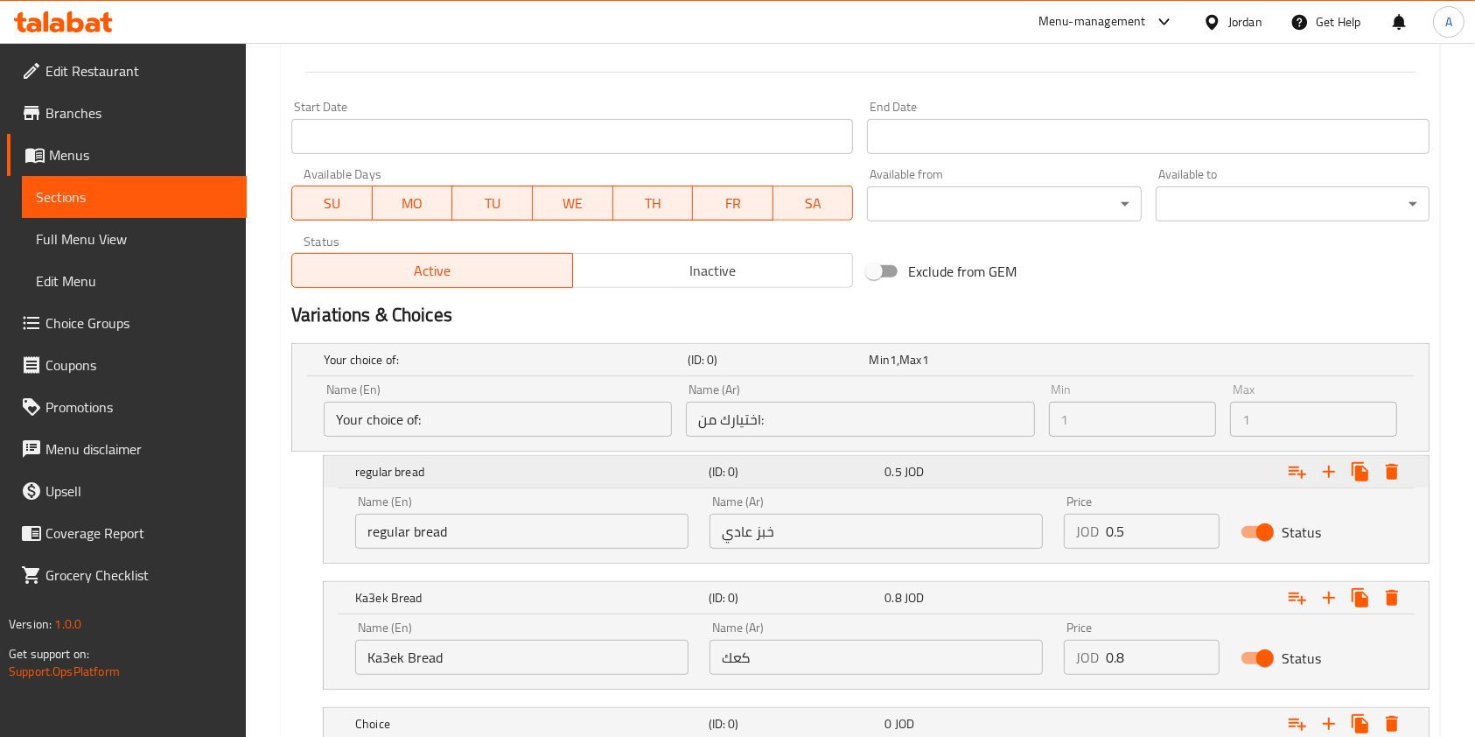
scroll to position [815, 0]
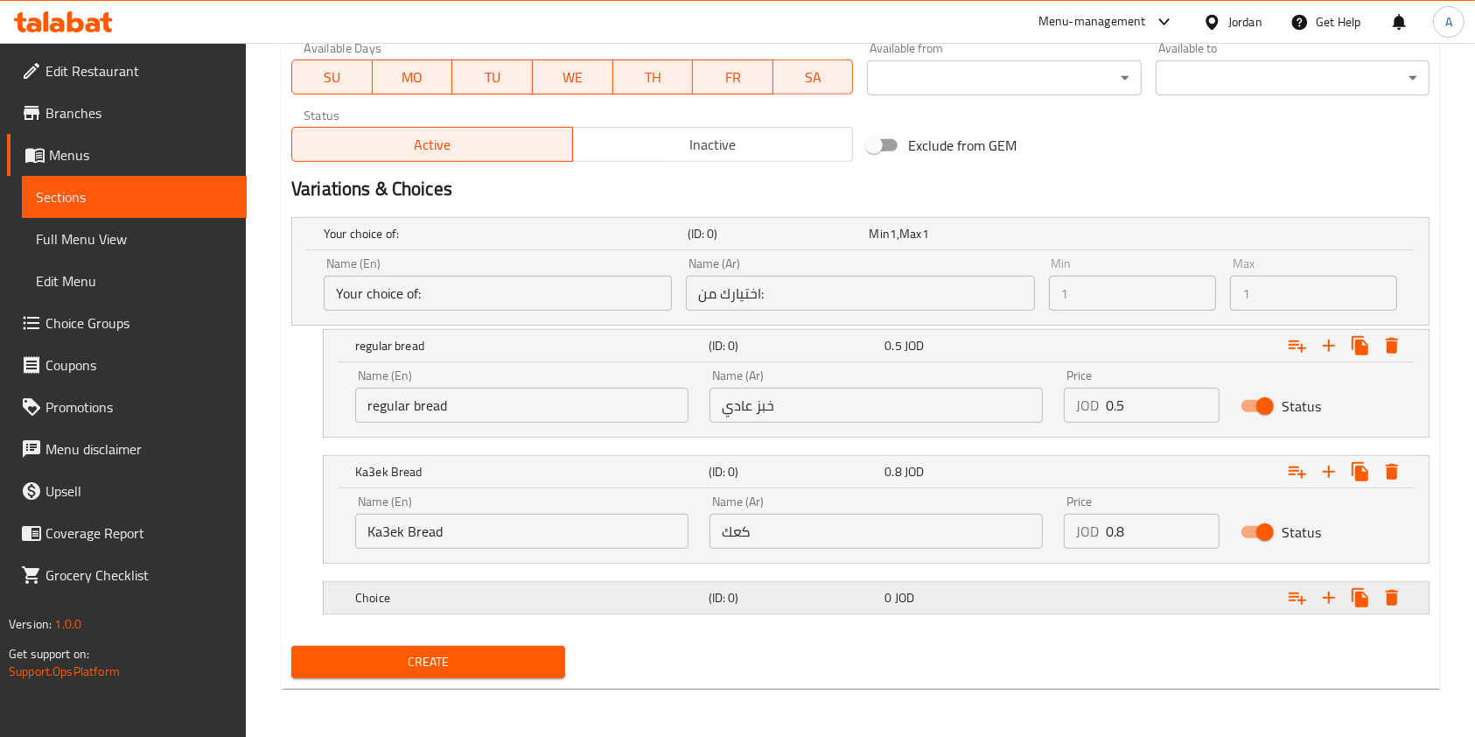
click at [574, 589] on h5 "Choice" at bounding box center [528, 598] width 347 height 18
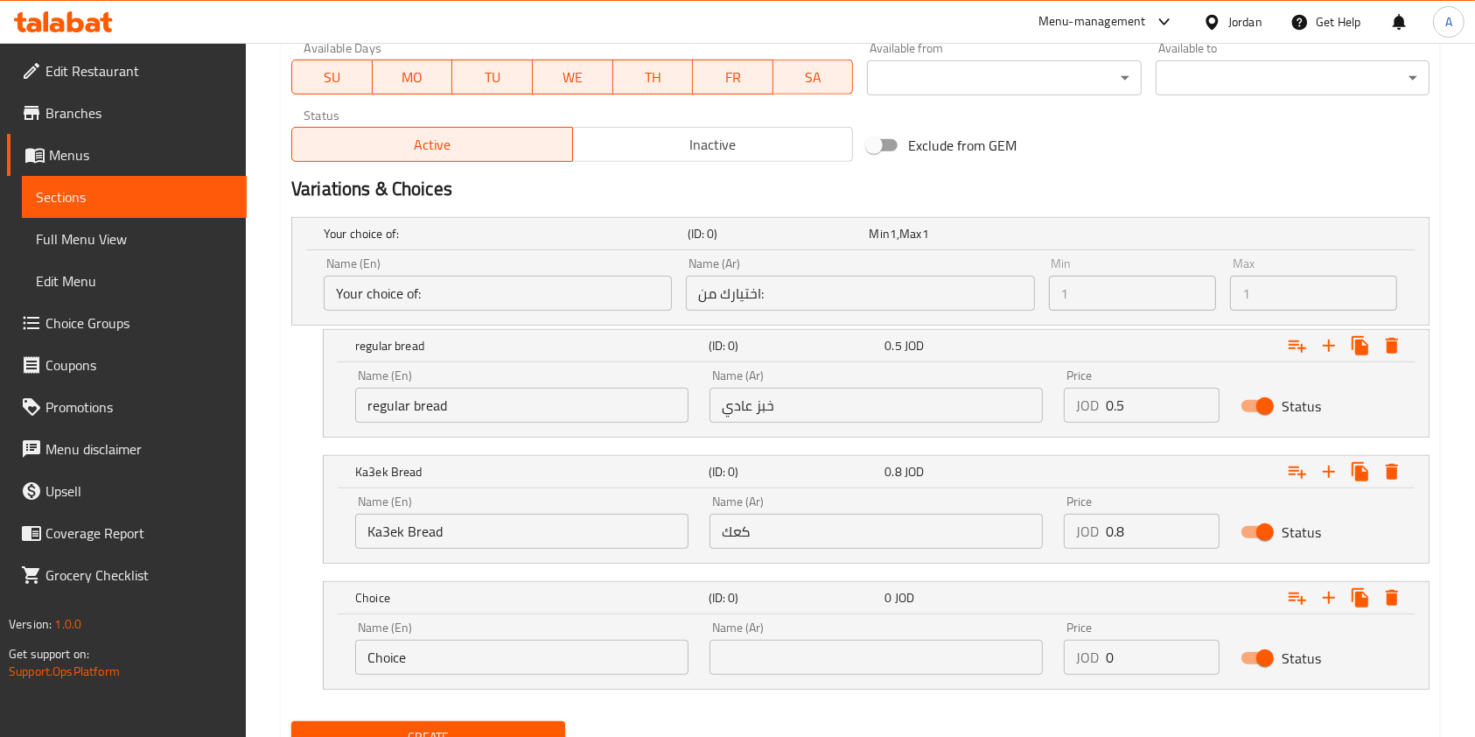
click at [481, 661] on input "Choice" at bounding box center [521, 657] width 333 height 35
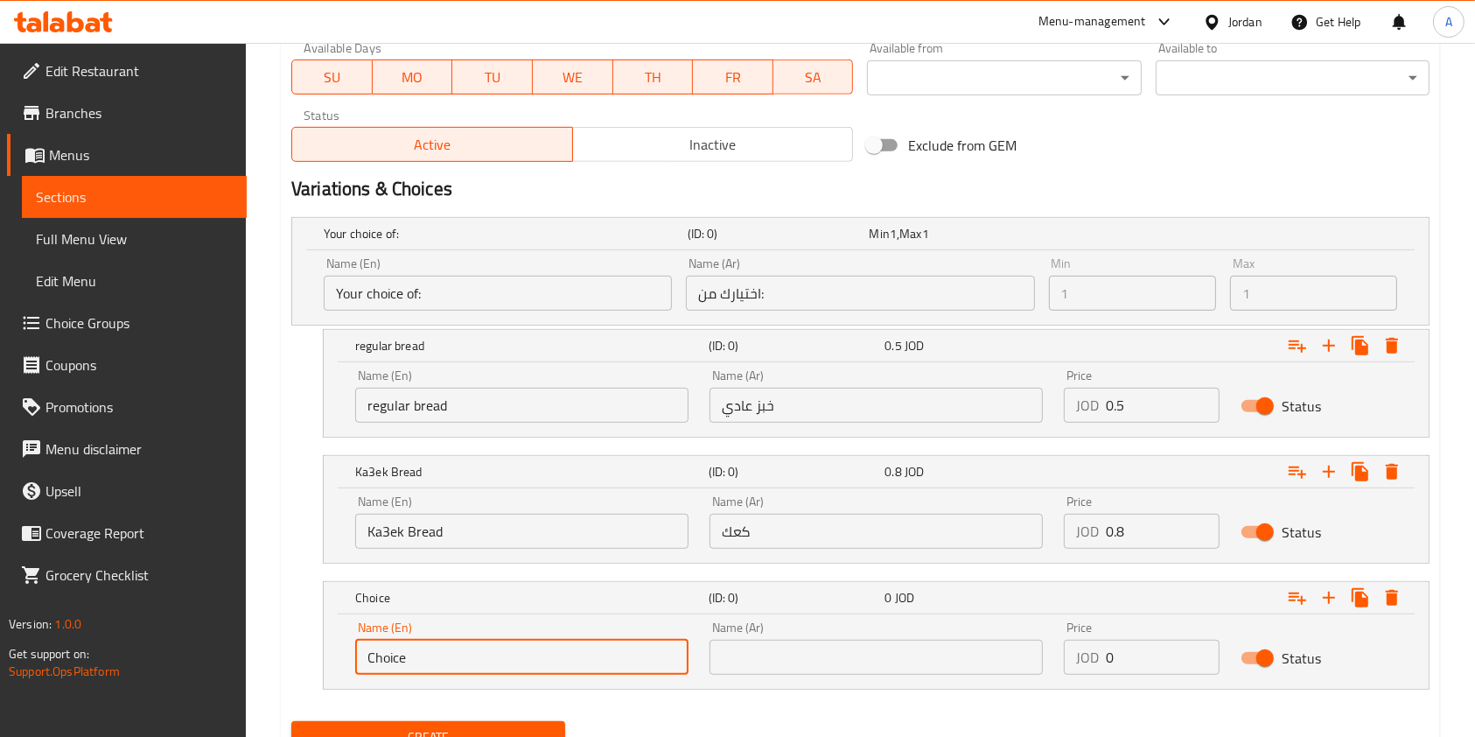
click at [481, 661] on input "Choice" at bounding box center [521, 657] width 333 height 35
type input "ا"
type input "a"
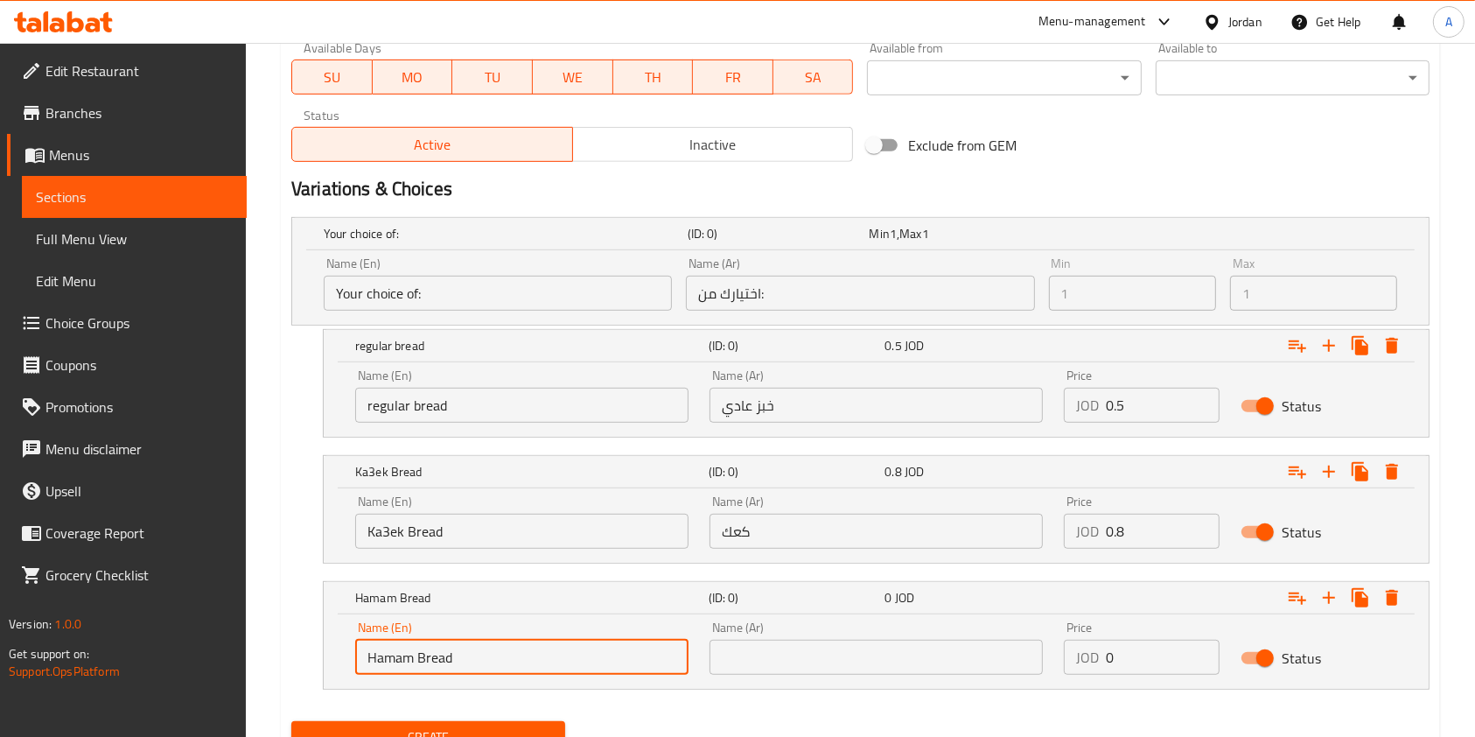
type input "Hamam Bread"
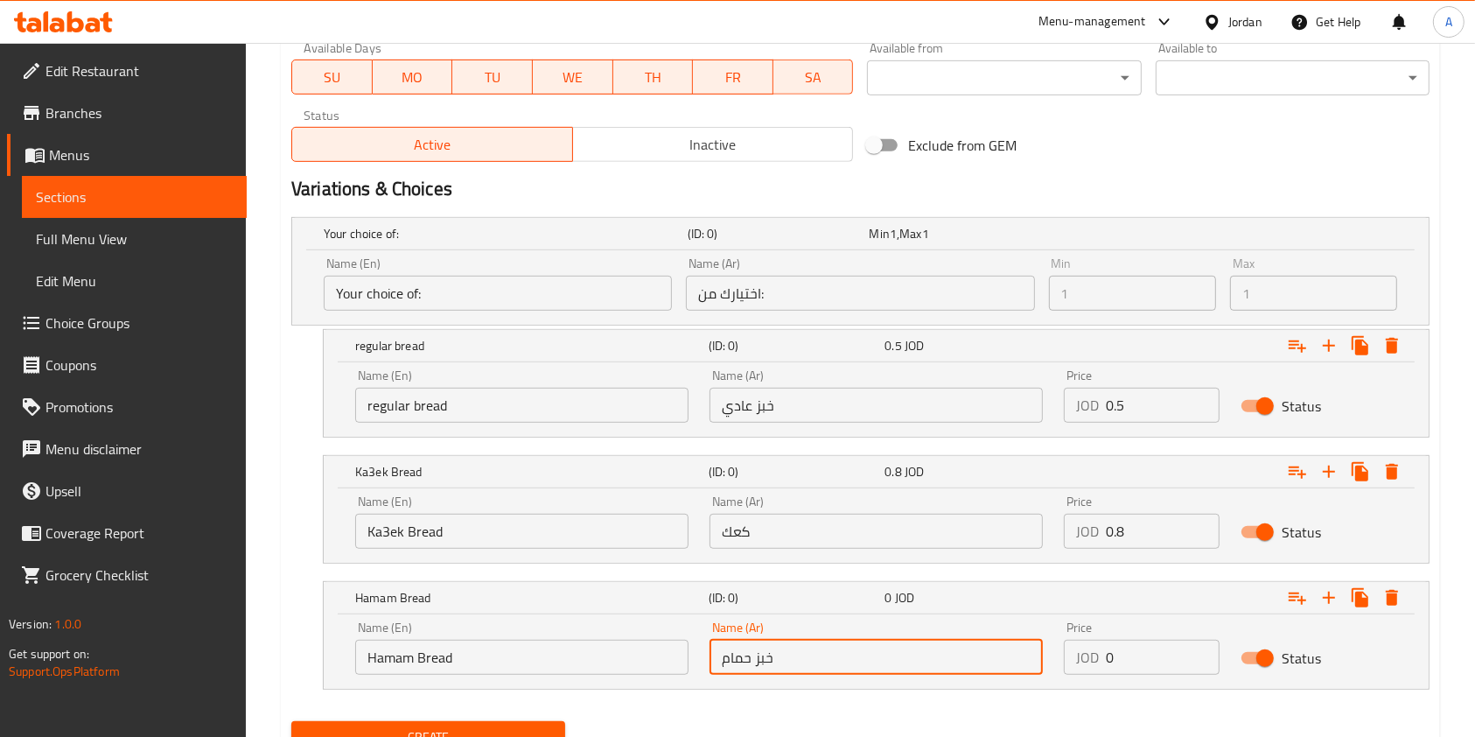
type input "خبز حمام"
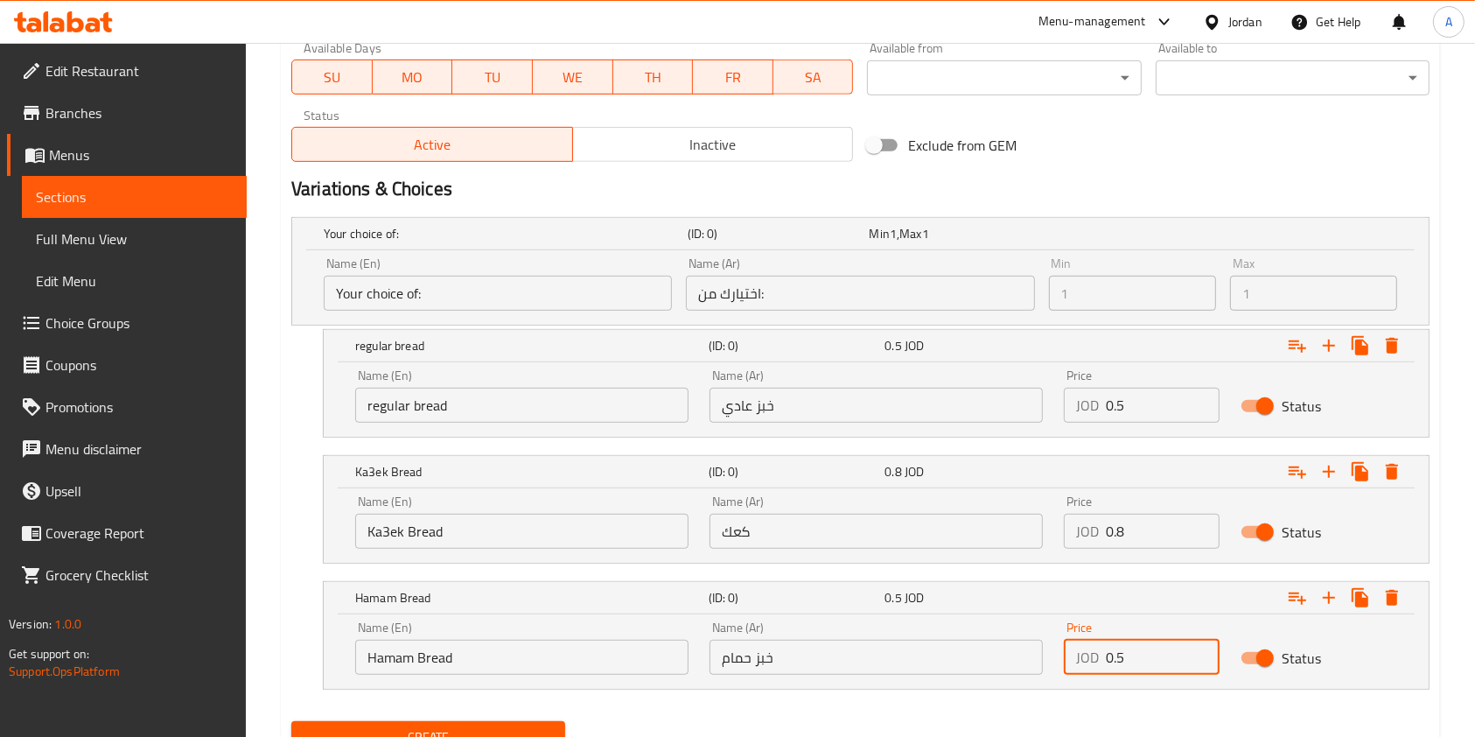
scroll to position [890, 0]
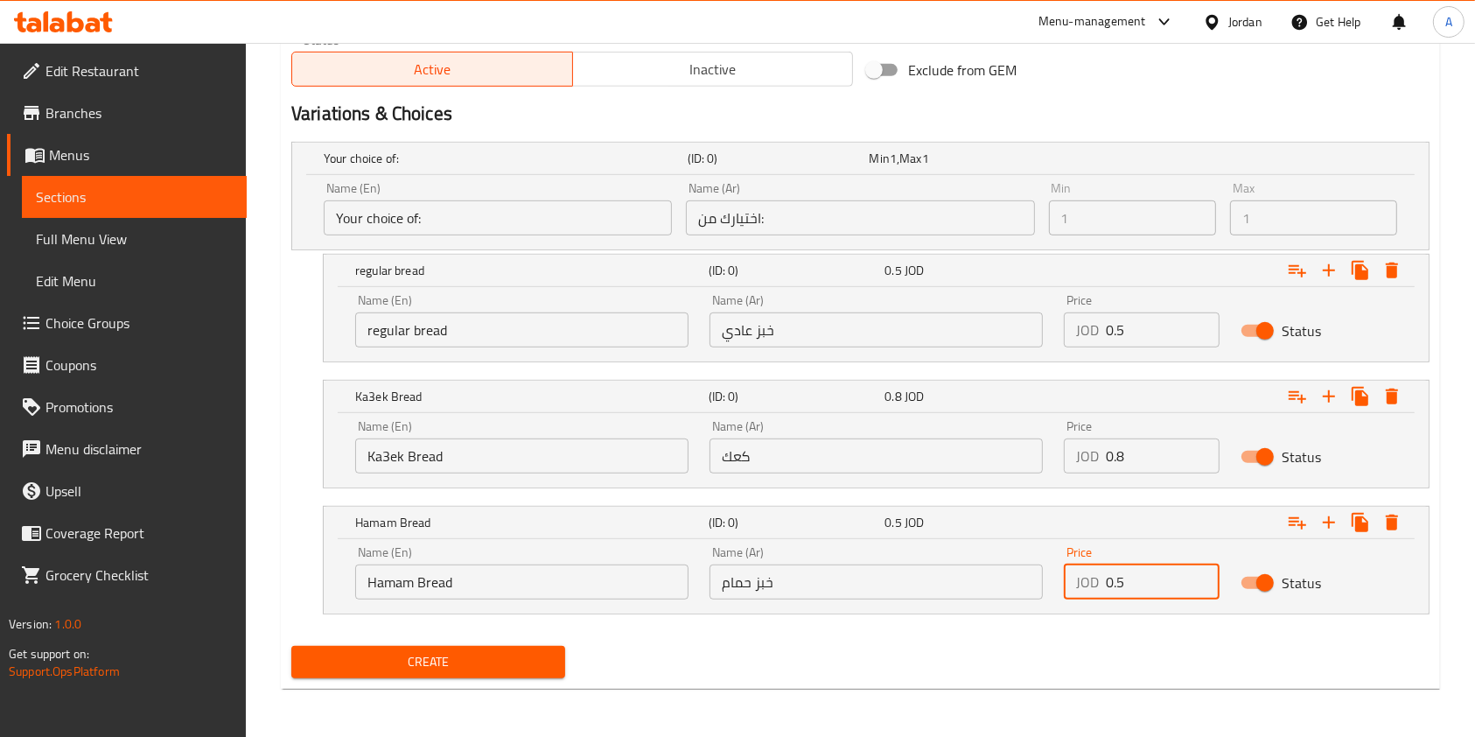
type input "0.5"
click at [382, 654] on span "Create" at bounding box center [428, 662] width 246 height 22
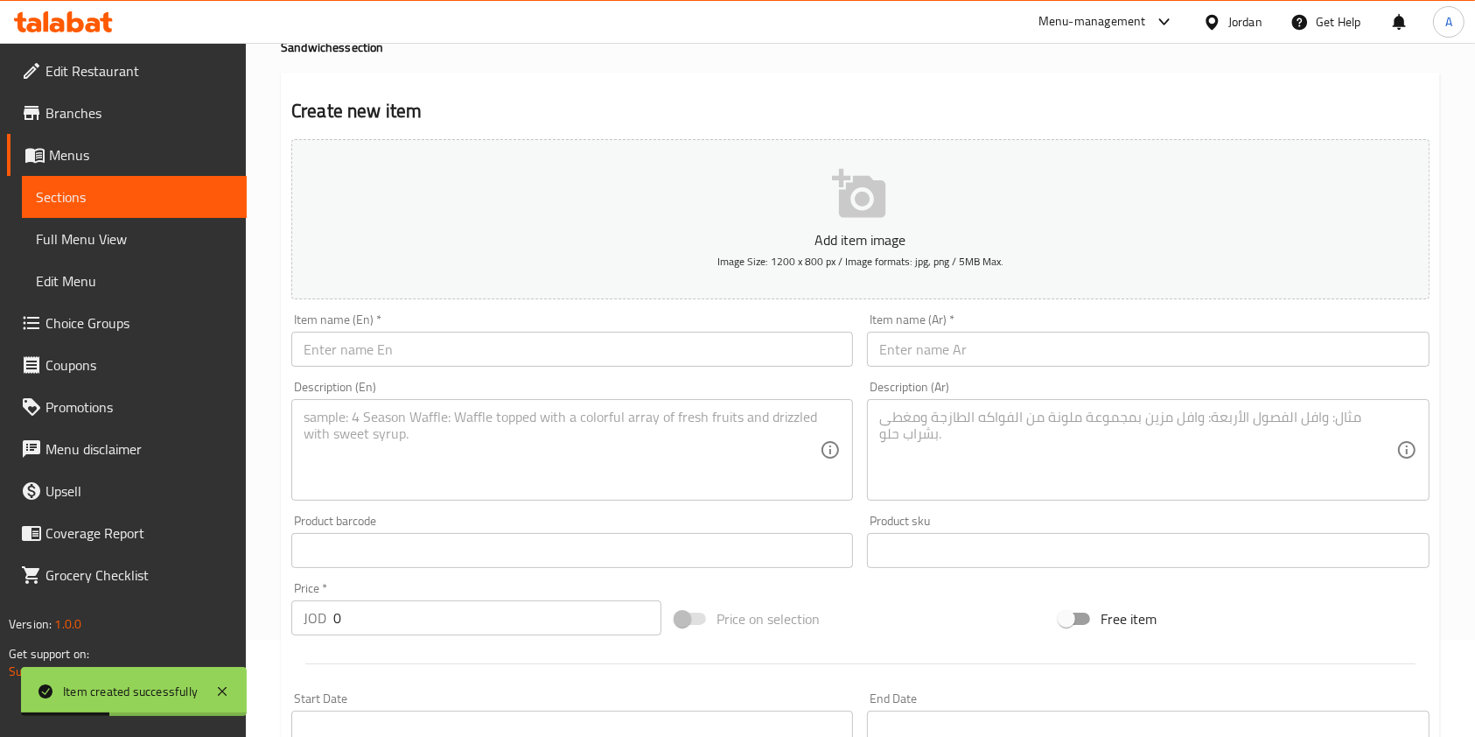
scroll to position [0, 0]
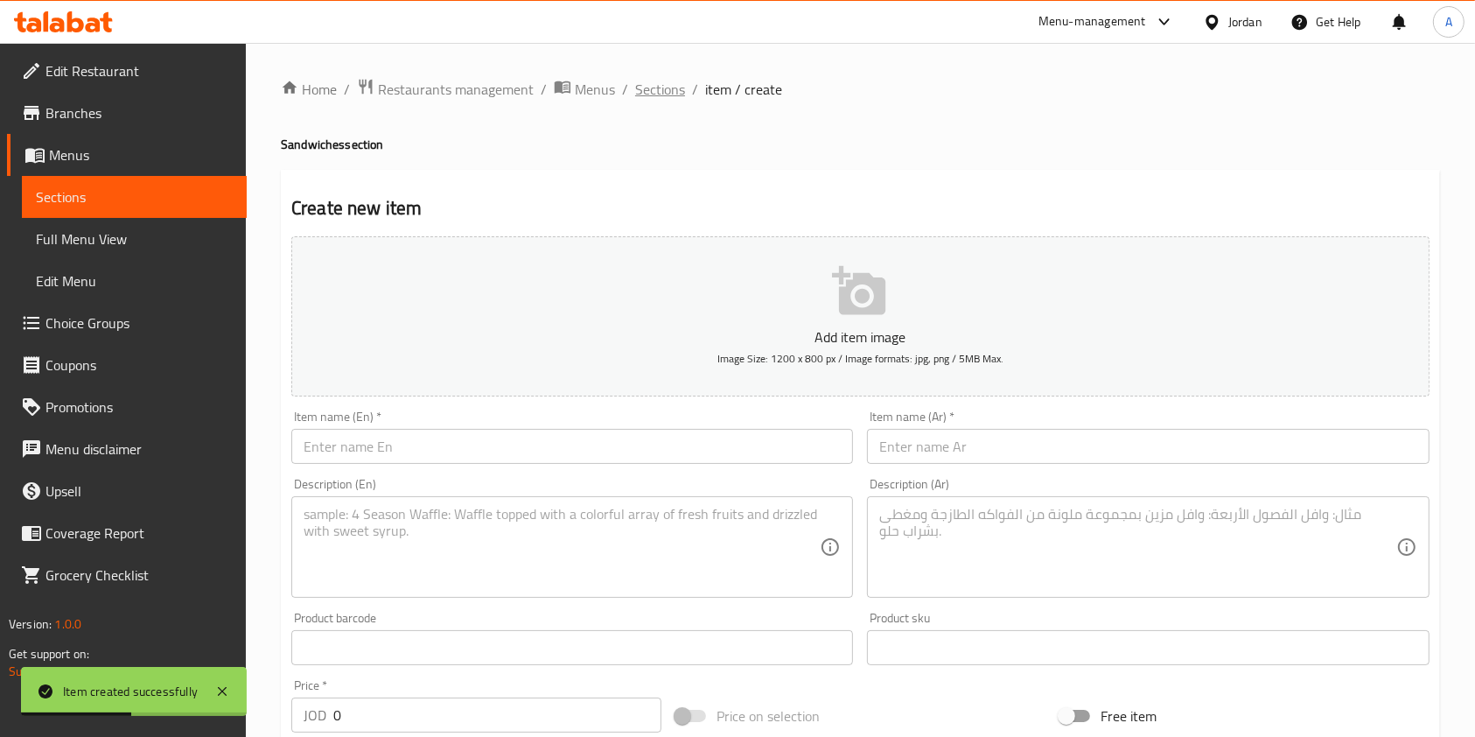
click at [672, 88] on span "Sections" at bounding box center [660, 89] width 50 height 21
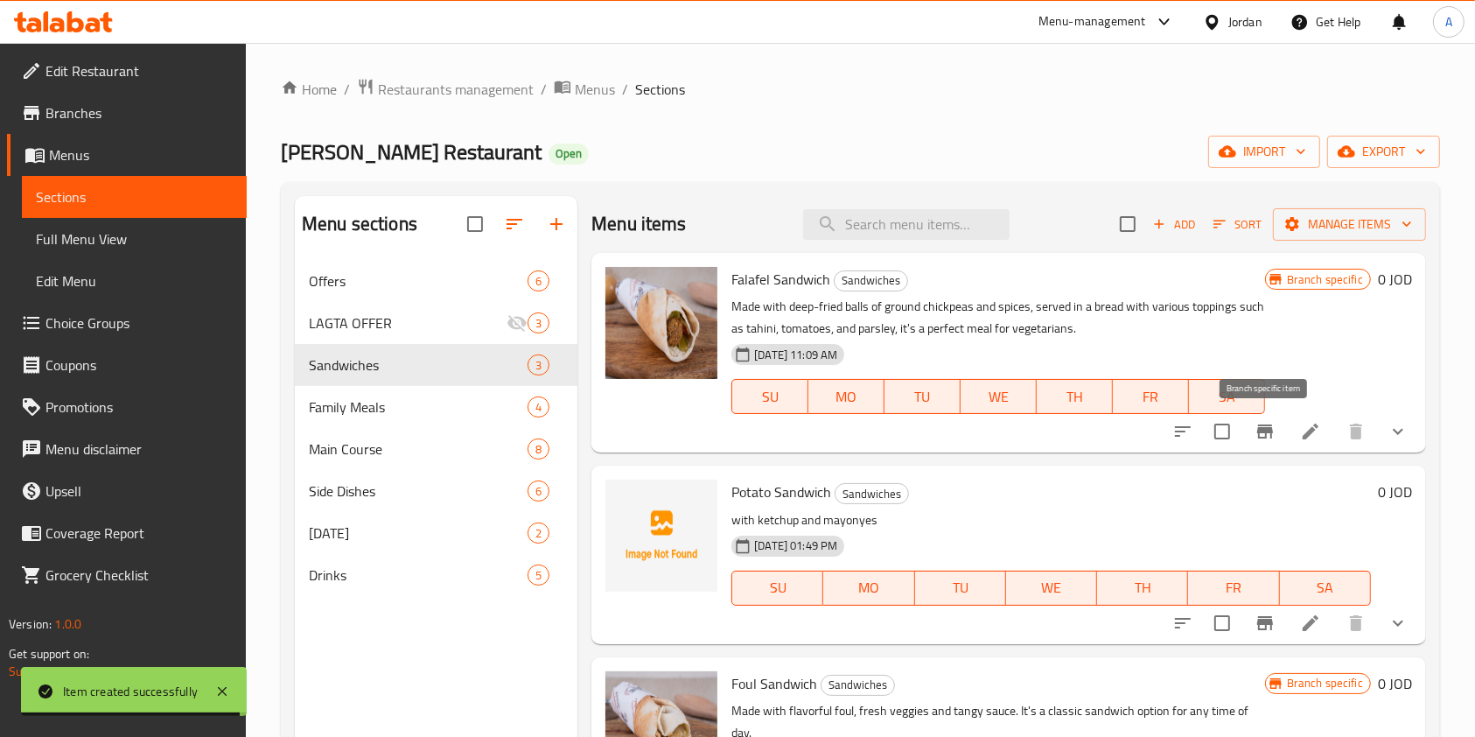
click at [1267, 429] on icon "Branch-specific-item" at bounding box center [1266, 431] width 16 height 14
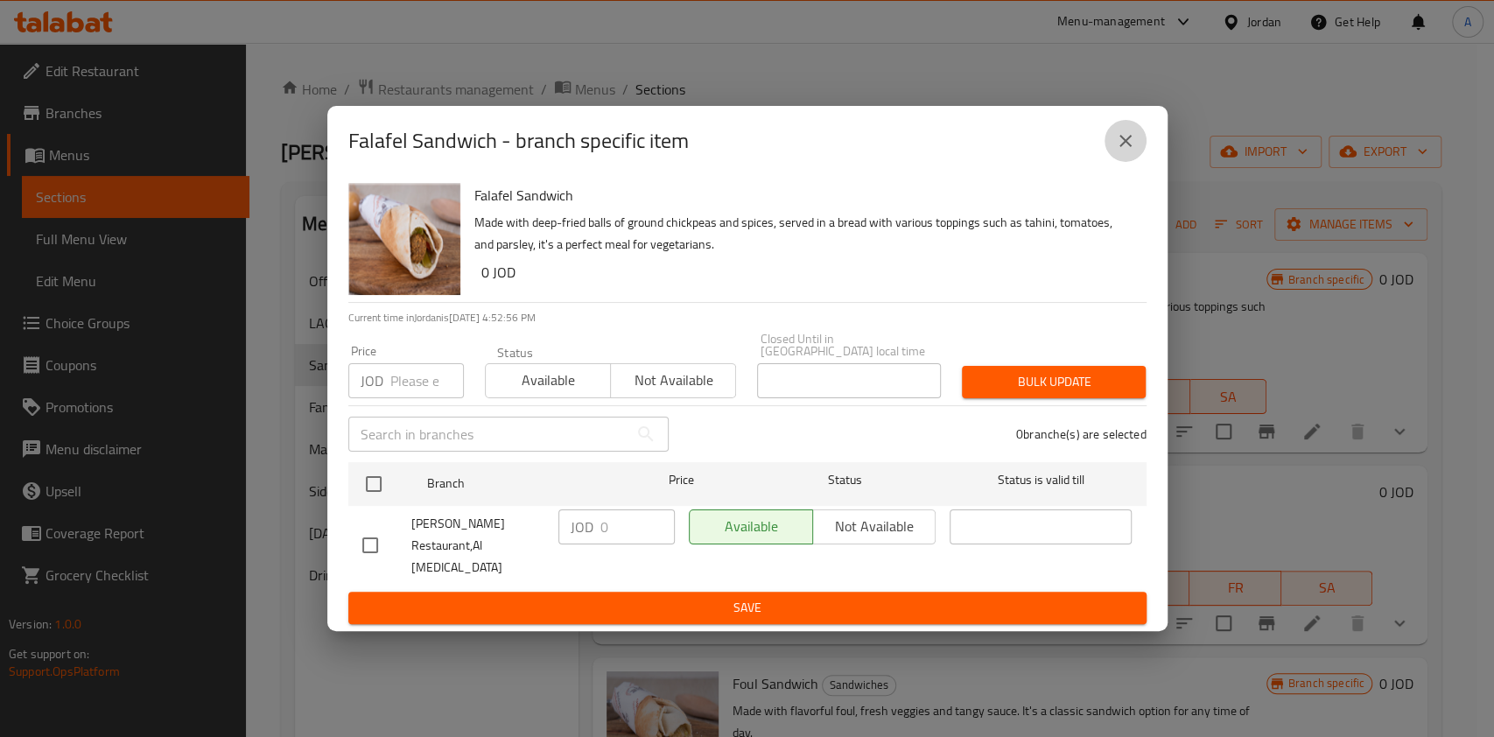
click at [1115, 151] on icon "close" at bounding box center [1125, 140] width 21 height 21
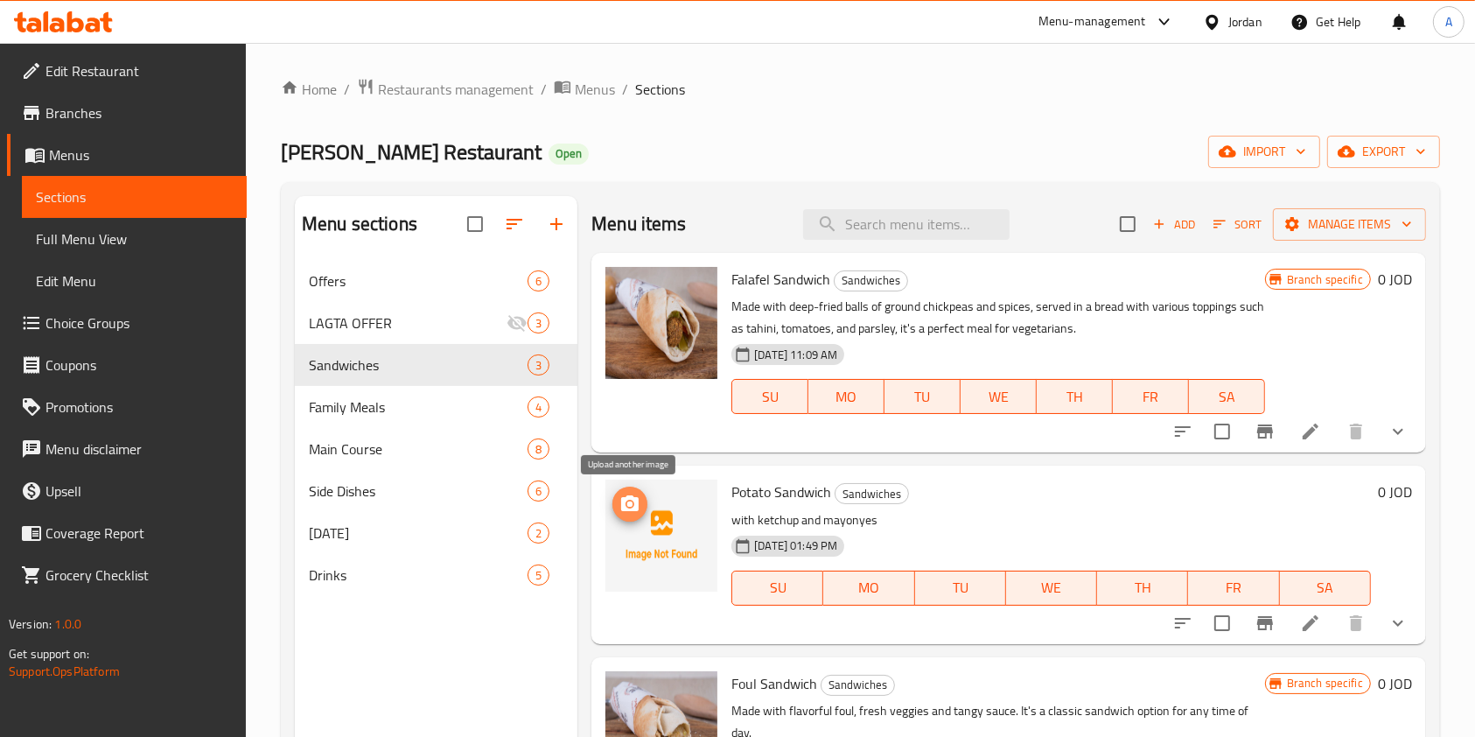
click at [633, 501] on icon "upload picture" at bounding box center [630, 503] width 18 height 16
